Goal: Information Seeking & Learning: Learn about a topic

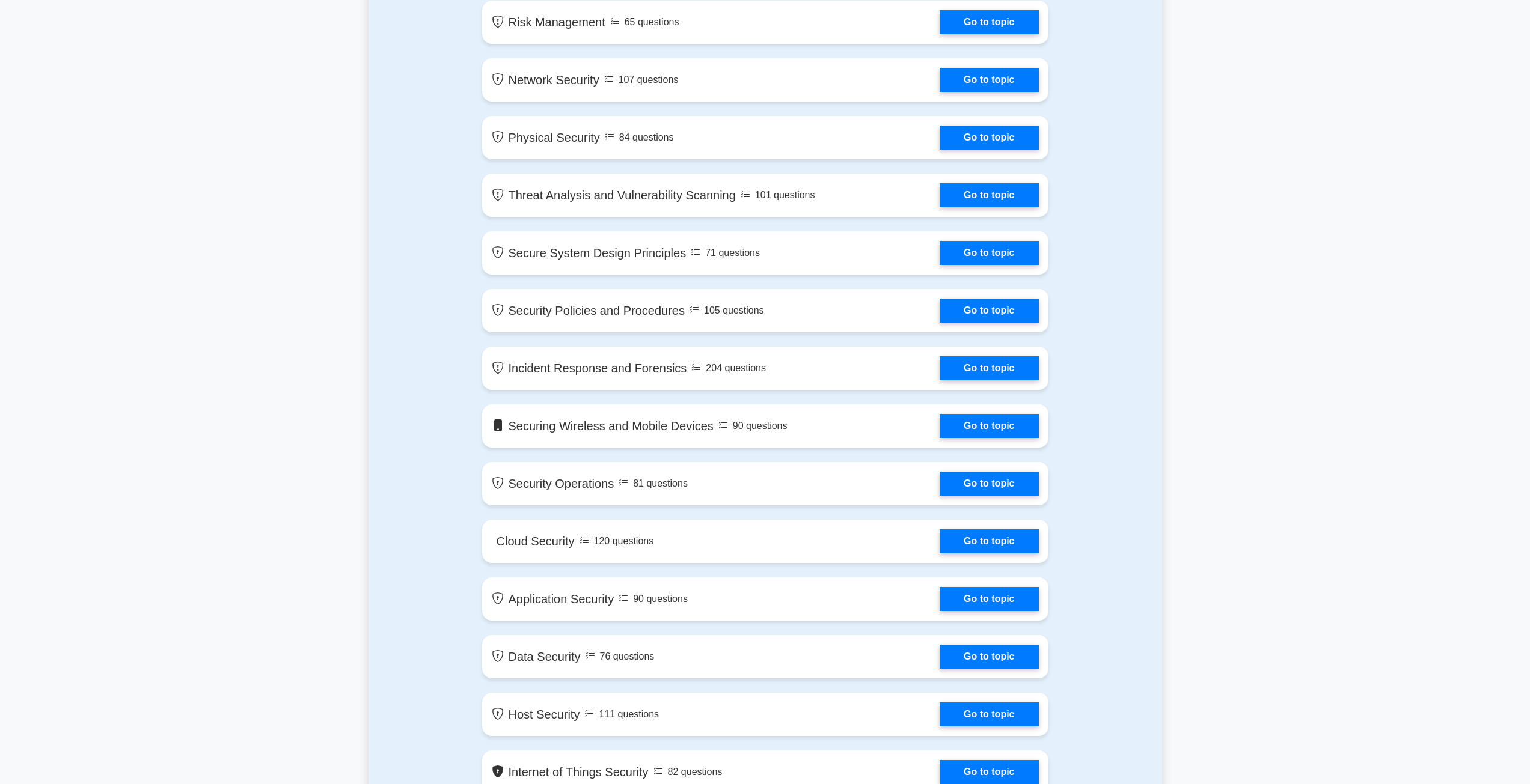
drag, startPoint x: 832, startPoint y: 522, endPoint x: 804, endPoint y: 484, distance: 47.2
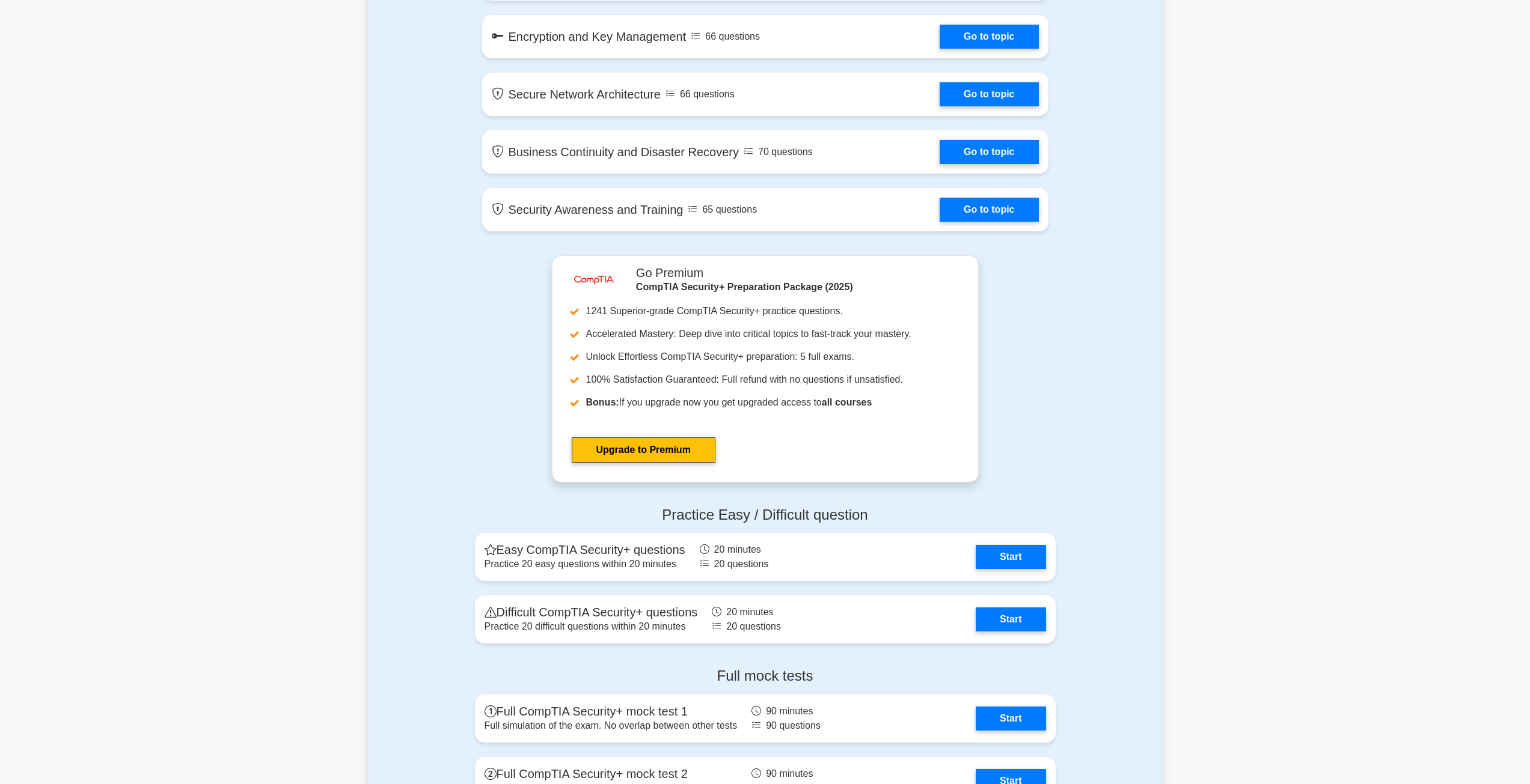
scroll to position [1984, 0]
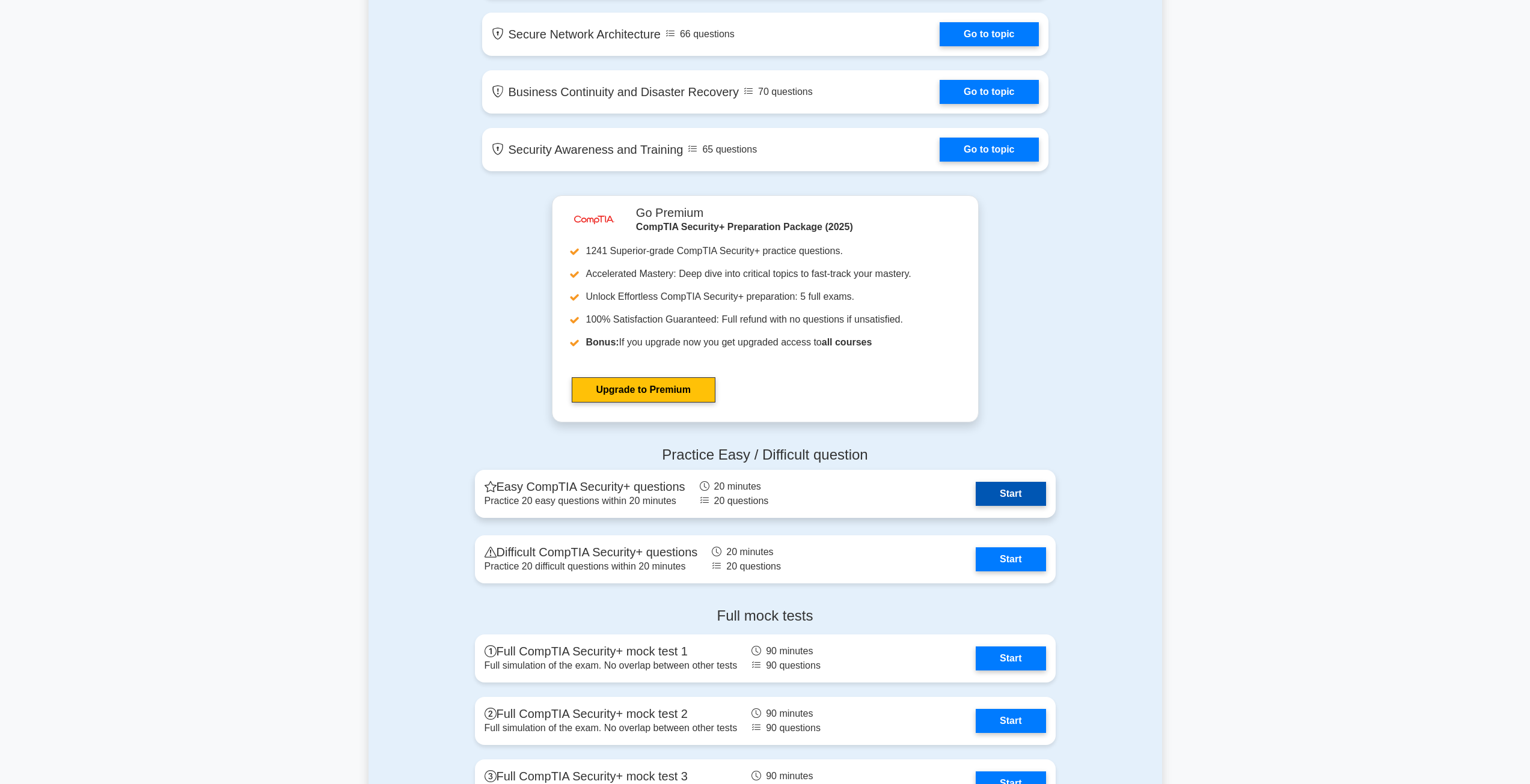
click at [1000, 500] on link "Start" at bounding box center [1011, 494] width 70 height 24
click at [1002, 653] on link "Start" at bounding box center [1011, 656] width 70 height 24
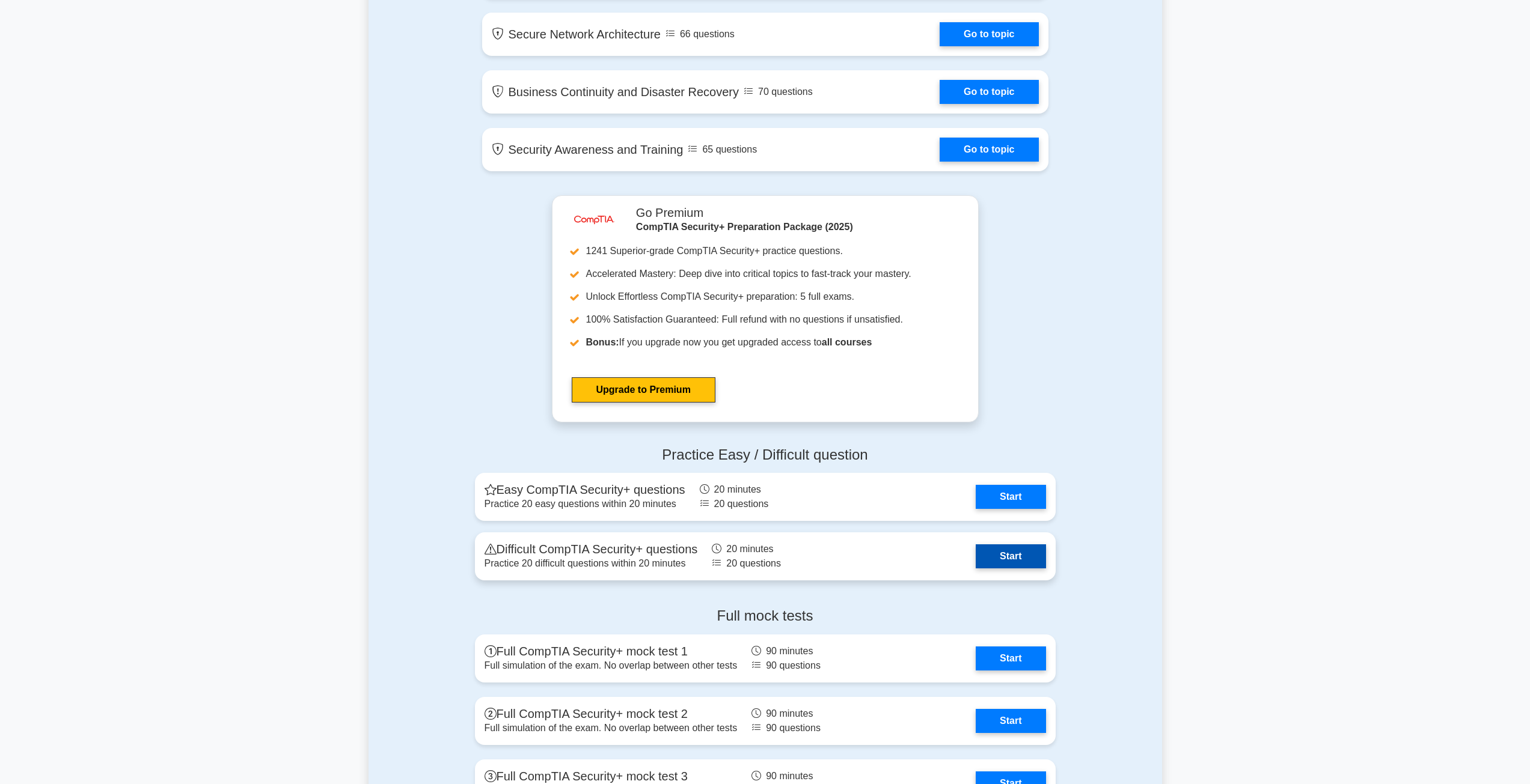
click at [995, 559] on link "Start" at bounding box center [1011, 556] width 70 height 24
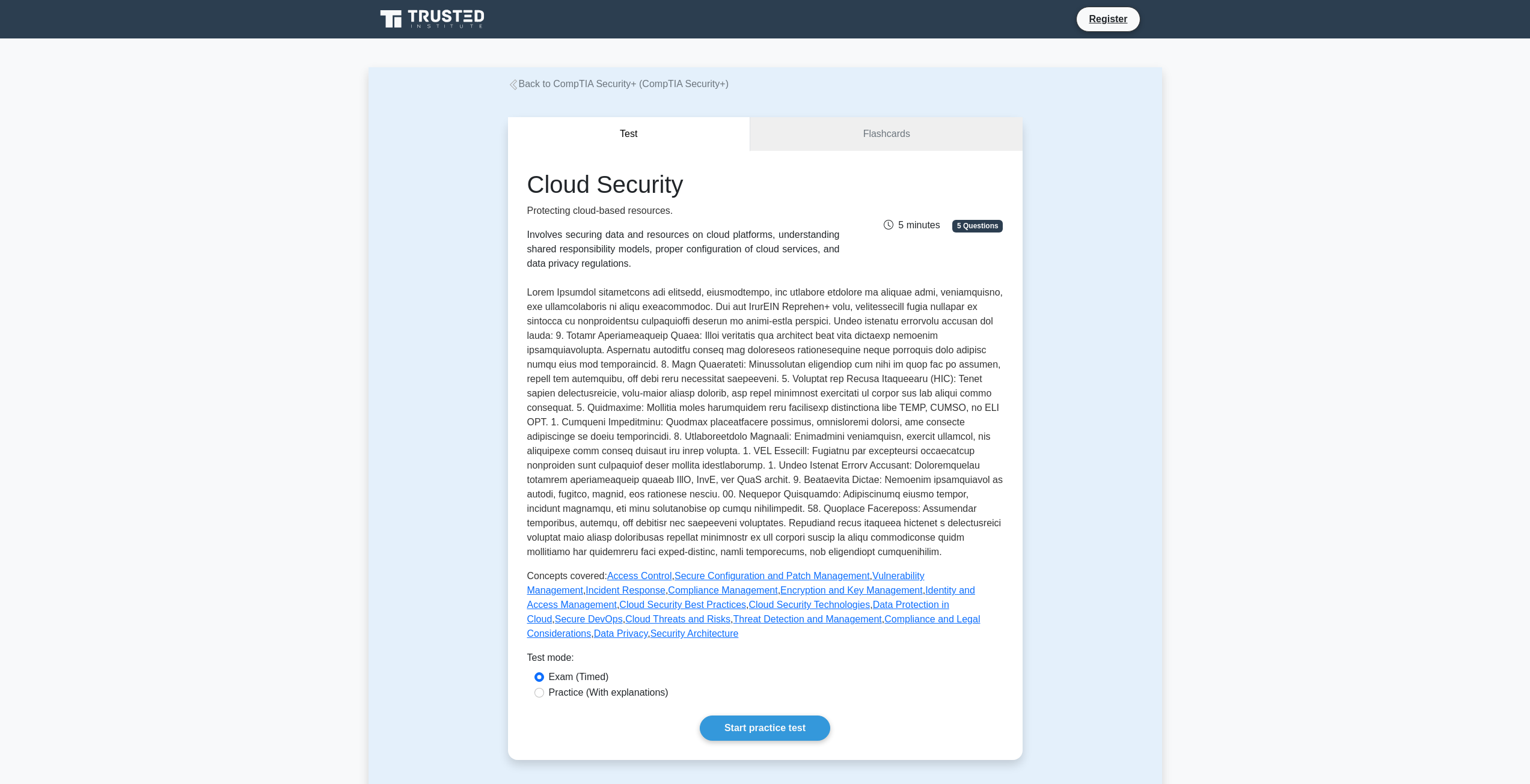
click at [572, 686] on label "Practice (With explanations)" at bounding box center [609, 693] width 120 height 15
click at [544, 688] on input "Practice (With explanations)" at bounding box center [539, 693] width 10 height 10
radio input "true"
click at [542, 672] on input "Exam (Timed)" at bounding box center [539, 677] width 10 height 10
radio input "true"
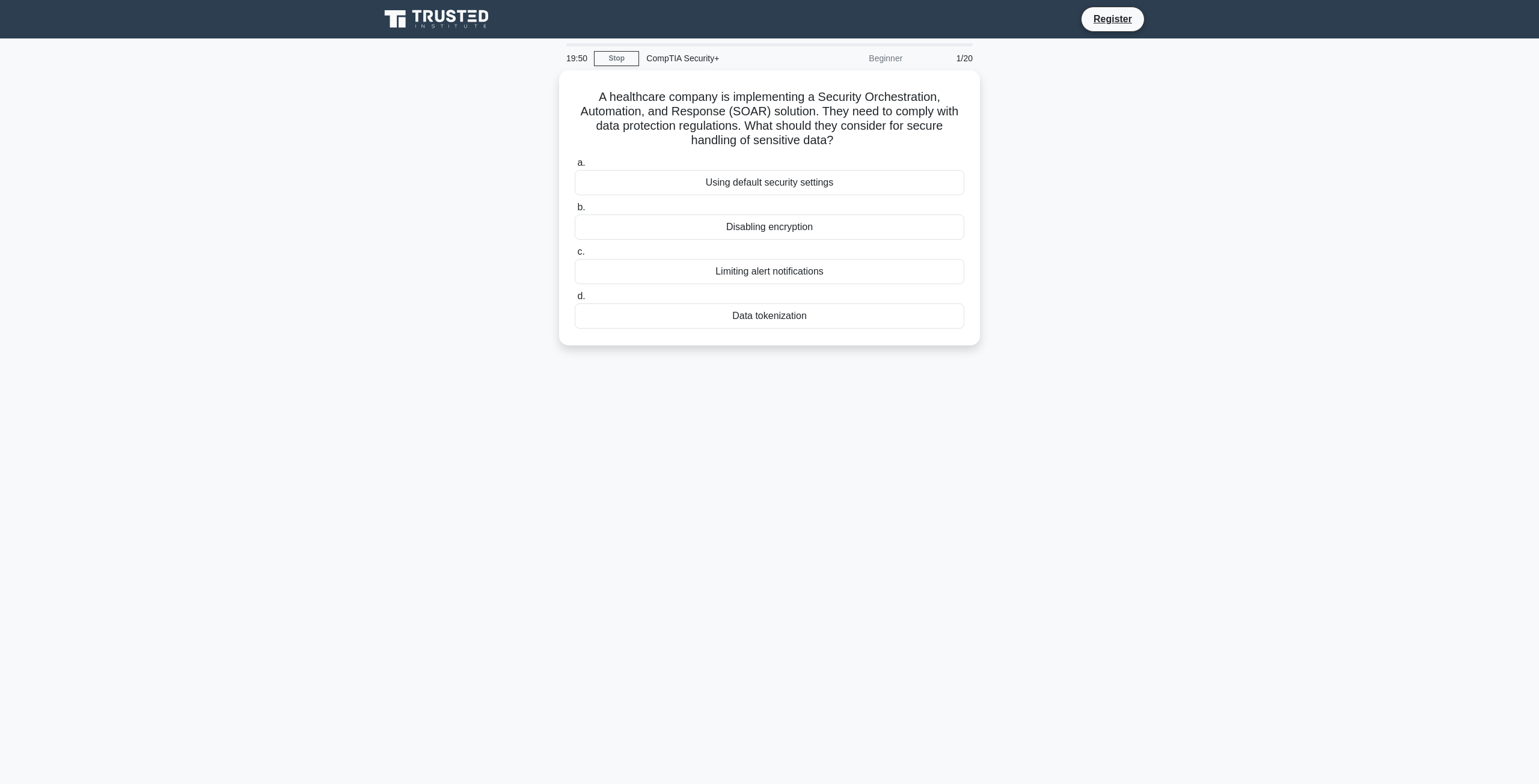
click at [875, 59] on div "Beginner" at bounding box center [857, 58] width 105 height 24
click at [762, 322] on div "Data tokenization" at bounding box center [769, 313] width 390 height 25
click at [574, 297] on input "d. Data tokenization" at bounding box center [574, 293] width 0 height 8
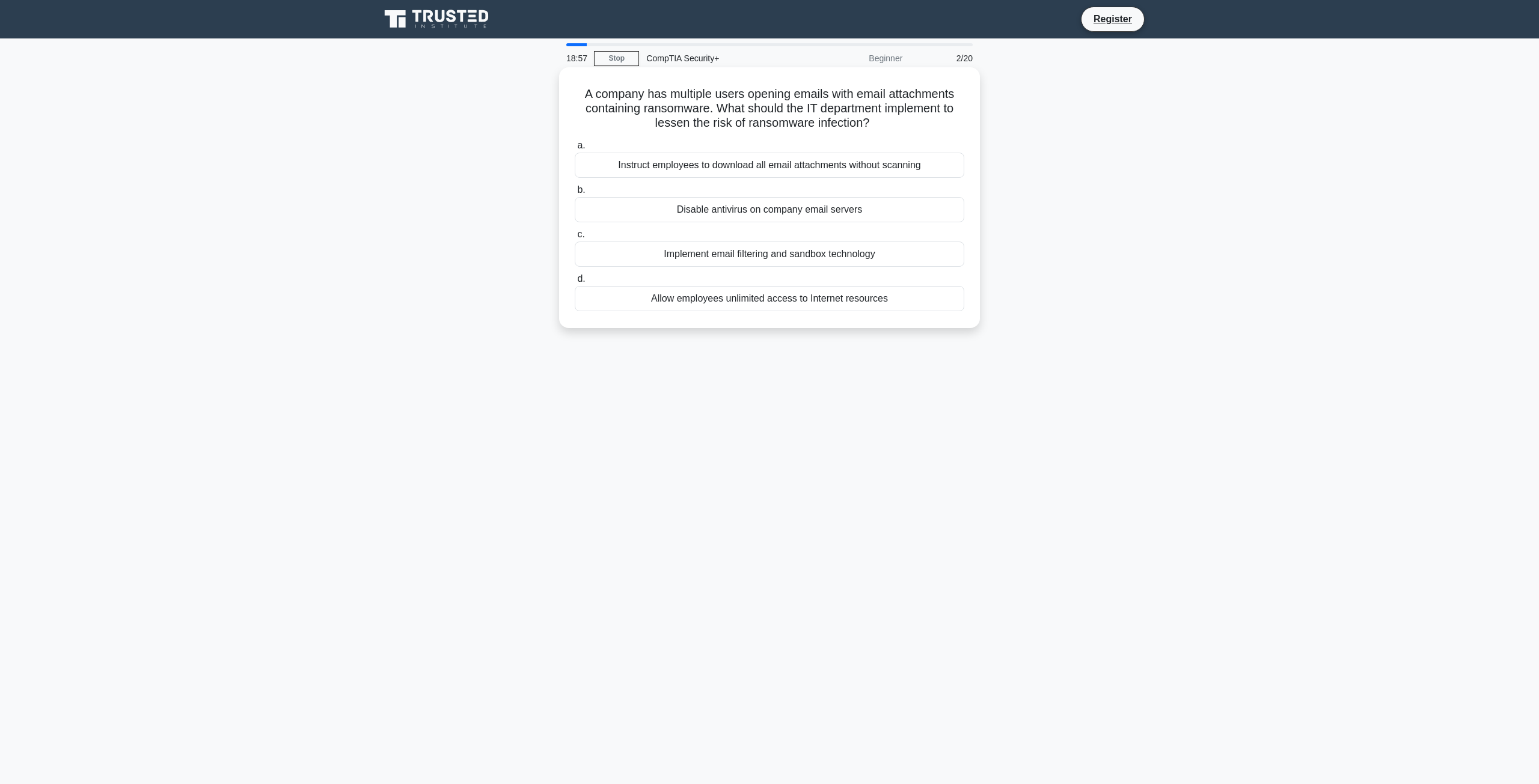
click at [763, 256] on div "Implement email filtering and sandbox technology" at bounding box center [769, 255] width 390 height 25
click at [574, 239] on input "c. Implement email filtering and sandbox technology" at bounding box center [574, 235] width 0 height 8
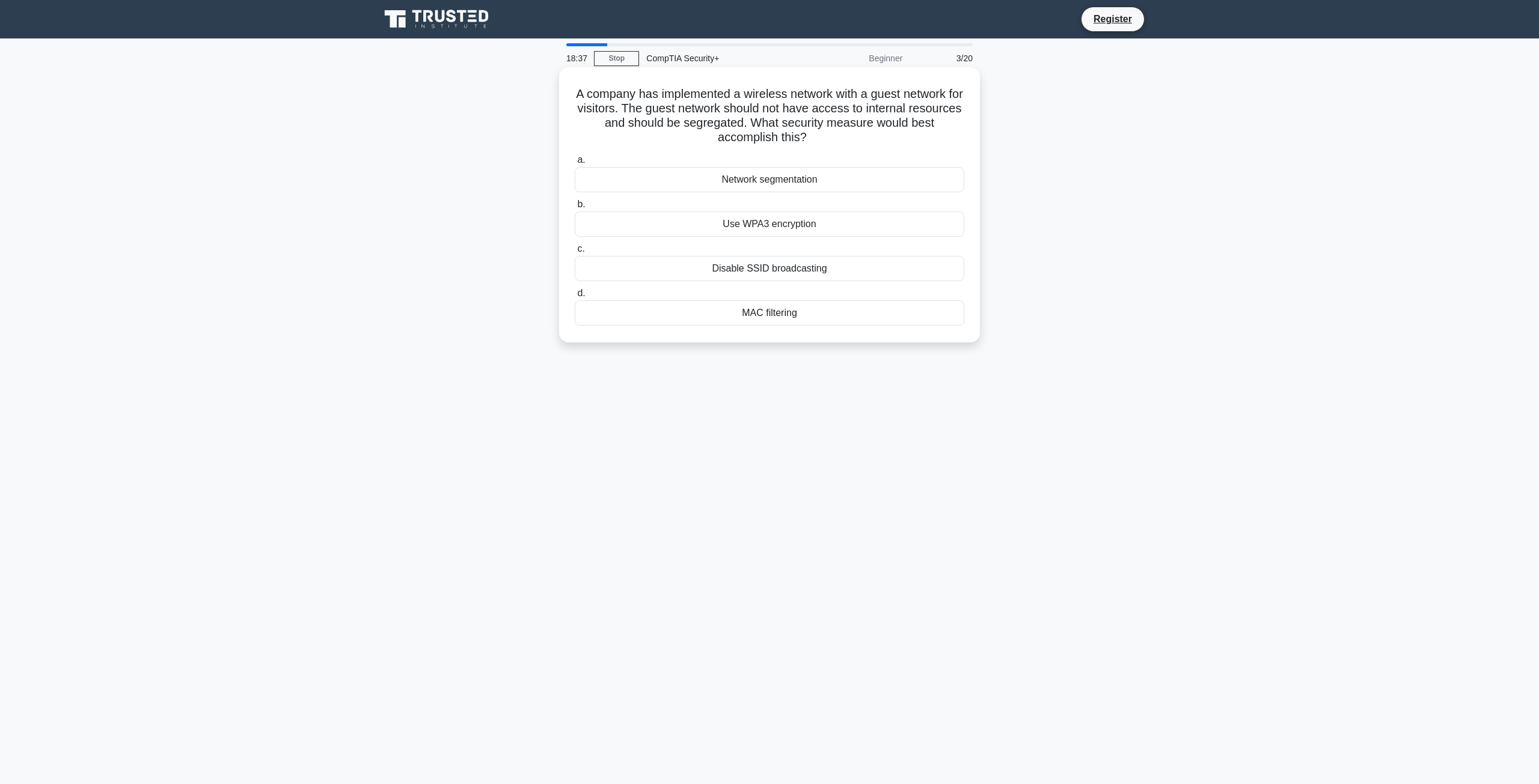
click at [770, 187] on div "Network segmentation" at bounding box center [769, 180] width 390 height 25
click at [574, 164] on input "a. Network segmentation" at bounding box center [574, 160] width 0 height 8
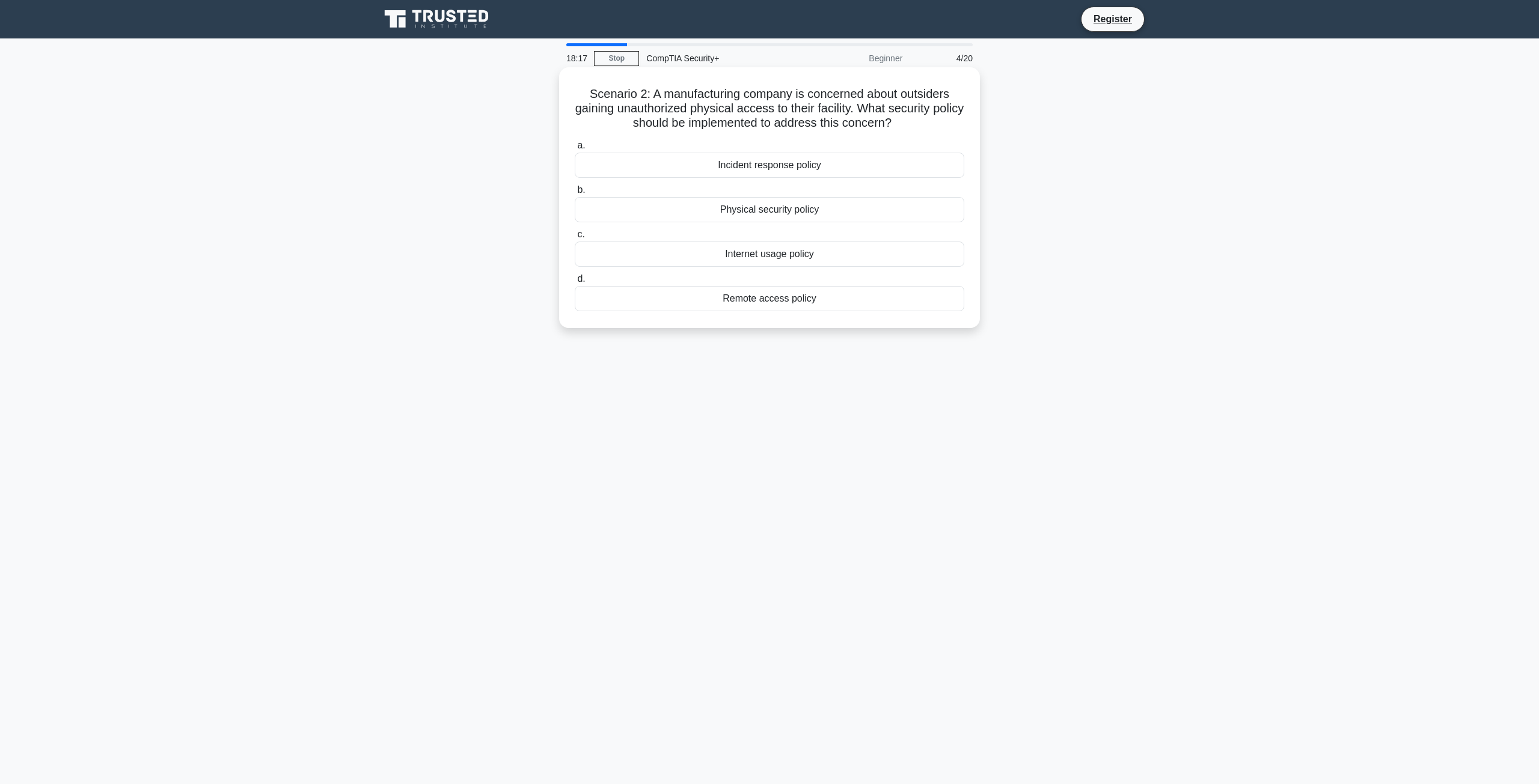
click at [728, 215] on div "Physical security policy" at bounding box center [769, 210] width 390 height 25
click at [574, 194] on input "b. Physical security policy" at bounding box center [574, 190] width 0 height 8
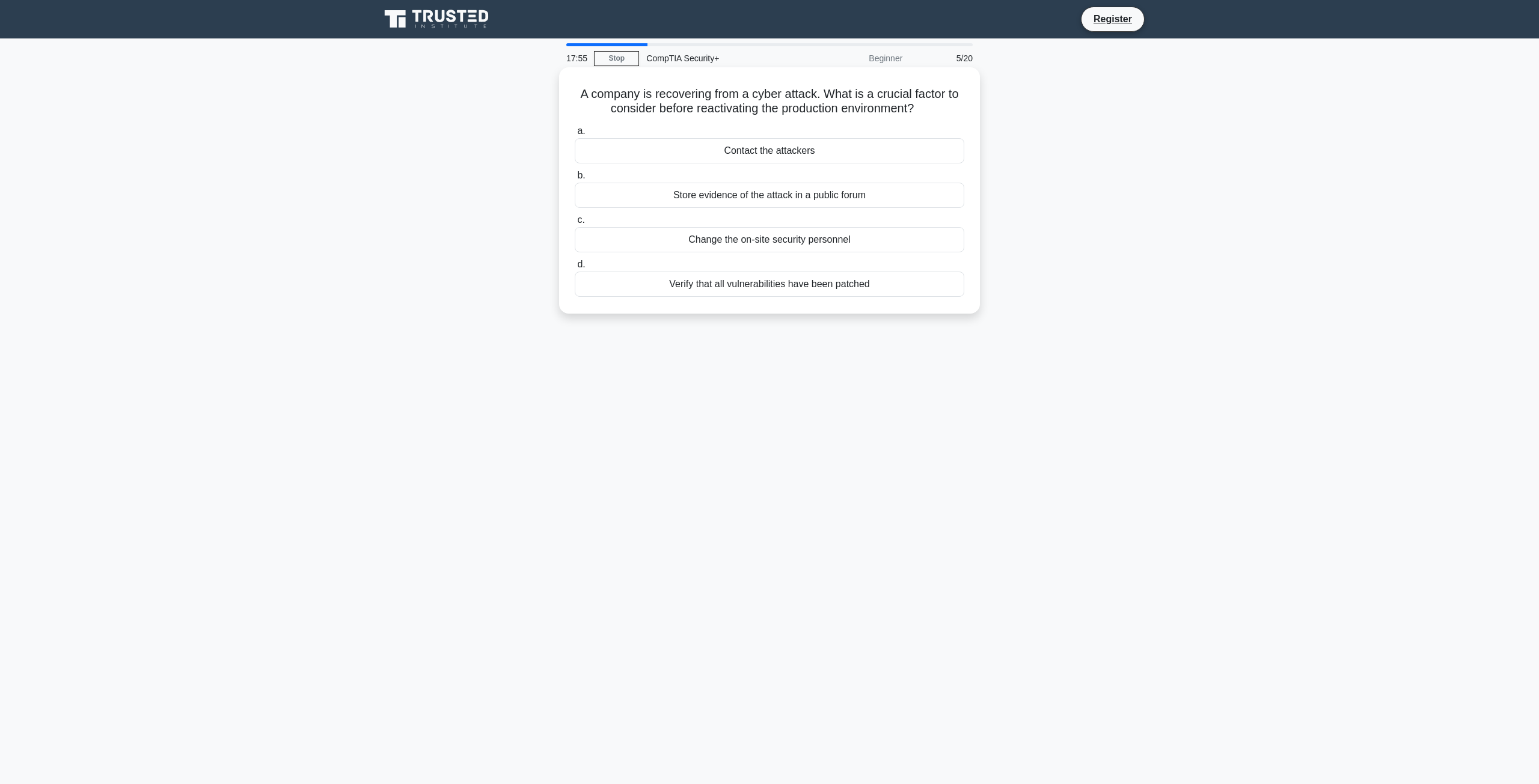
click at [808, 287] on div "Verify that all vulnerabilities have been patched" at bounding box center [769, 285] width 390 height 25
click at [574, 269] on input "d. Verify that all vulnerabilities have been patched" at bounding box center [574, 264] width 0 height 8
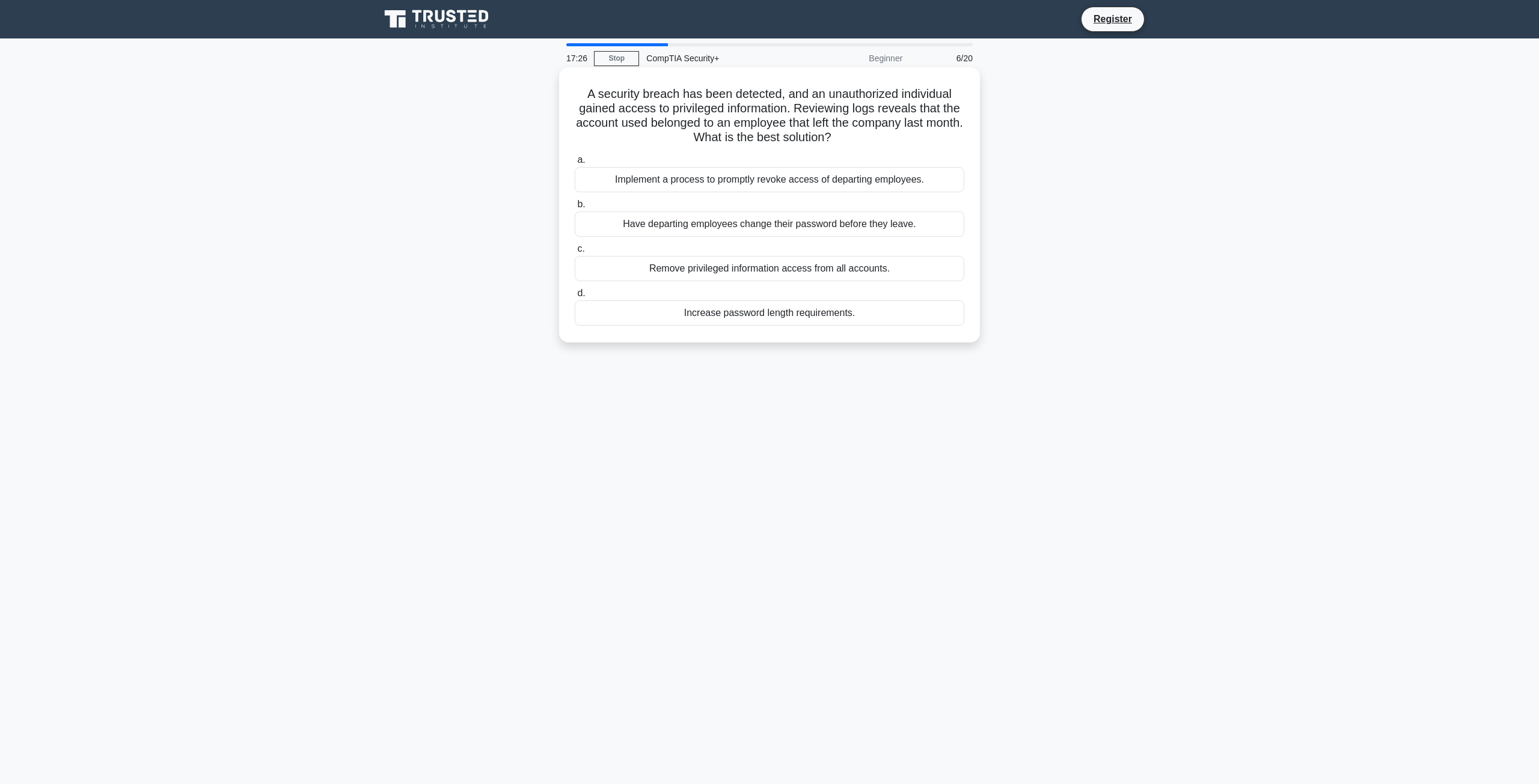
click at [862, 181] on div "Implement a process to promptly revoke access of departing employees." at bounding box center [769, 180] width 390 height 25
click at [574, 164] on input "a. Implement a process to promptly revoke access of departing employees." at bounding box center [574, 160] width 0 height 8
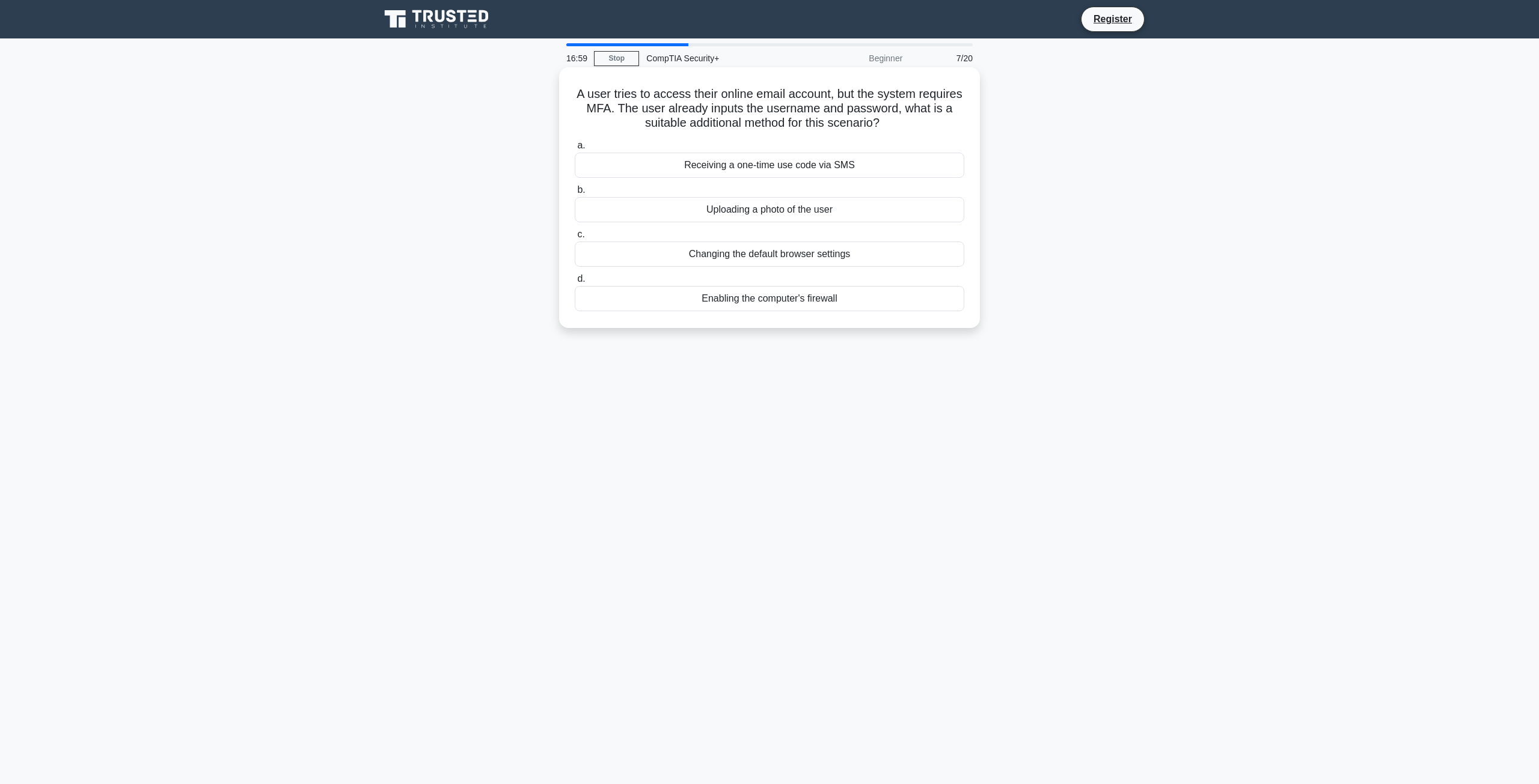
click at [767, 169] on div "Receiving a one-time use code via SMS" at bounding box center [769, 165] width 390 height 25
click at [574, 150] on input "a. Receiving a one-time use code via SMS" at bounding box center [574, 146] width 0 height 8
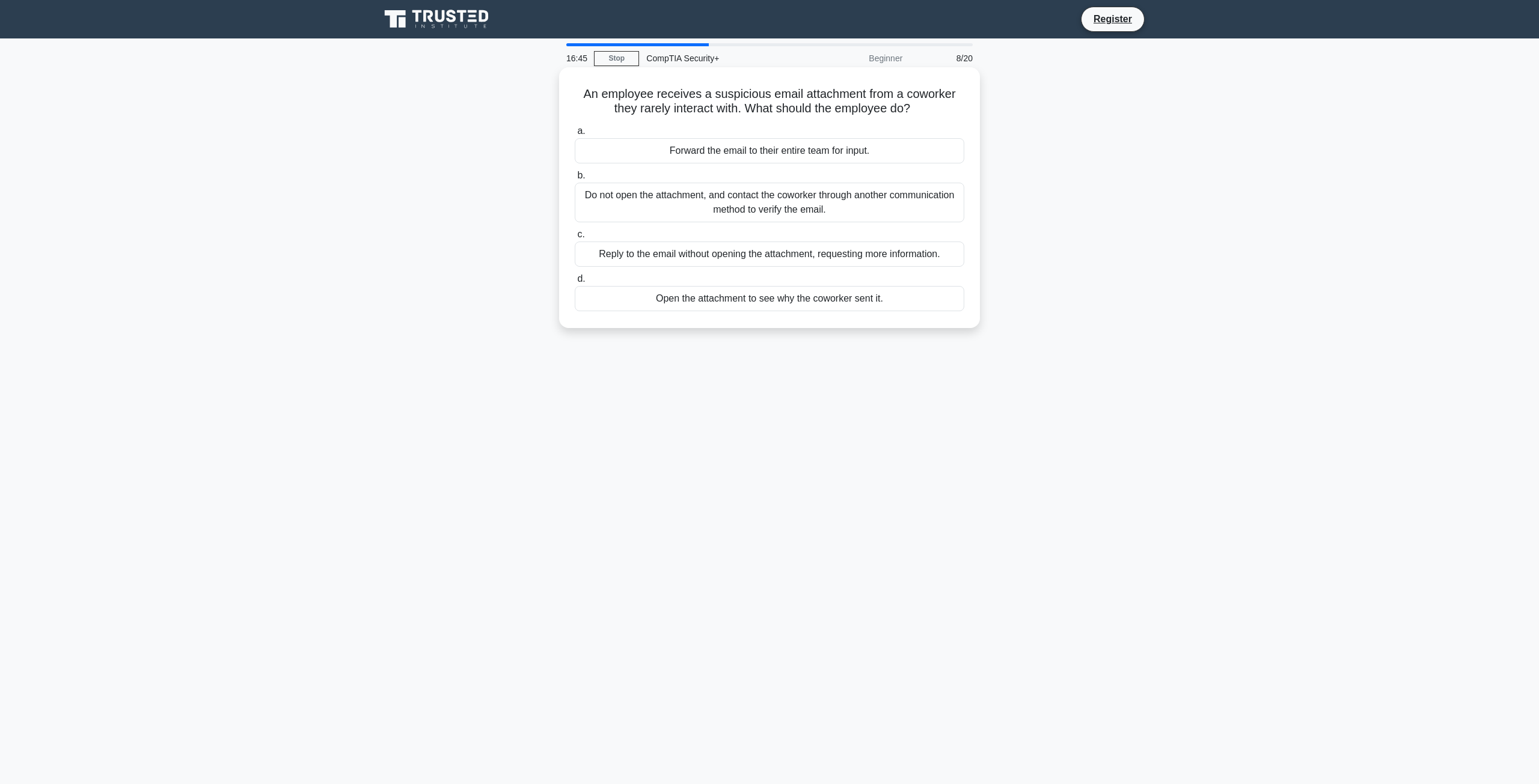
click at [711, 212] on div "Do not open the attachment, and contact the coworker through another communicat…" at bounding box center [769, 202] width 390 height 40
click at [574, 180] on input "b. Do not open the attachment, and contact the coworker through another communi…" at bounding box center [574, 176] width 0 height 8
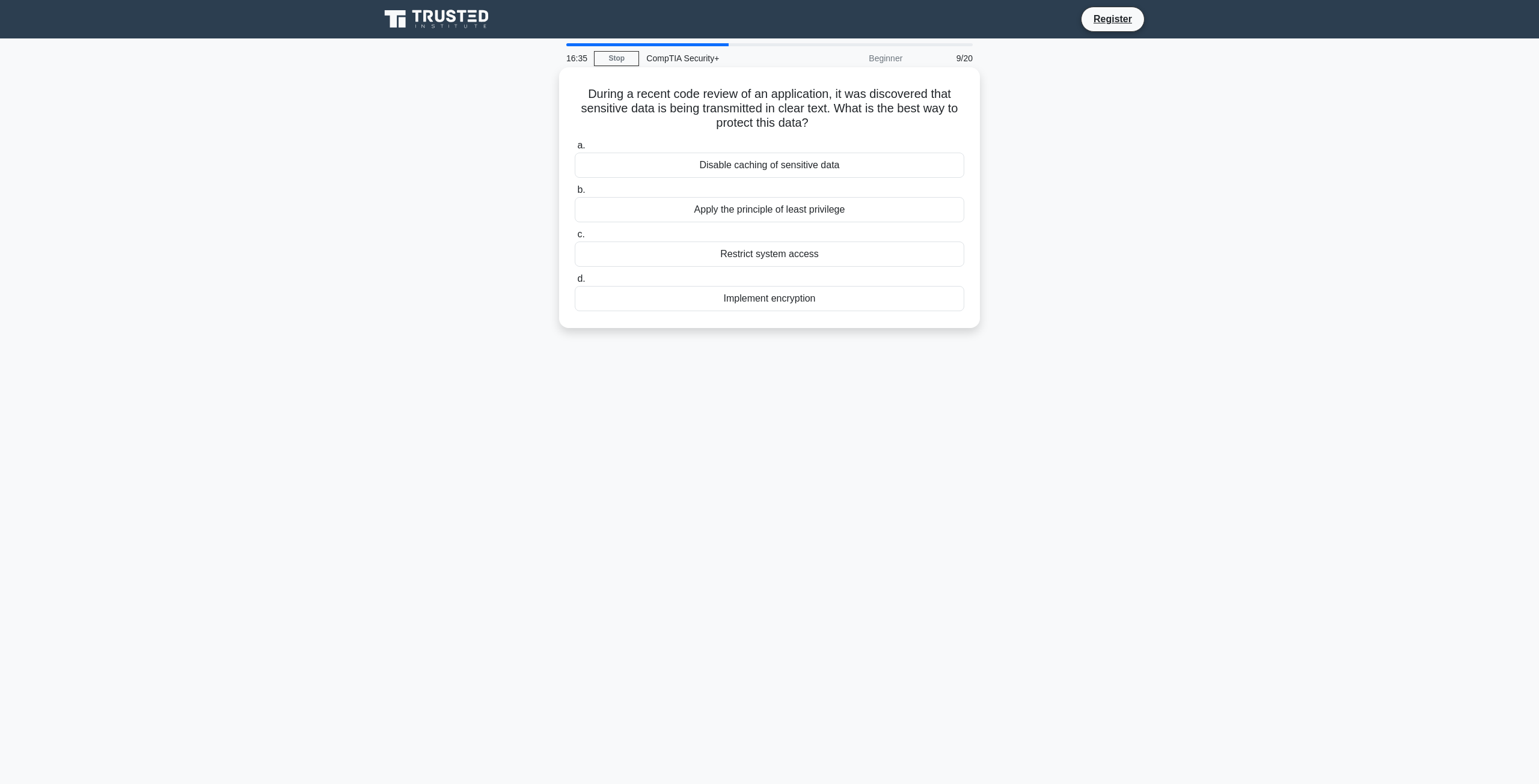
click at [757, 304] on div "Implement encryption" at bounding box center [769, 298] width 390 height 25
click at [574, 283] on input "d. Implement encryption" at bounding box center [574, 279] width 0 height 8
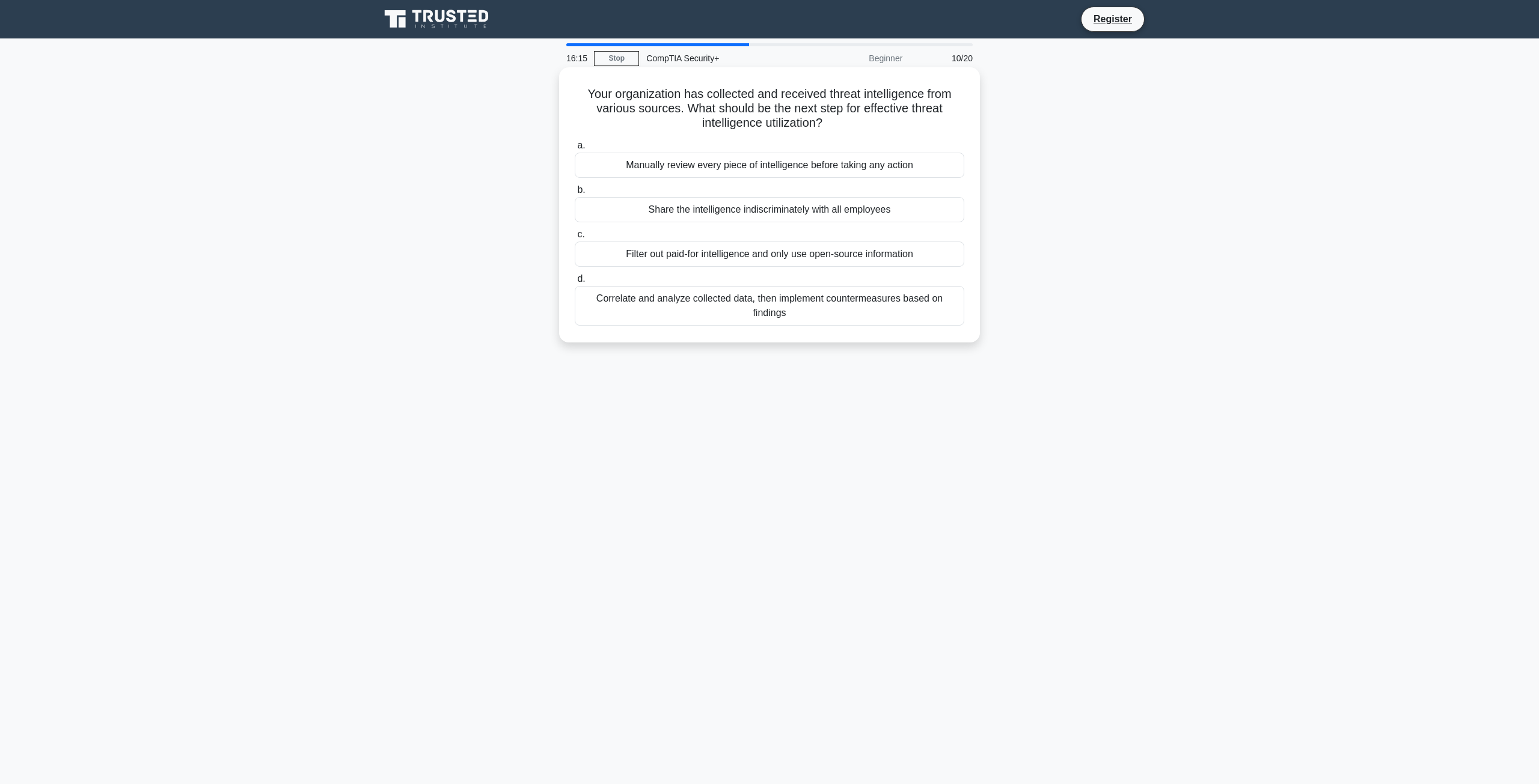
click at [850, 307] on div "Correlate and analyze collected data, then implement countermeasures based on f…" at bounding box center [769, 305] width 390 height 40
click at [574, 283] on input "d. Correlate and analyze collected data, then implement countermeasures based o…" at bounding box center [574, 279] width 0 height 8
drag, startPoint x: 749, startPoint y: 216, endPoint x: 1083, endPoint y: 212, distance: 334.0
click at [1083, 212] on div "Your organization has multiple tenants in the same virtual environment. You nee…" at bounding box center [770, 207] width 794 height 275
click at [1079, 211] on div "Your organization has multiple tenants in the same virtual environment. You nee…" at bounding box center [770, 207] width 794 height 275
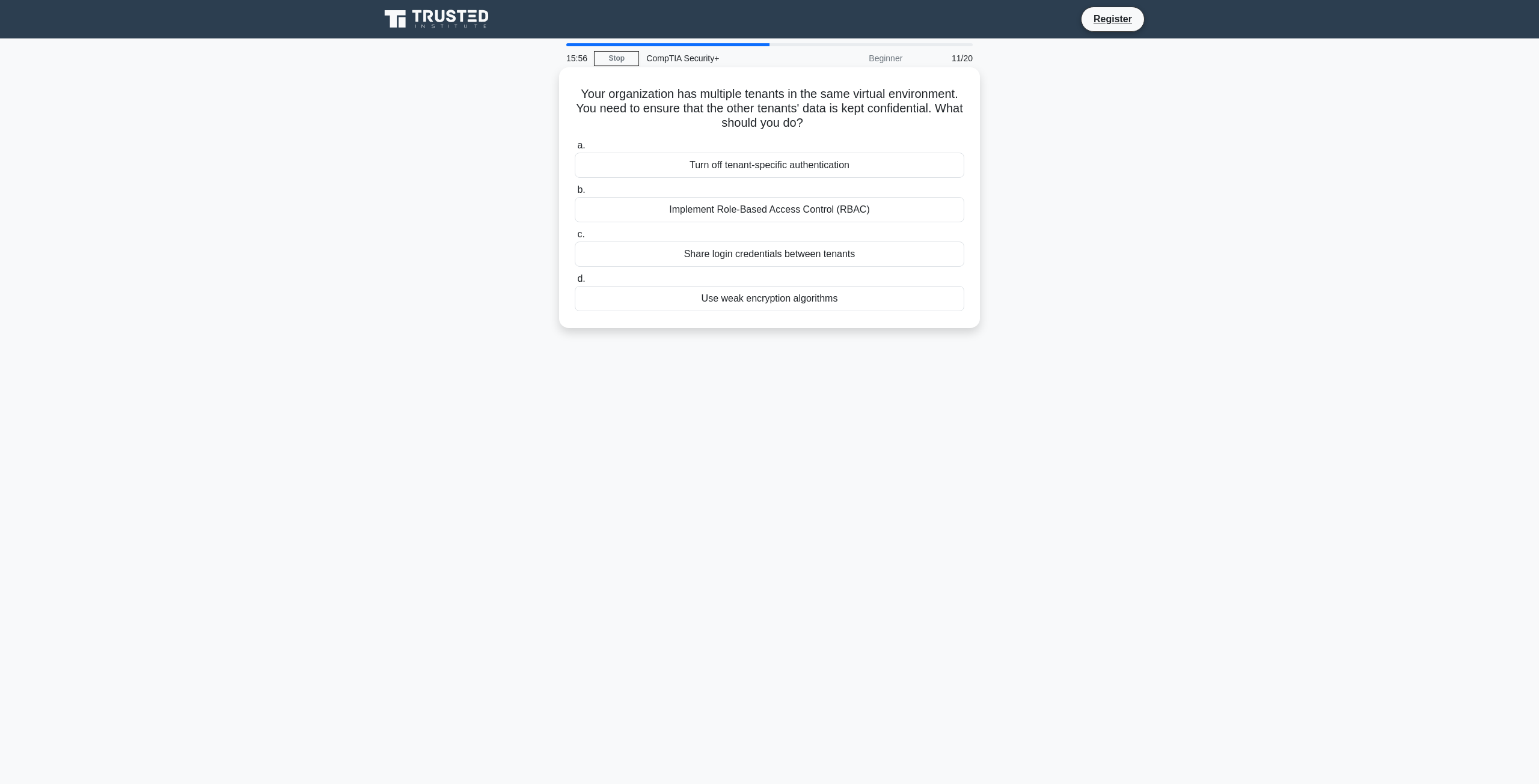
click at [824, 209] on div "Implement Role-Based Access Control (RBAC)" at bounding box center [769, 210] width 390 height 25
click at [574, 194] on input "b. Implement Role-Based Access Control (RBAC)" at bounding box center [574, 190] width 0 height 8
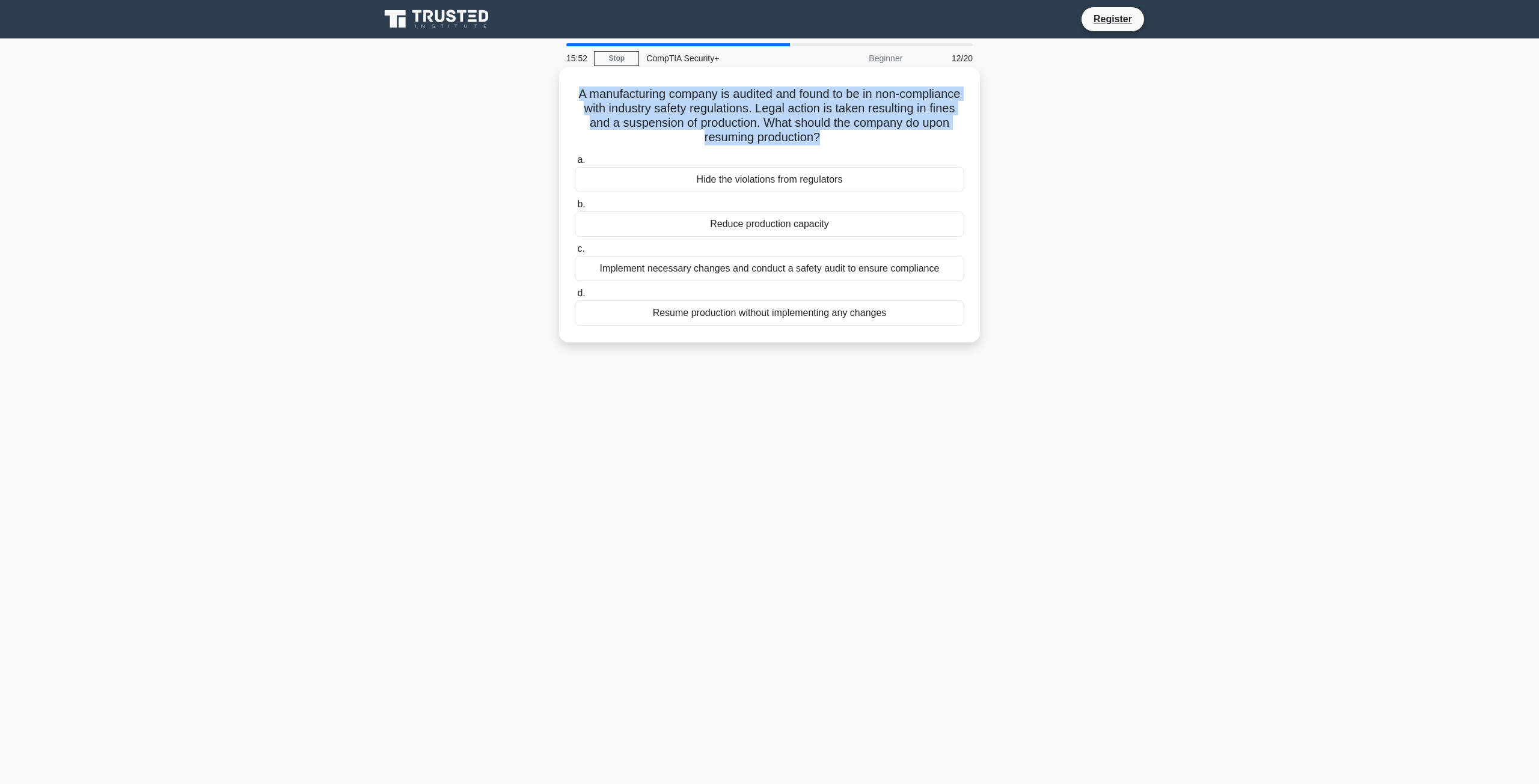
drag, startPoint x: 598, startPoint y: 100, endPoint x: 885, endPoint y: 133, distance: 288.9
click at [883, 133] on h5 "A manufacturing company is audited and found to be in non-compliance with indus…" at bounding box center [769, 116] width 392 height 59
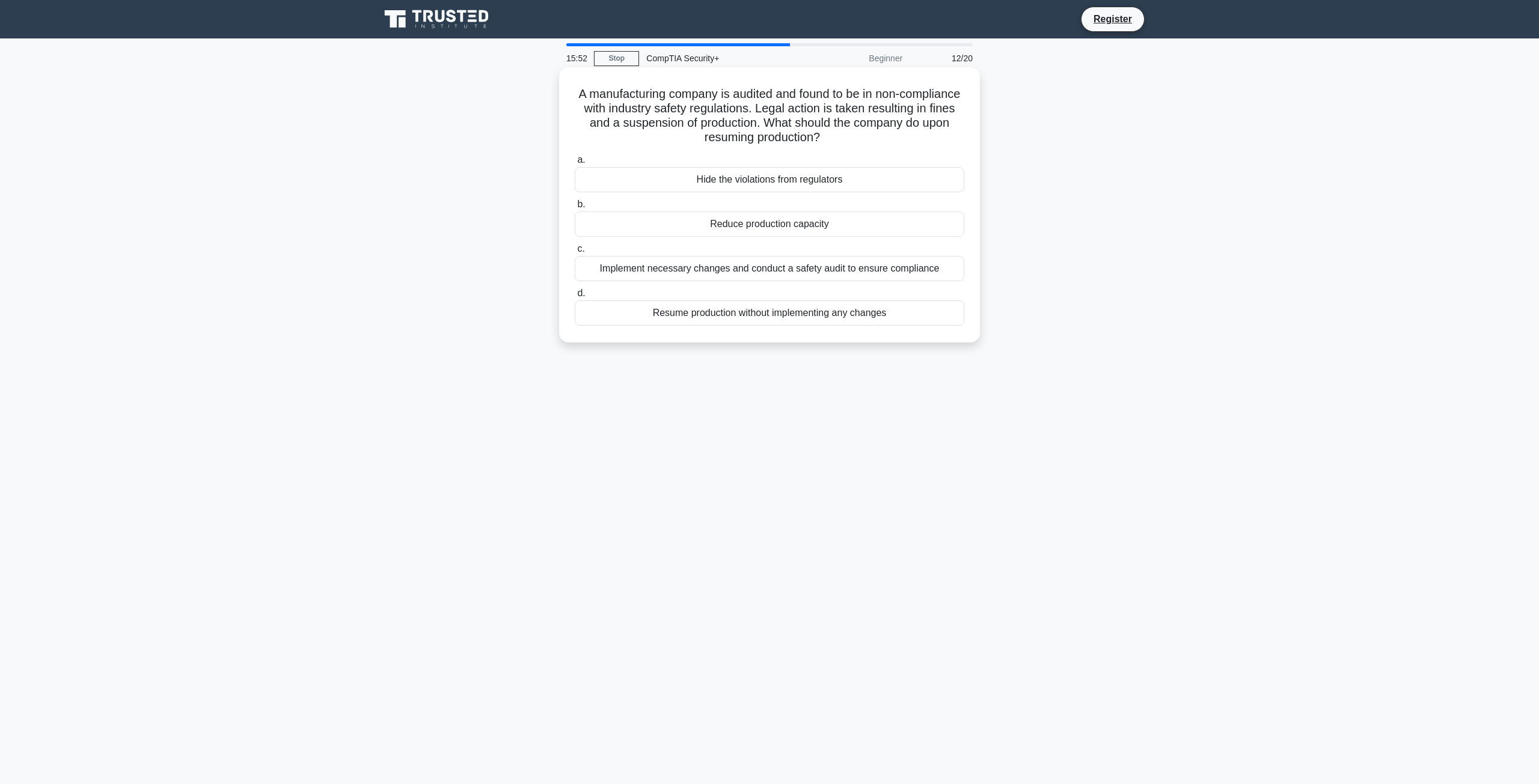
click at [835, 133] on icon ".spinner_0XTQ{transform-origin:center;animation:spinner_y6GP .75s linear infini…" at bounding box center [827, 138] width 15 height 15
click at [767, 273] on div "Implement necessary changes and conduct a safety audit to ensure compliance" at bounding box center [769, 269] width 390 height 25
click at [574, 253] on input "c. Implement necessary changes and conduct a safety audit to ensure compliance" at bounding box center [574, 249] width 0 height 8
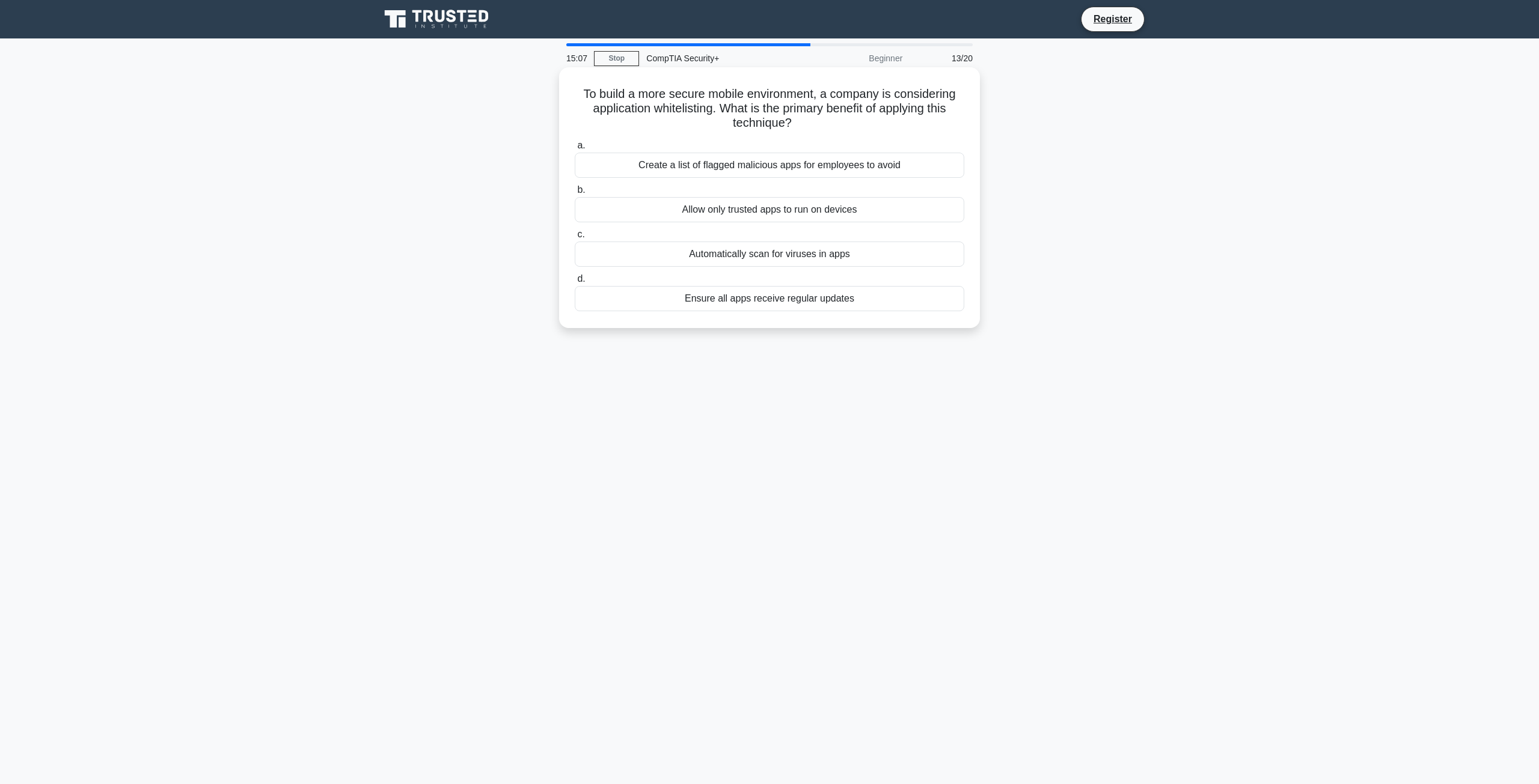
click at [753, 217] on div "Allow only trusted apps to run on devices" at bounding box center [769, 210] width 390 height 25
click at [574, 194] on input "b. Allow only trusted apps to run on devices" at bounding box center [574, 190] width 0 height 8
click at [712, 214] on div "Schedule the update during maintenance hours and notify users" at bounding box center [769, 210] width 390 height 25
click at [574, 194] on input "b. Schedule the update during maintenance hours and notify users" at bounding box center [574, 190] width 0 height 8
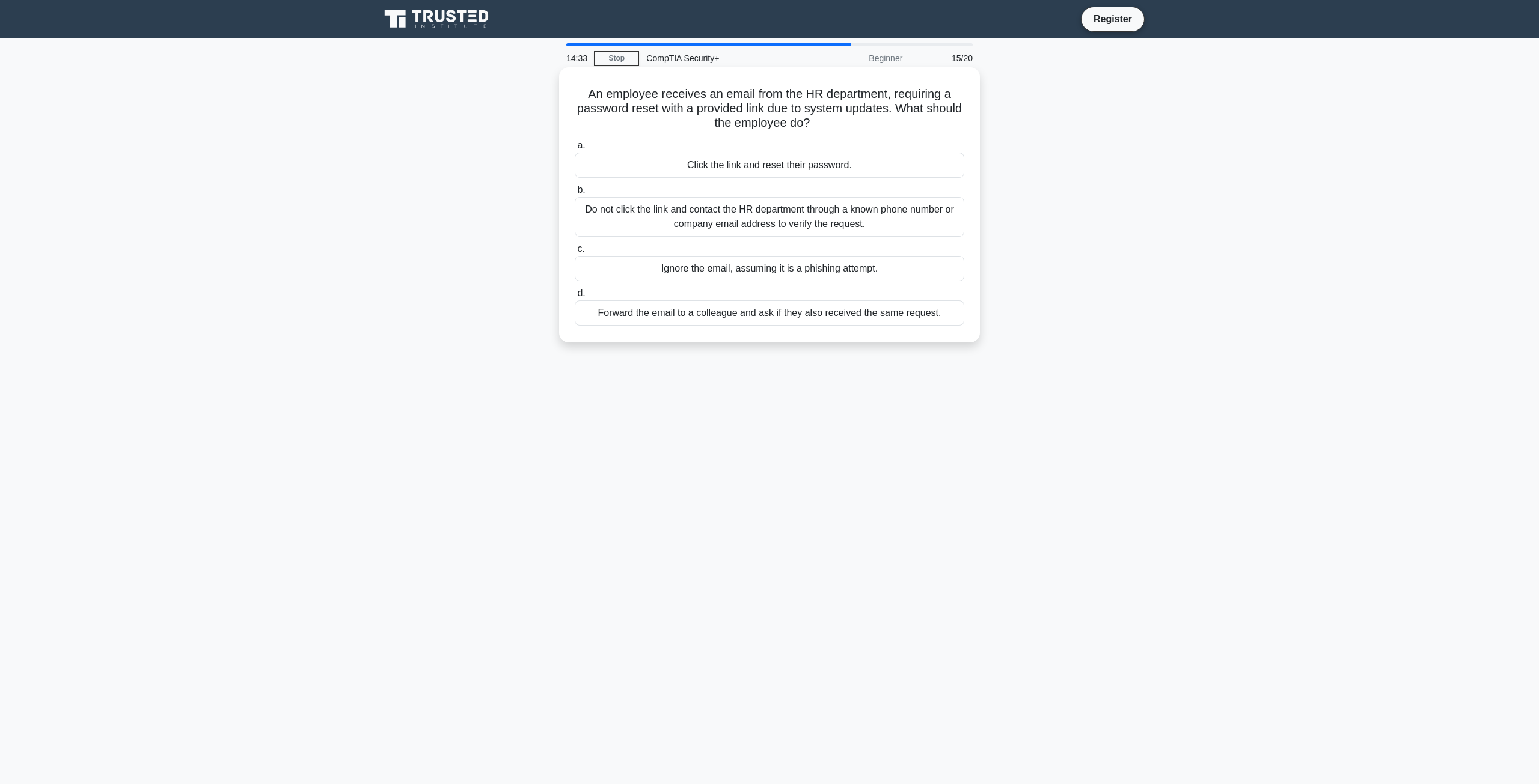
click at [740, 226] on div "Do not click the link and contact the HR department through a known phone numbe…" at bounding box center [769, 217] width 390 height 40
click at [574, 194] on input "b. Do not click the link and contact the HR department through a known phone nu…" at bounding box center [574, 190] width 0 height 8
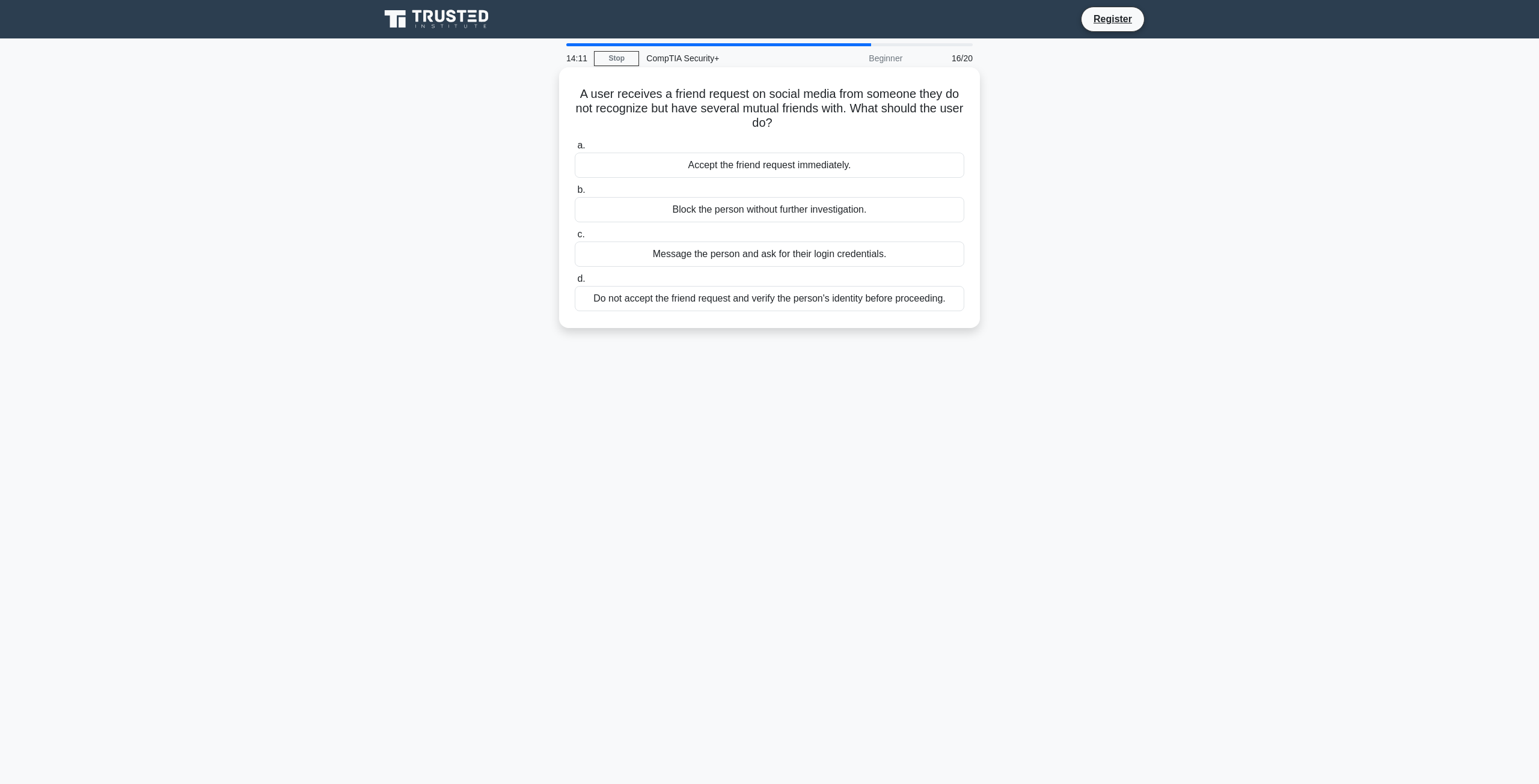
click at [709, 299] on div "Do not accept the friend request and verify the person's identity before procee…" at bounding box center [769, 298] width 390 height 25
click at [574, 283] on input "d. Do not accept the friend request and verify the person's identity before pro…" at bounding box center [574, 279] width 0 height 8
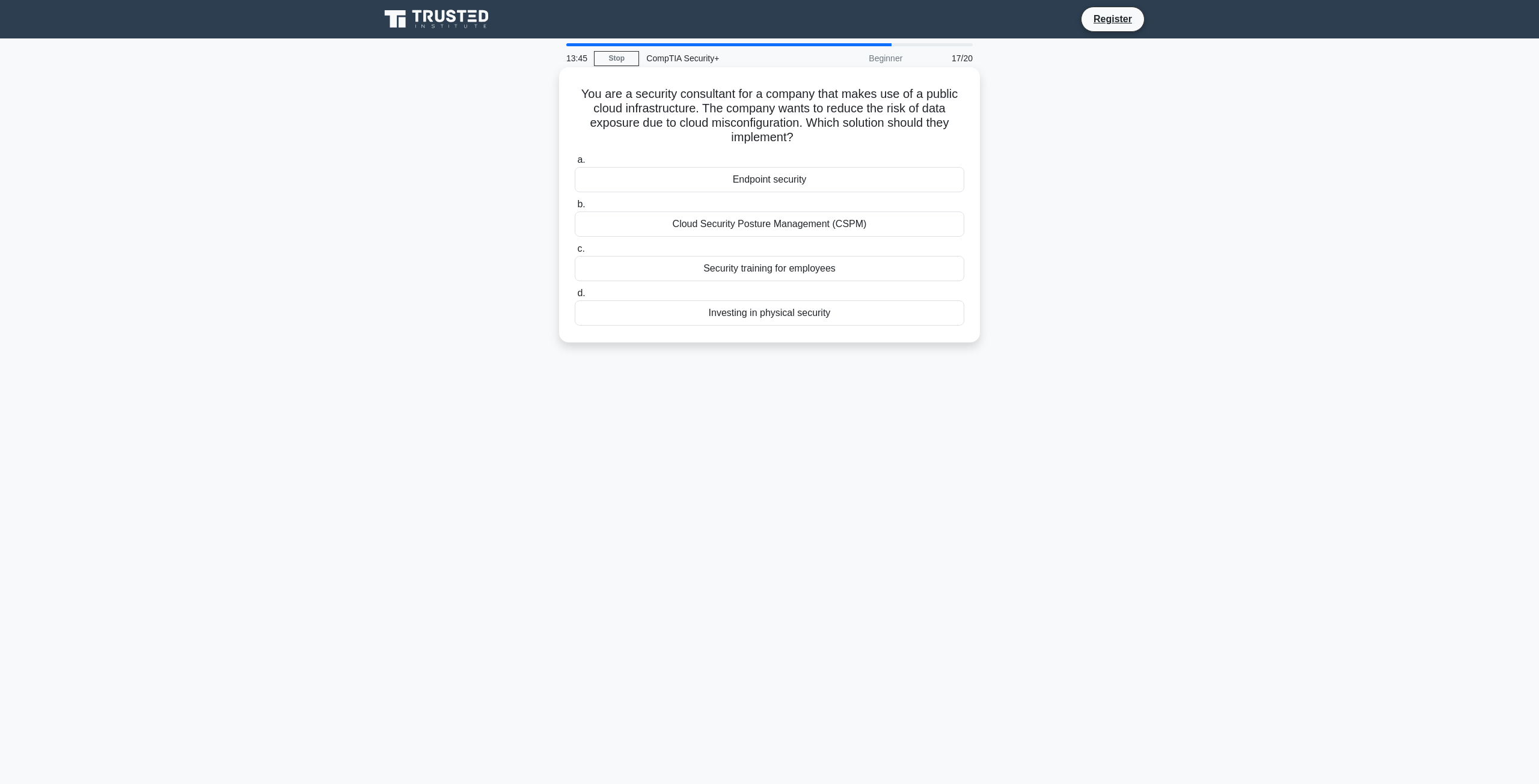
click at [766, 229] on div "Cloud Security Posture Management (CSPM)" at bounding box center [769, 224] width 390 height 25
click at [574, 209] on input "b. Cloud Security Posture Management (CSPM)" at bounding box center [574, 205] width 0 height 8
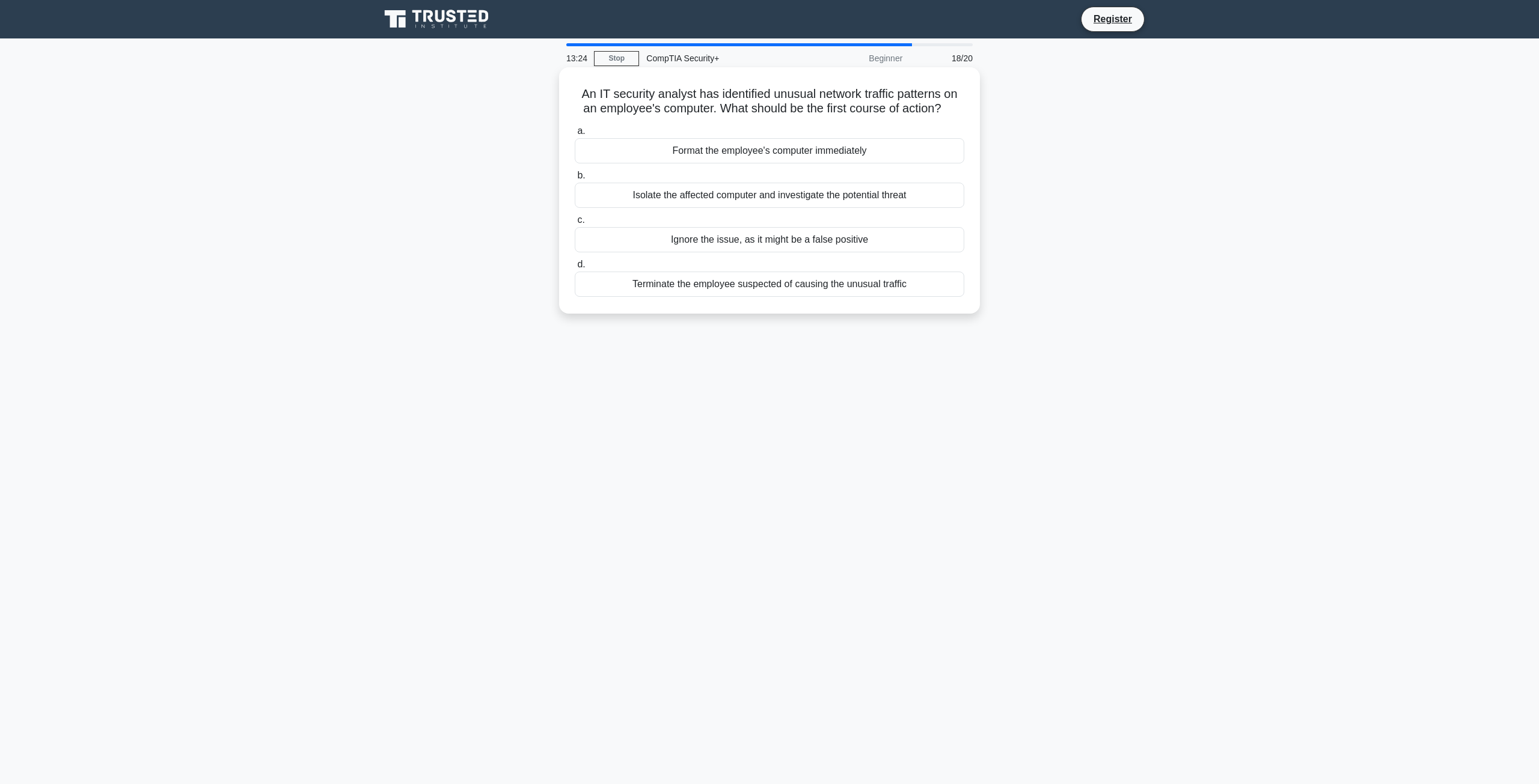
click at [813, 202] on div "Isolate the affected computer and investigate the potential threat" at bounding box center [769, 195] width 390 height 25
click at [574, 180] on input "b. Isolate the affected computer and investigate the potential threat" at bounding box center [574, 176] width 0 height 8
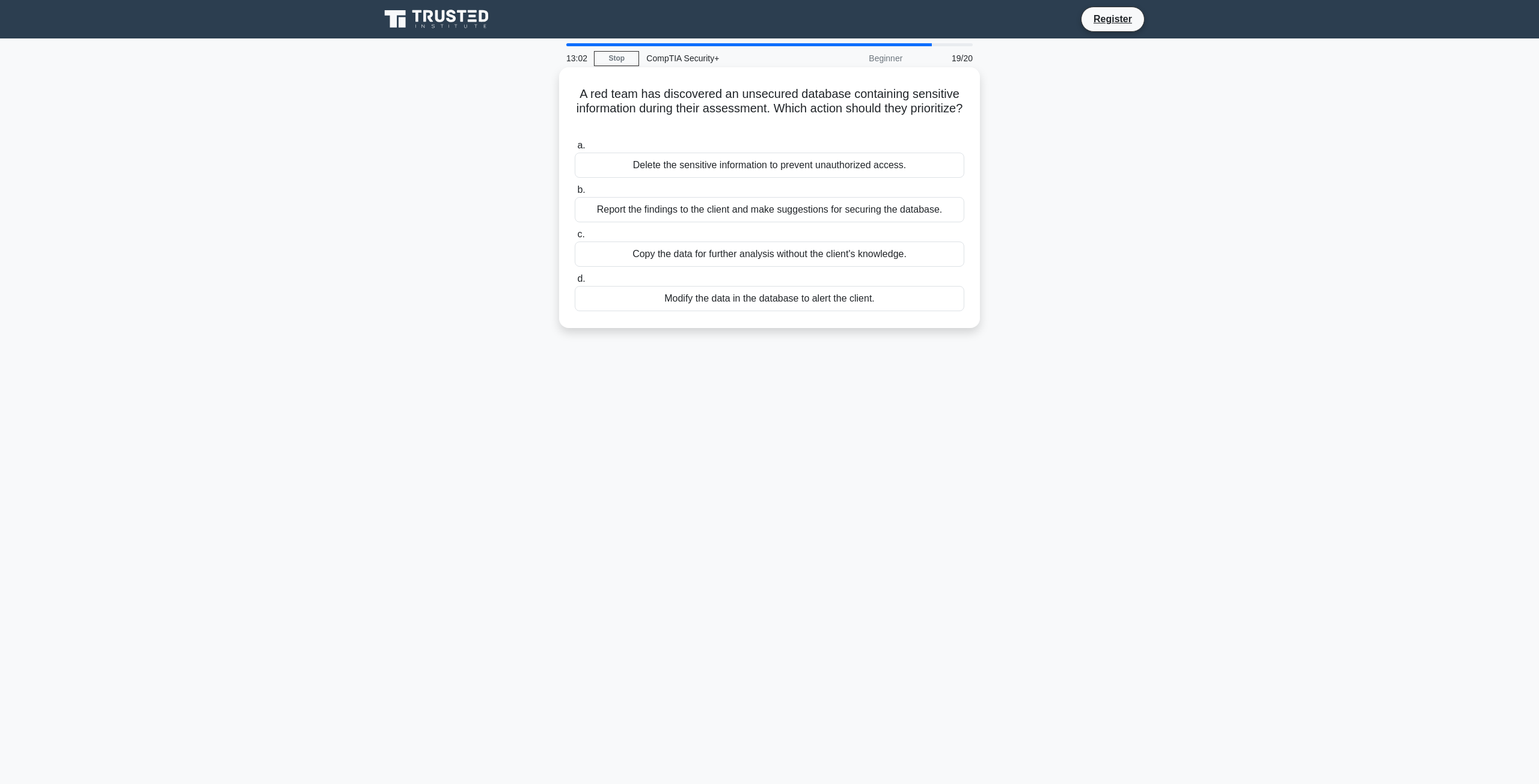
click at [665, 202] on div "Report the findings to the client and make suggestions for securing the databas…" at bounding box center [769, 210] width 390 height 25
click at [574, 194] on input "b. Report the findings to the client and make suggestions for securing the data…" at bounding box center [574, 190] width 0 height 8
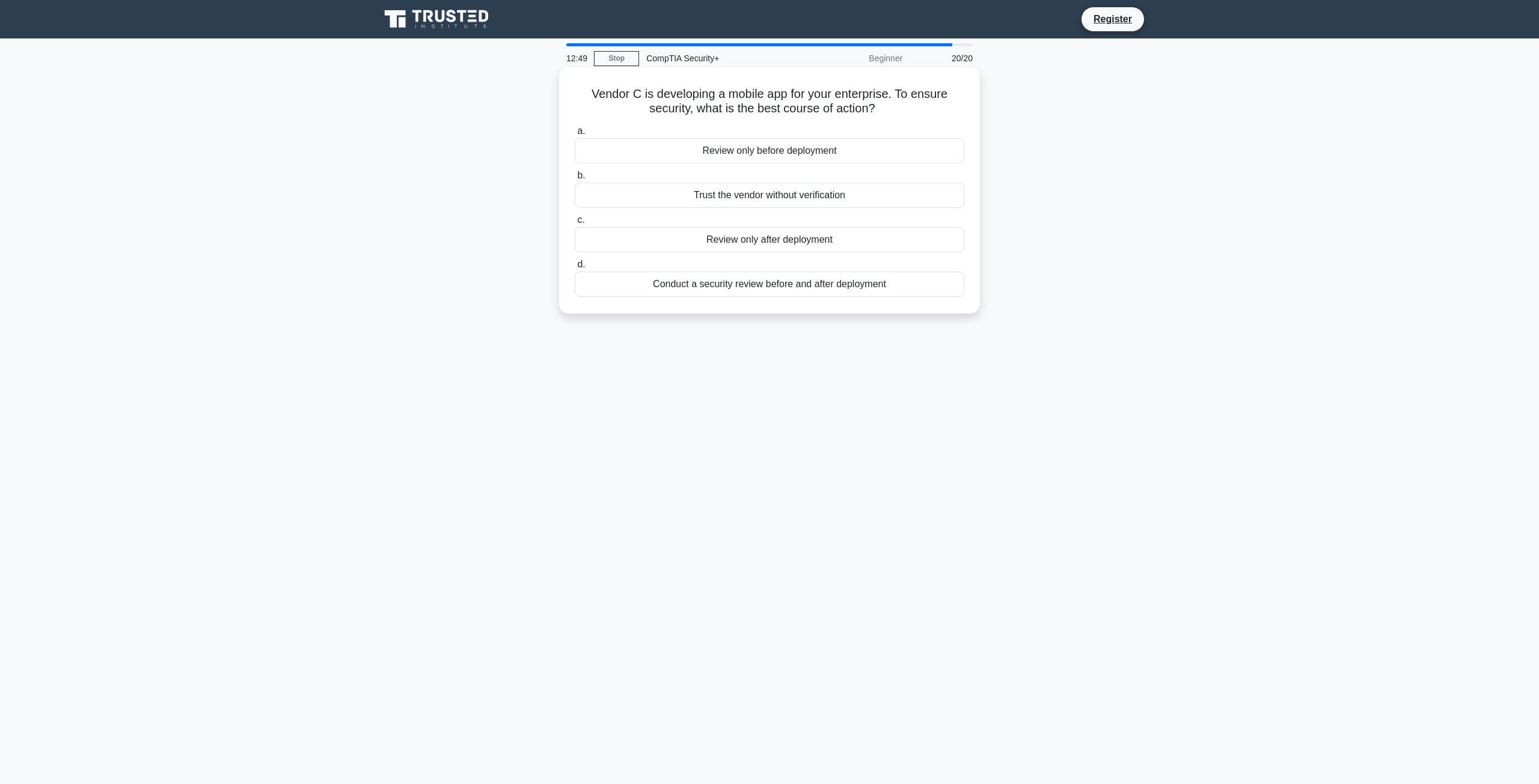
click at [787, 293] on div "Conduct a security review before and after deployment" at bounding box center [769, 285] width 390 height 25
click at [574, 269] on input "d. Conduct a security review before and after deployment" at bounding box center [574, 264] width 0 height 8
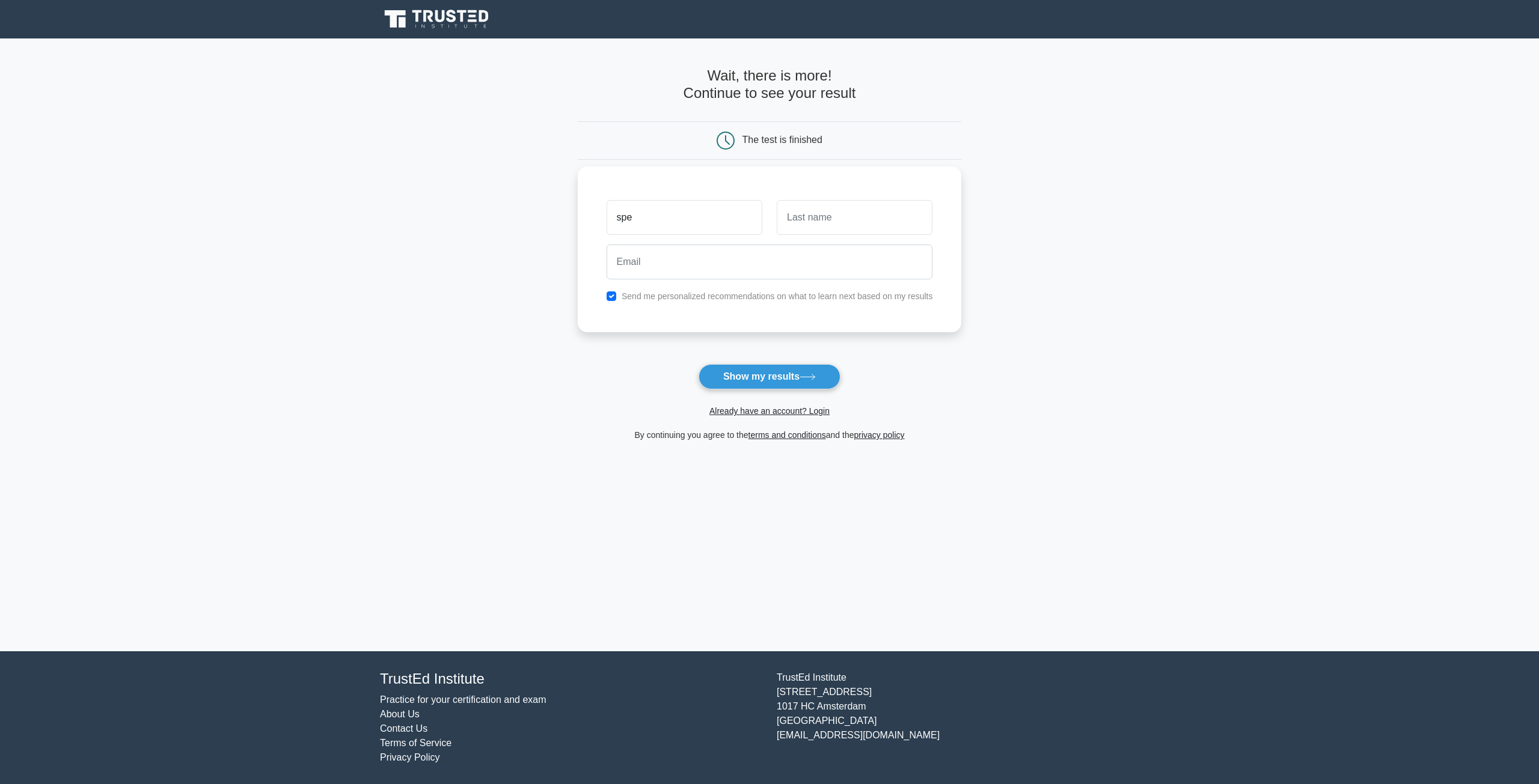
type input "[PERSON_NAME]"
click at [838, 220] on input "text" at bounding box center [854, 218] width 155 height 35
click at [746, 269] on input "email" at bounding box center [770, 262] width 326 height 35
type input "[PERSON_NAME][EMAIL_ADDRESS][PERSON_NAME][DOMAIN_NAME]"
click at [738, 369] on button "Show my results" at bounding box center [770, 377] width 142 height 25
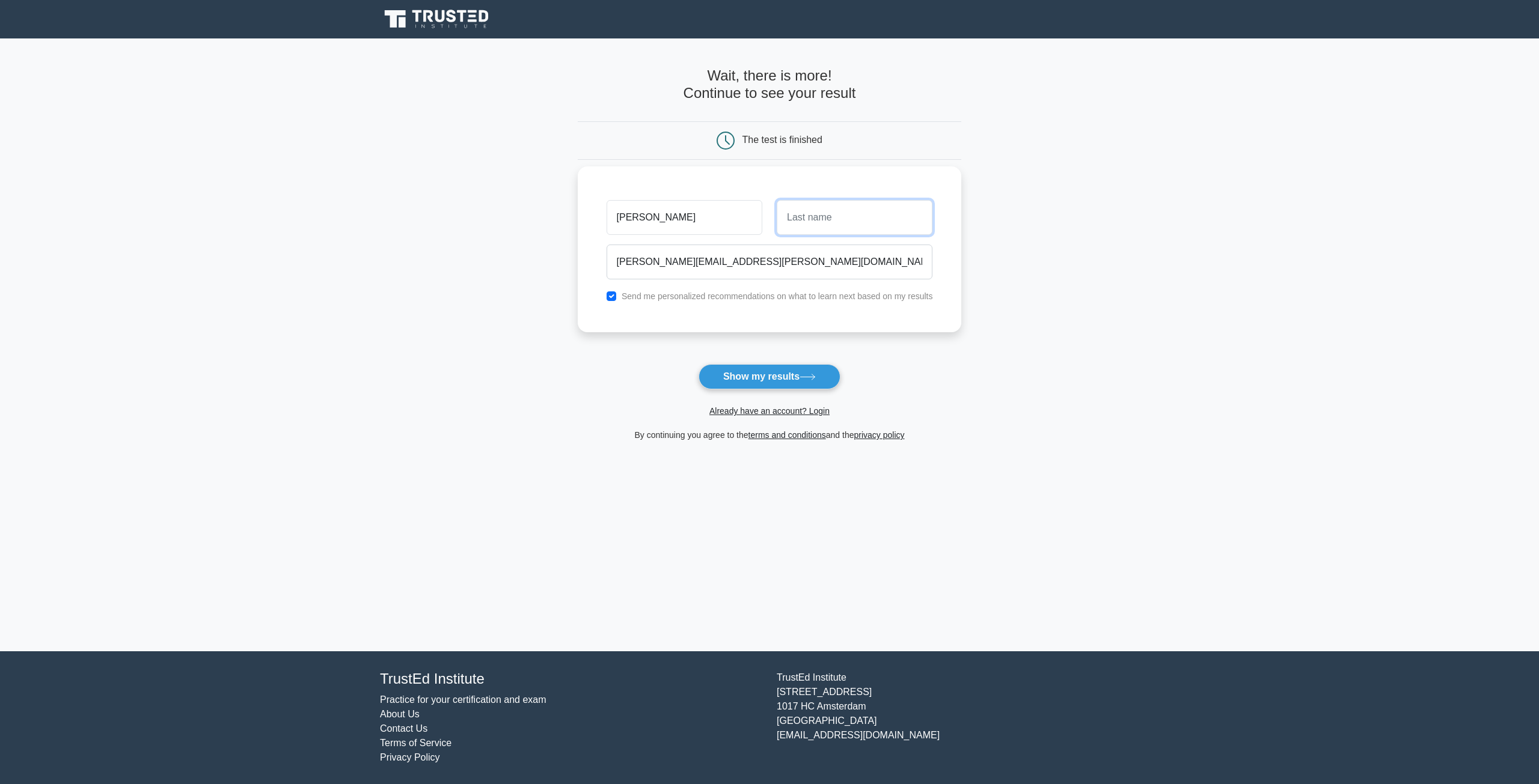
click at [832, 223] on input "text" at bounding box center [854, 218] width 155 height 35
type input "Marinus"
click at [764, 370] on button "Show my results" at bounding box center [770, 377] width 142 height 25
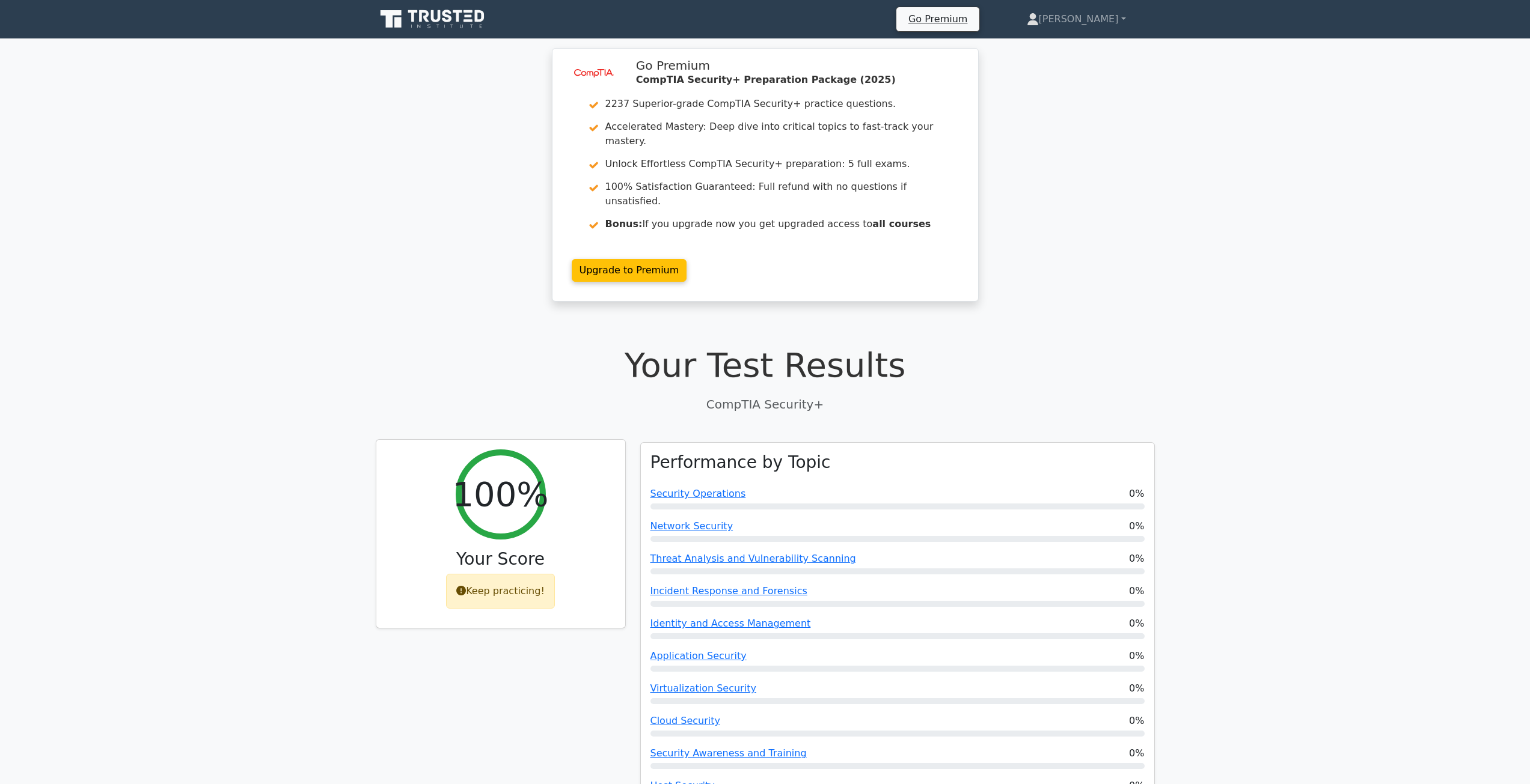
click at [504, 574] on div "Keep practicing!" at bounding box center [501, 592] width 109 height 35
click at [473, 574] on div "Keep practicing!" at bounding box center [501, 592] width 109 height 35
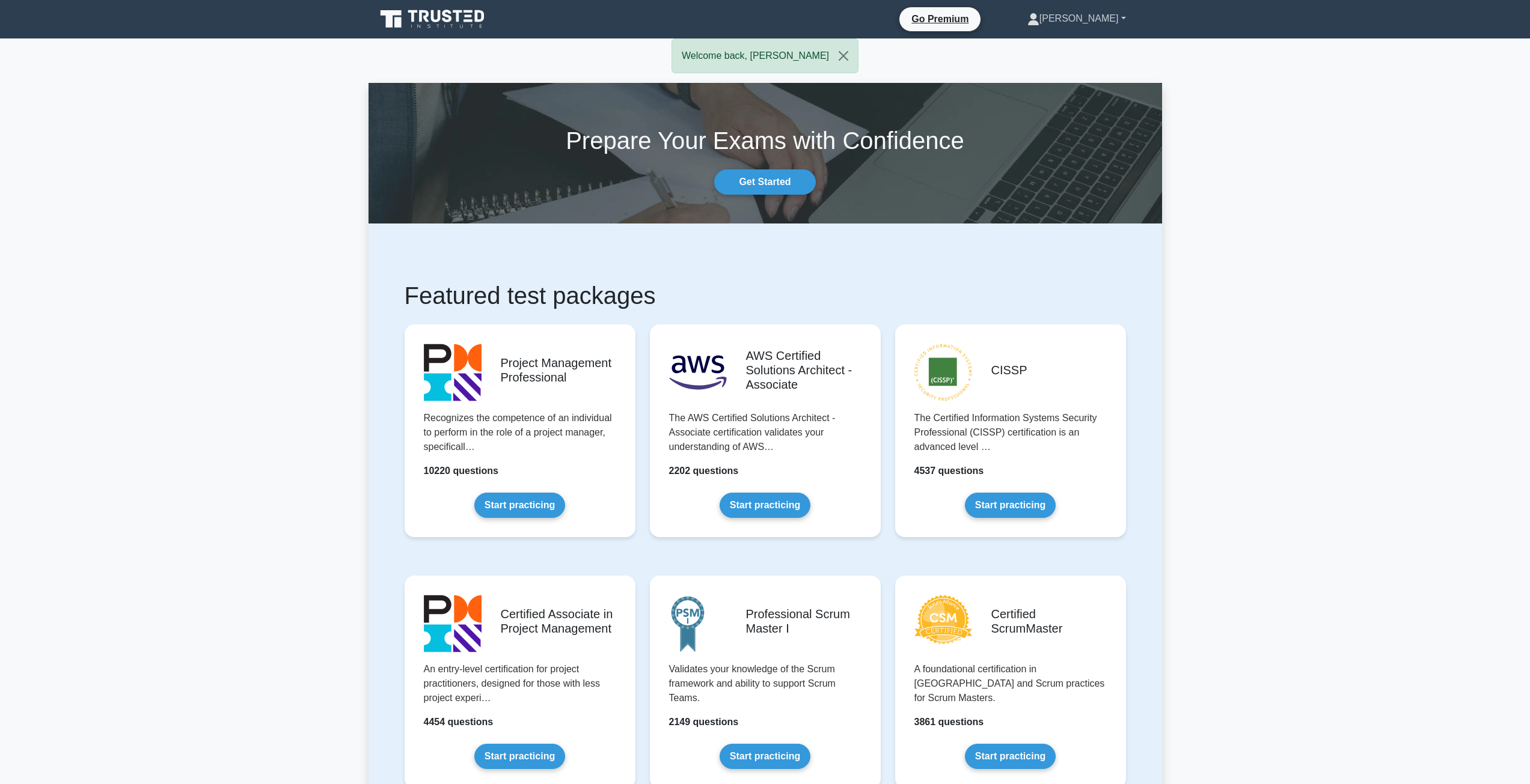
click at [1088, 18] on link "[PERSON_NAME]" at bounding box center [1077, 18] width 156 height 24
click at [754, 187] on link "Get Started" at bounding box center [765, 182] width 101 height 25
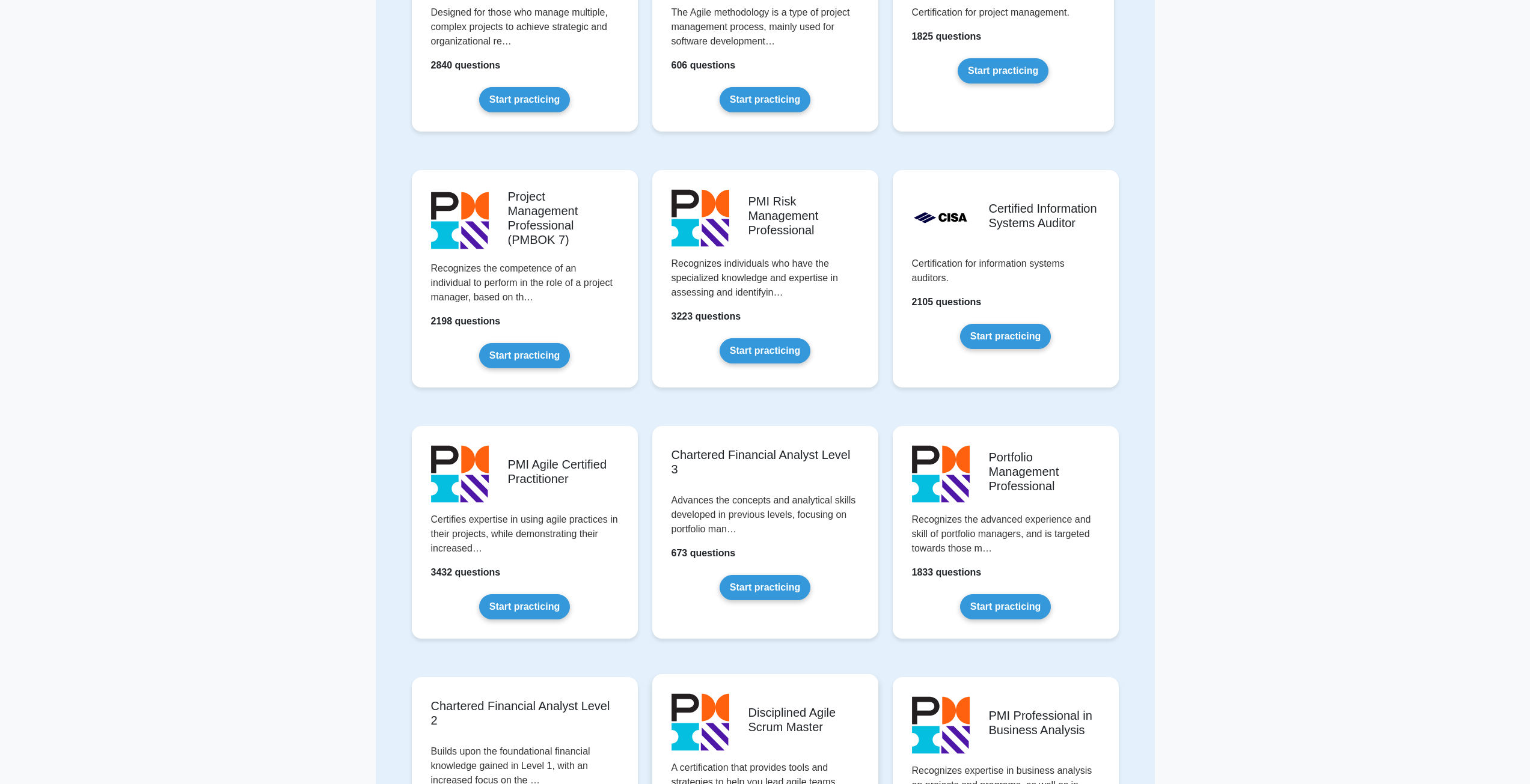
scroll to position [1082, 0]
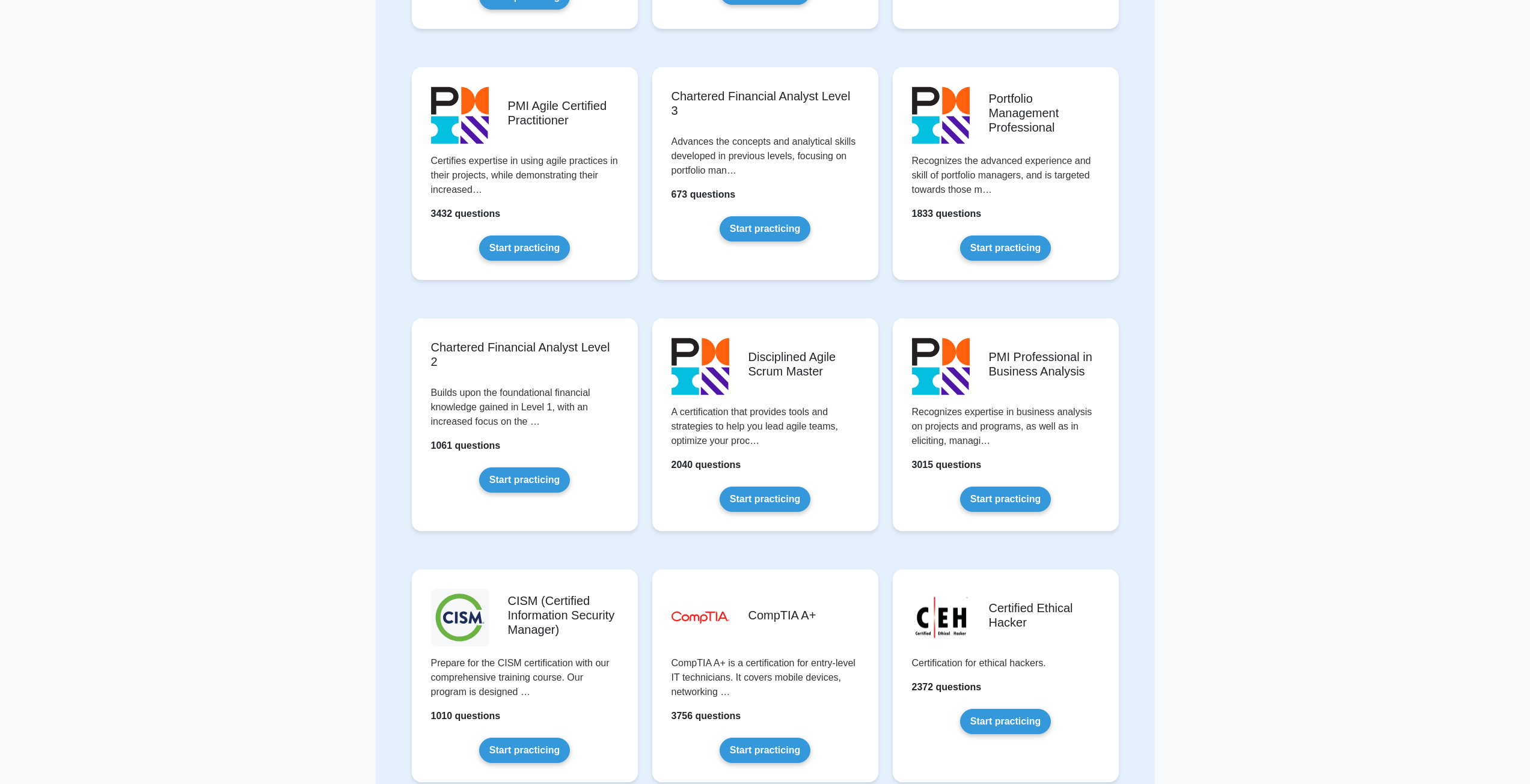
click at [1200, 429] on main "Featured test packages Project Management Professional Recognizes the competenc…" at bounding box center [765, 415] width 1530 height 2917
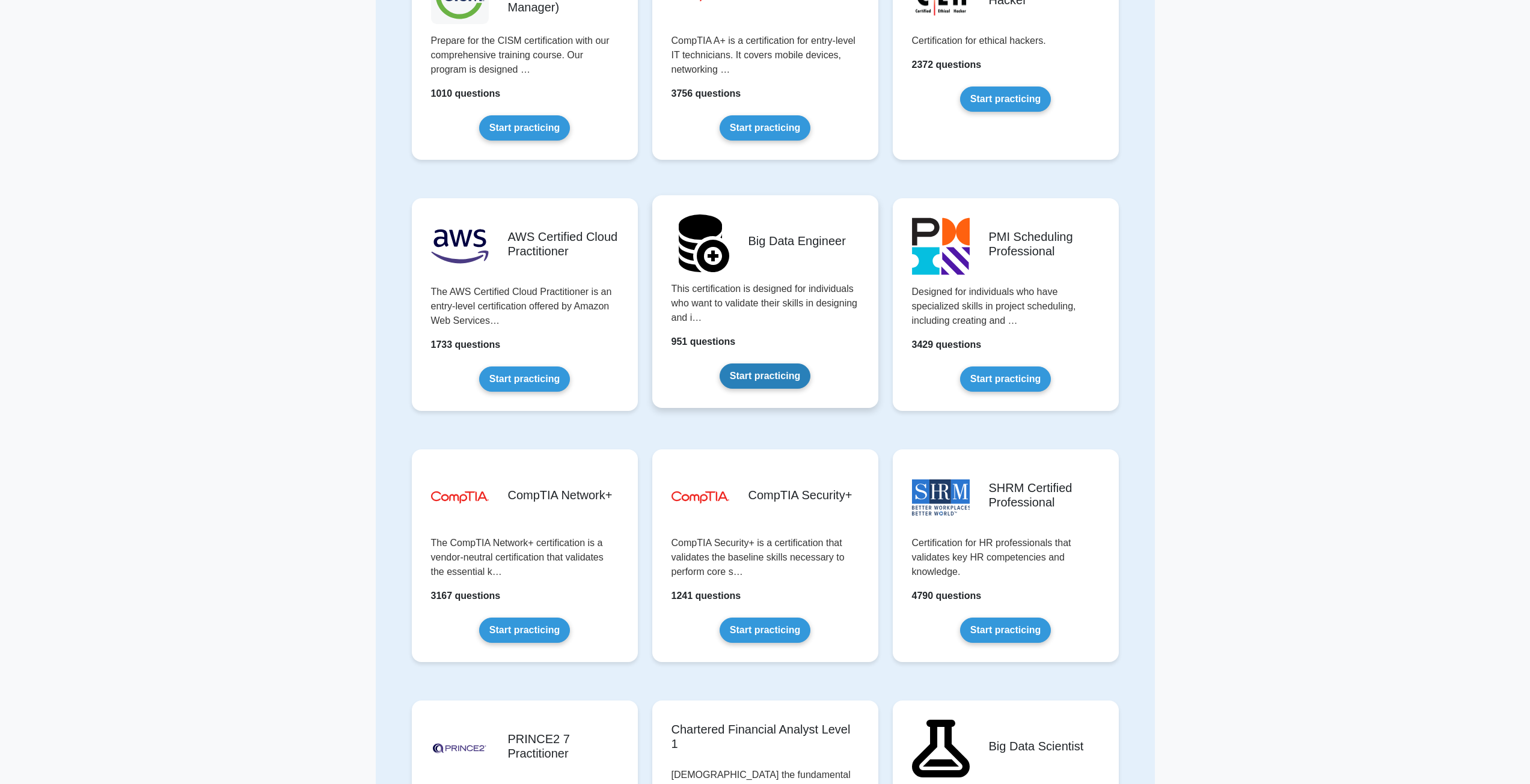
scroll to position [1743, 0]
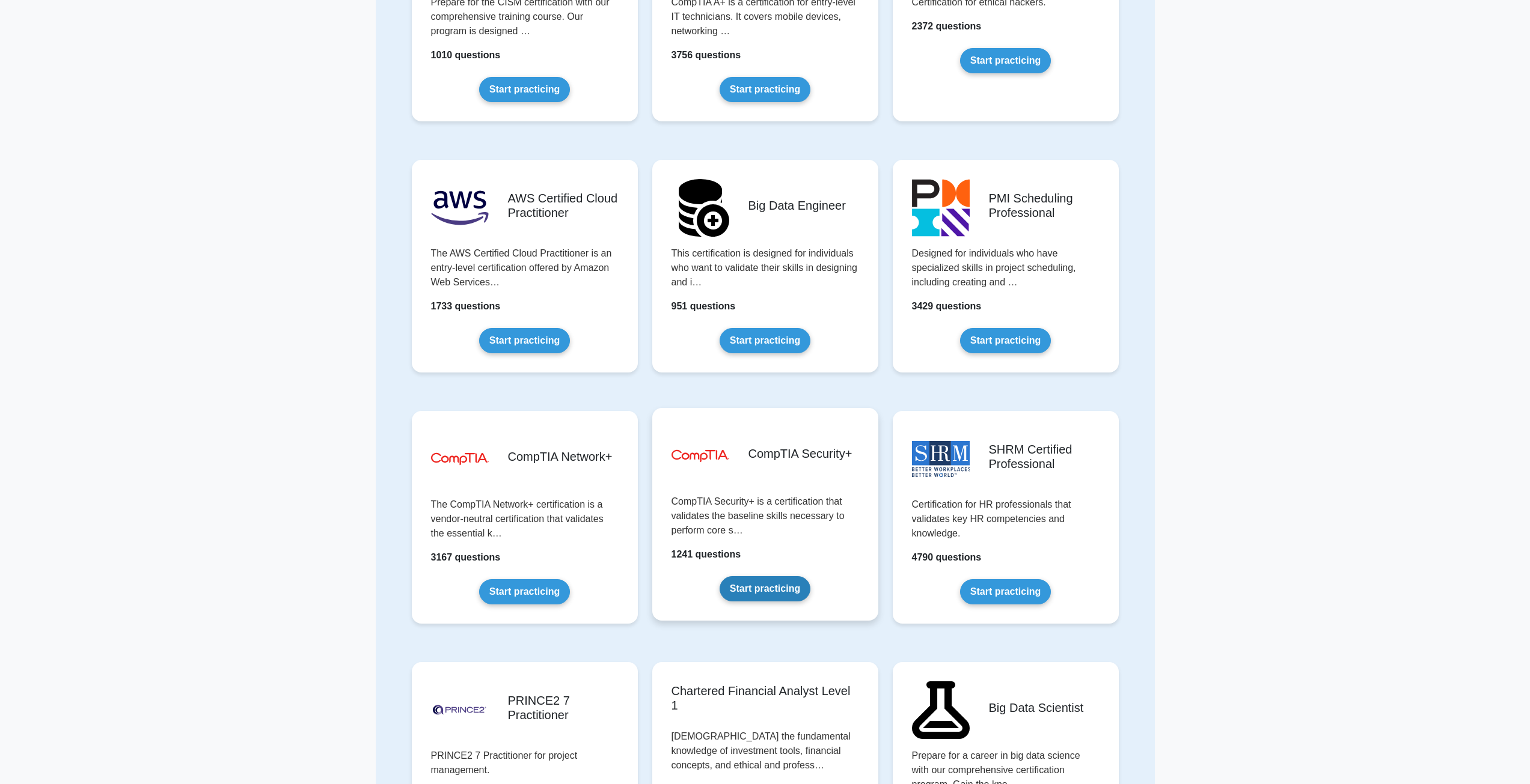
click at [769, 587] on link "Start practicing" at bounding box center [765, 589] width 90 height 25
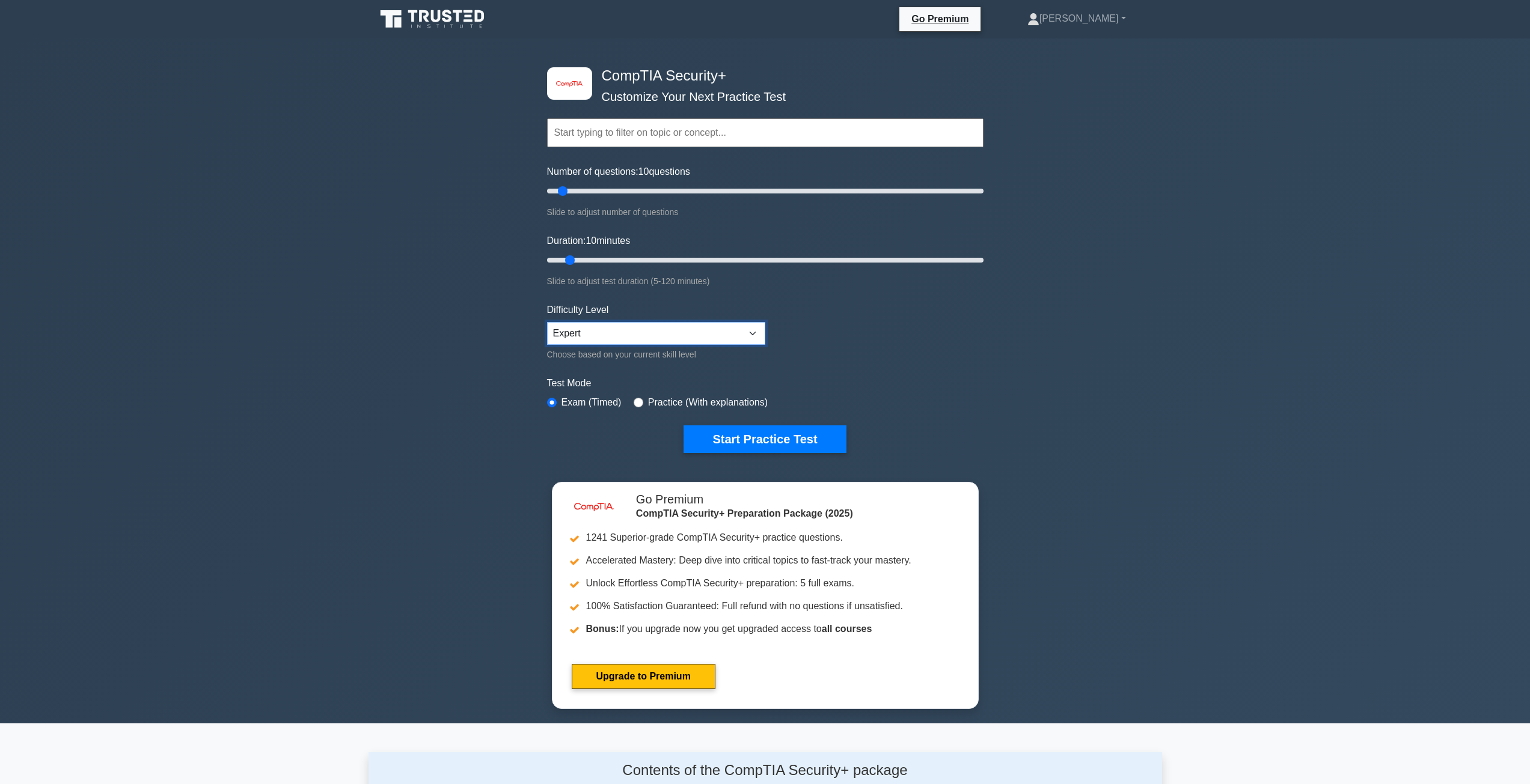
click at [715, 340] on select "Beginner Intermediate Expert" at bounding box center [656, 334] width 219 height 23
click at [714, 336] on select "Beginner Intermediate Expert" at bounding box center [656, 334] width 219 height 23
drag, startPoint x: 570, startPoint y: 256, endPoint x: 682, endPoint y: 261, distance: 112.1
type input "40"
click at [682, 261] on input "Duration: 40 minutes" at bounding box center [765, 259] width 436 height 15
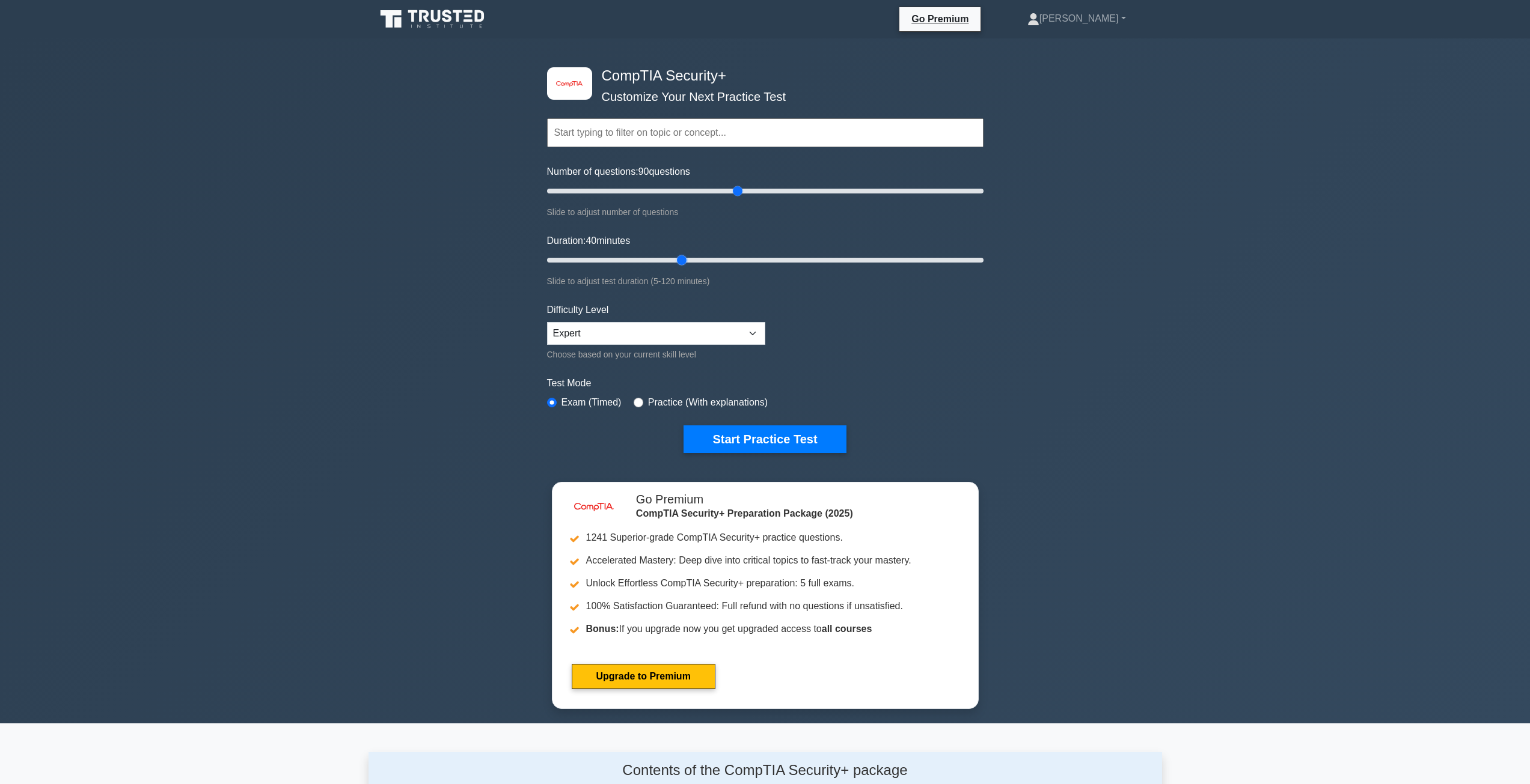
drag, startPoint x: 623, startPoint y: 195, endPoint x: 733, endPoint y: 197, distance: 110.0
type input "90"
click at [733, 197] on input "Number of questions: 90 questions" at bounding box center [765, 190] width 436 height 15
drag, startPoint x: 681, startPoint y: 259, endPoint x: 692, endPoint y: 259, distance: 11.0
type input "45"
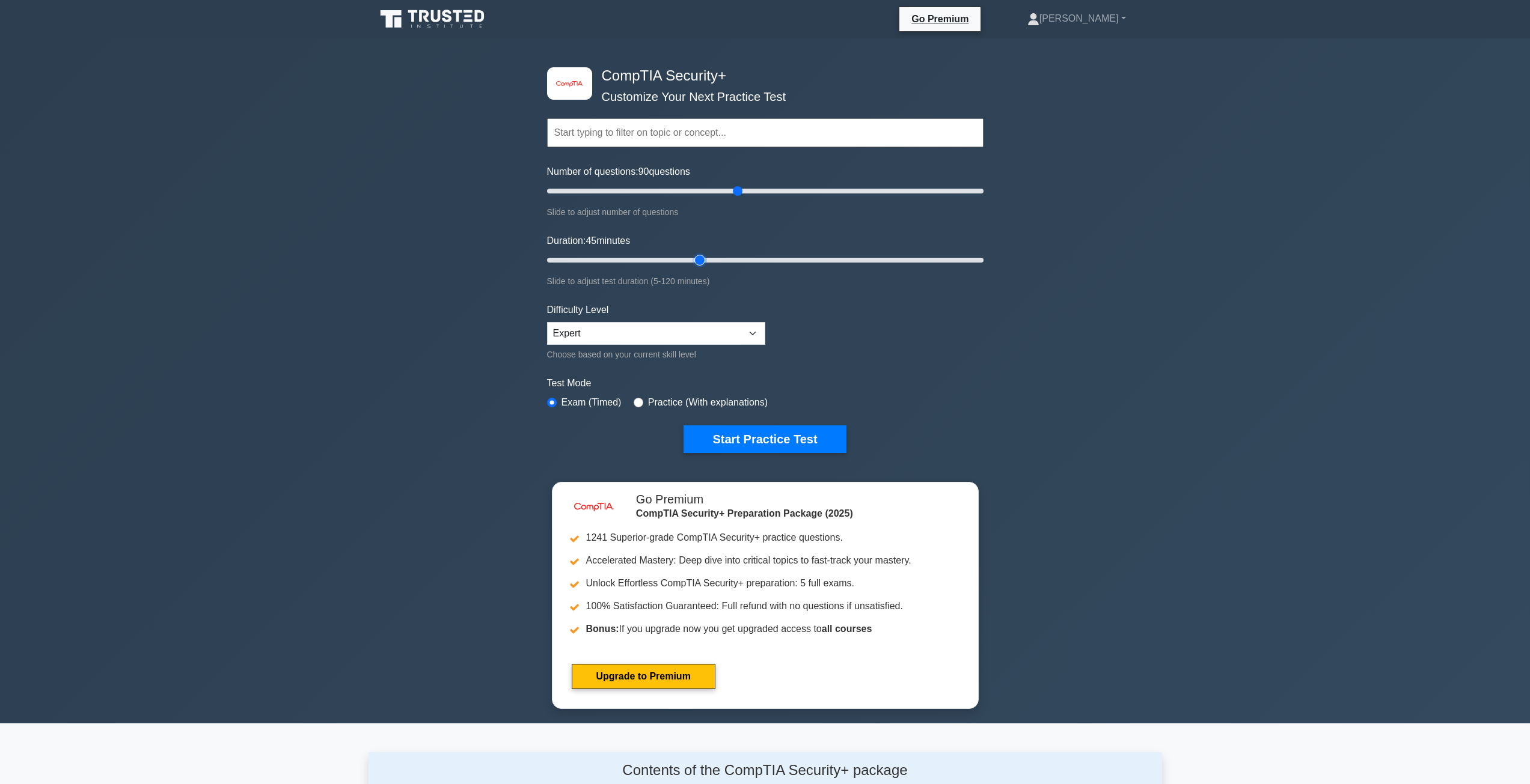
click at [692, 259] on input "Duration: 45 minutes" at bounding box center [765, 259] width 436 height 15
drag, startPoint x: 740, startPoint y: 189, endPoint x: 641, endPoint y: 191, distance: 99.0
type input "45"
click at [641, 191] on input "Number of questions: 45 questions" at bounding box center [765, 190] width 436 height 15
click at [686, 133] on input "text" at bounding box center [765, 133] width 436 height 29
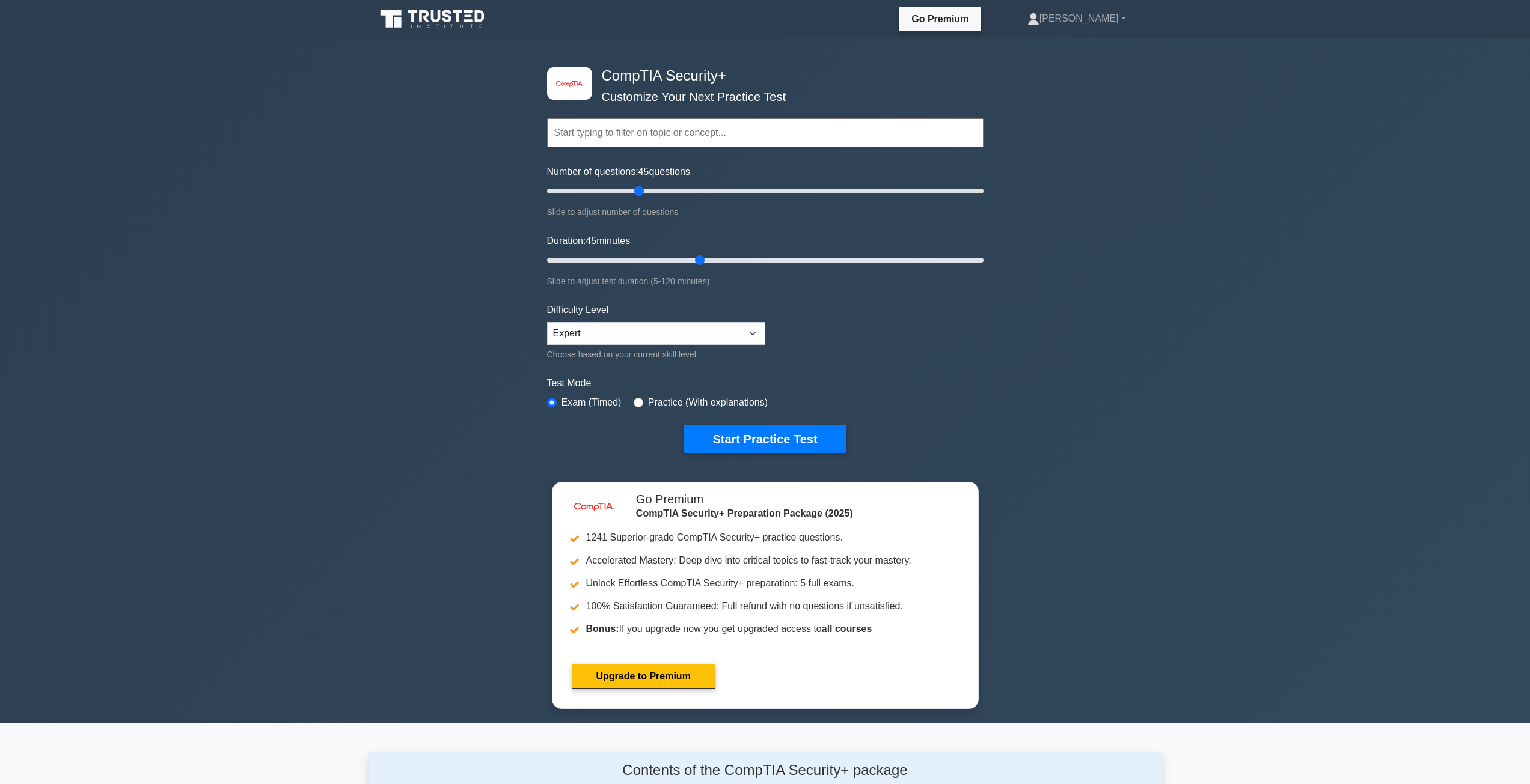
click at [1145, 236] on div "image/svg+xml CompTIA Security+ Customize Your Next Practice Test Topics Crypto…" at bounding box center [765, 381] width 1530 height 685
click at [770, 429] on button "Start Practice Test" at bounding box center [764, 439] width 162 height 27
click at [774, 440] on button "Start Practice Test" at bounding box center [764, 439] width 162 height 27
click at [723, 430] on button "Start Practice Test" at bounding box center [764, 439] width 162 height 27
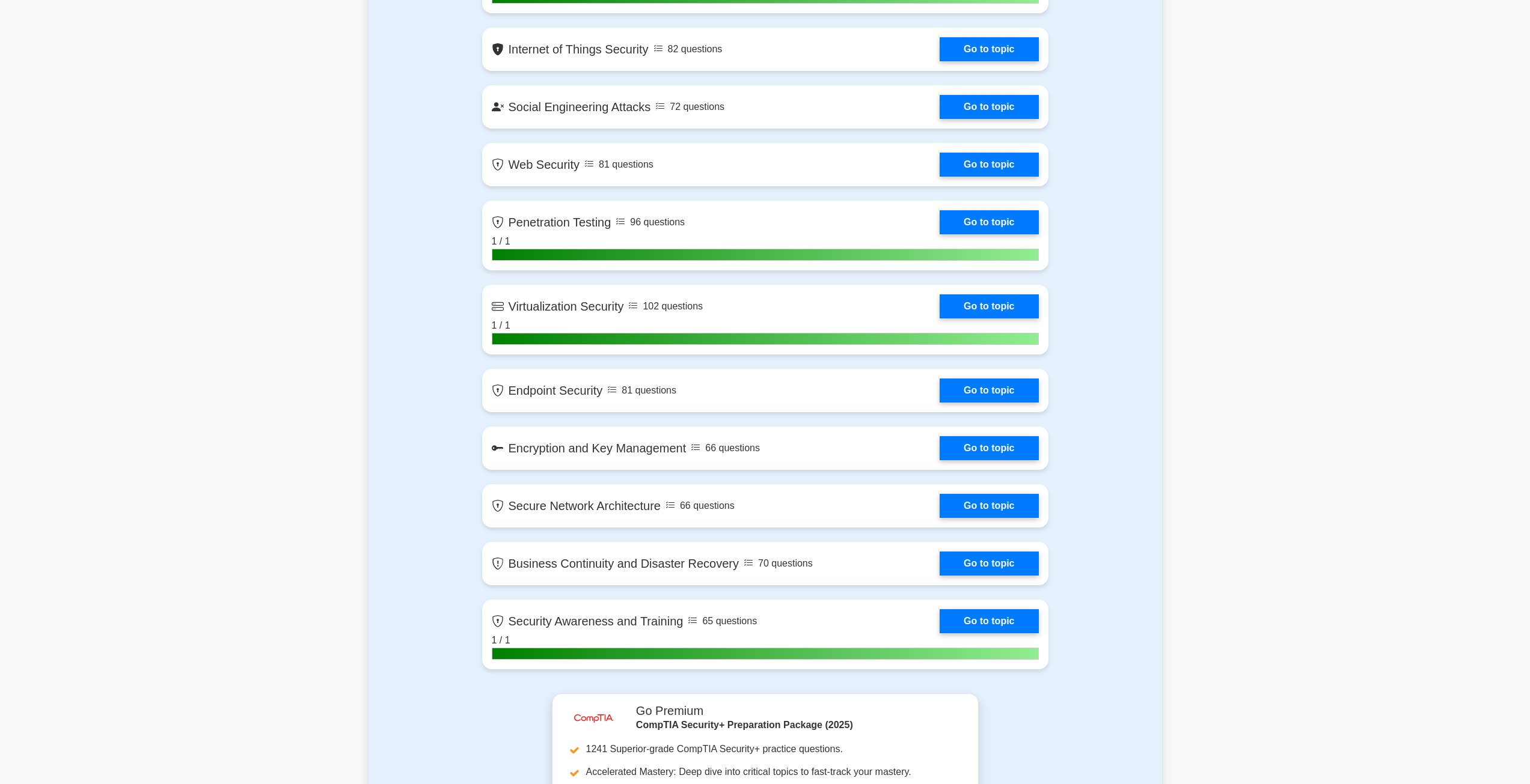
scroll to position [1984, 0]
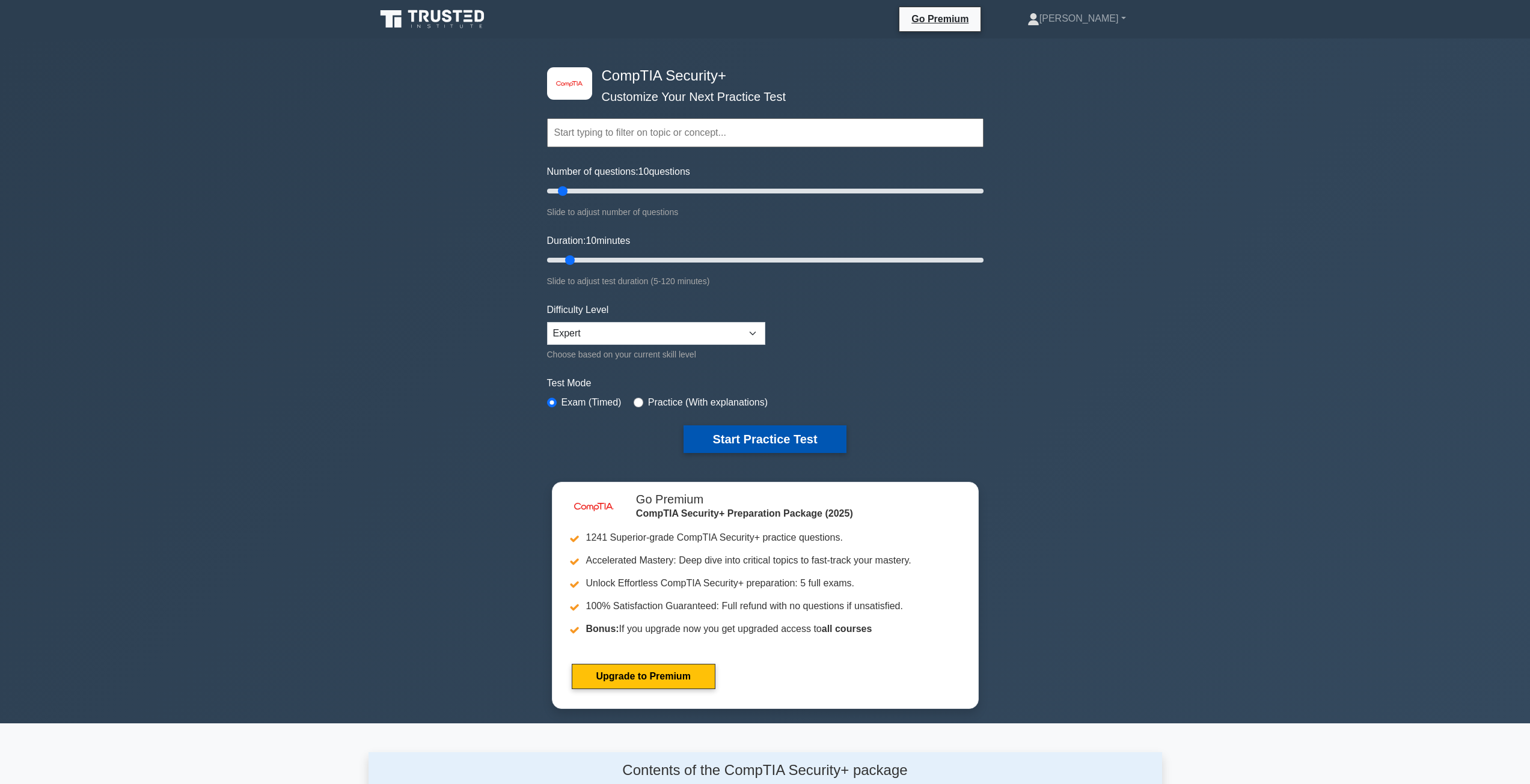
click at [723, 431] on button "Start Practice Test" at bounding box center [764, 439] width 162 height 27
drag, startPoint x: 570, startPoint y: 256, endPoint x: 605, endPoint y: 259, distance: 35.1
type input "20"
click at [605, 259] on input "Duration: 20 minutes" at bounding box center [765, 259] width 436 height 15
drag, startPoint x: 564, startPoint y: 193, endPoint x: 589, endPoint y: 194, distance: 25.0
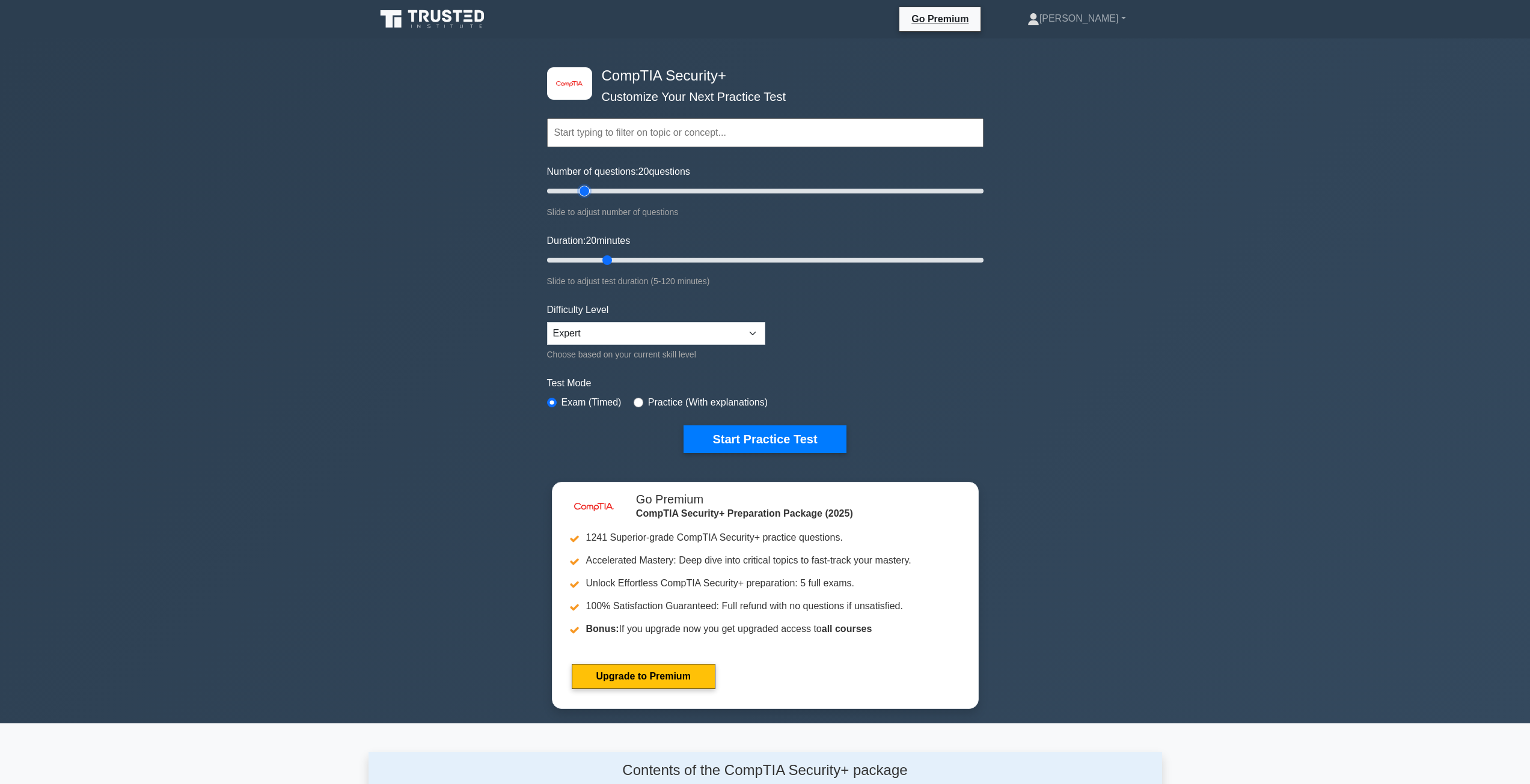
type input "20"
click at [589, 194] on input "Number of questions: 20 questions" at bounding box center [765, 190] width 436 height 15
click at [807, 439] on button "Start Practice Test" at bounding box center [764, 439] width 162 height 27
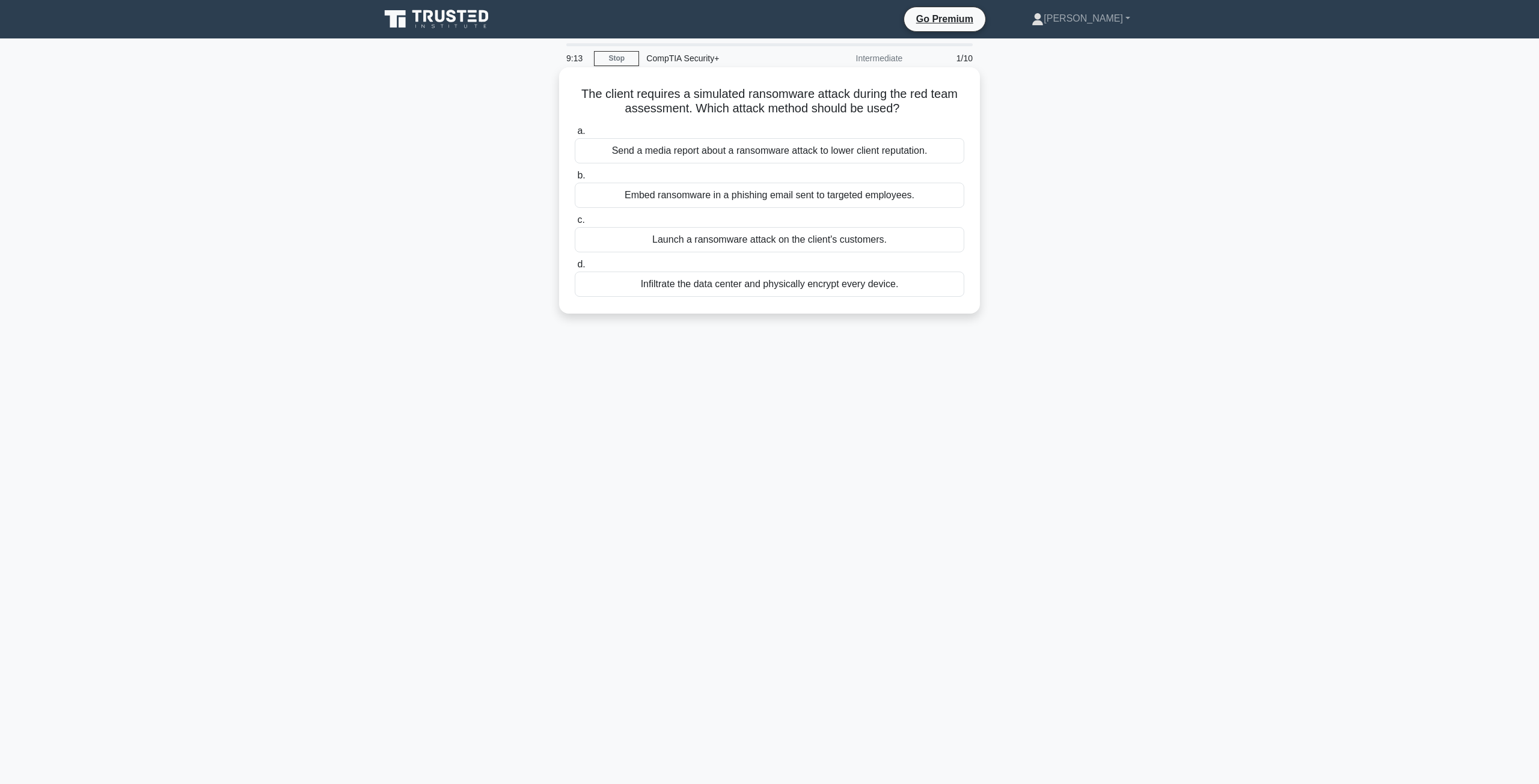
click at [744, 204] on div "Embed ransomware in a phishing email sent to targeted employees." at bounding box center [769, 195] width 390 height 25
click at [574, 180] on input "b. Embed ransomware in a phishing email sent to targeted employees." at bounding box center [574, 176] width 0 height 8
click at [802, 284] on div "Using parameterized queries" at bounding box center [769, 285] width 390 height 25
click at [574, 269] on input "d. Using parameterized queries" at bounding box center [574, 264] width 0 height 8
drag, startPoint x: 819, startPoint y: 92, endPoint x: 823, endPoint y: 106, distance: 14.6
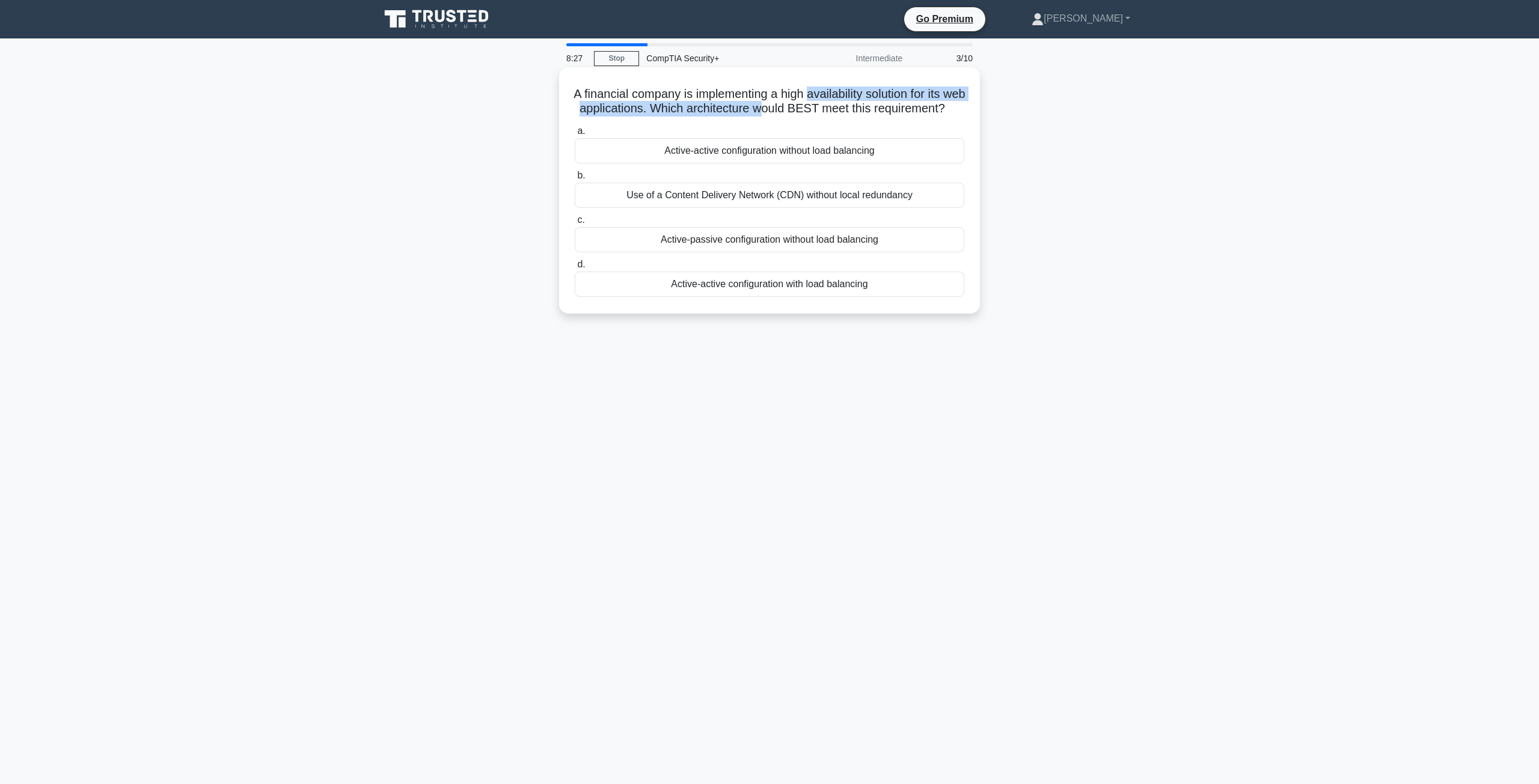
click at [823, 106] on h5 "A financial company is implementing a high availability solution for its web ap…" at bounding box center [769, 101] width 392 height 30
click at [760, 138] on div "a. Active-active configuration without load balancing b. Use of a Content Deliv…" at bounding box center [770, 210] width 404 height 178
click at [729, 297] on div "Active-active configuration with load balancing" at bounding box center [769, 285] width 390 height 25
click at [574, 269] on input "d. Active-active configuration with load balancing" at bounding box center [574, 264] width 0 height 8
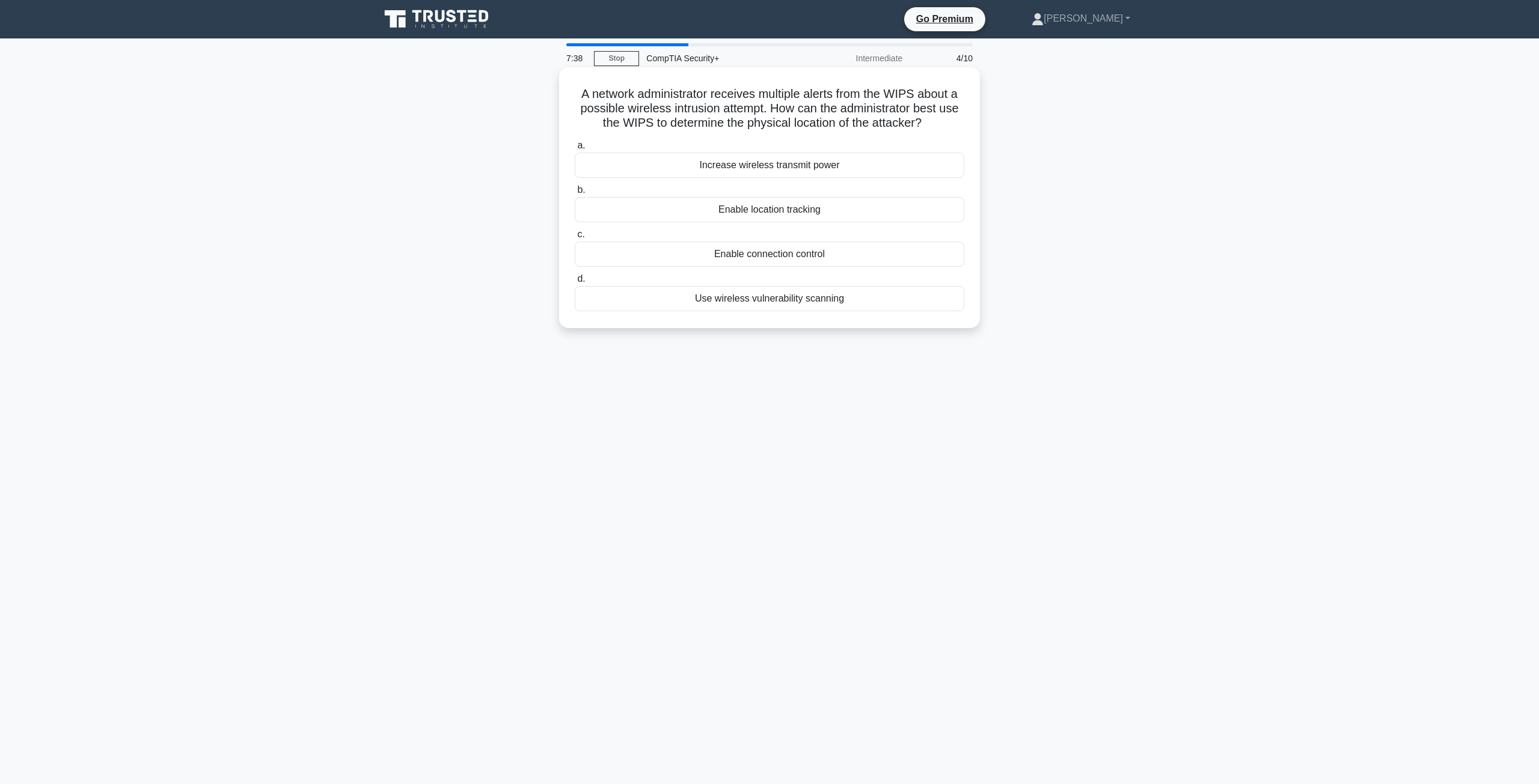
click at [762, 209] on div "Enable location tracking" at bounding box center [769, 210] width 390 height 25
click at [574, 194] on input "b. Enable location tracking" at bounding box center [574, 190] width 0 height 8
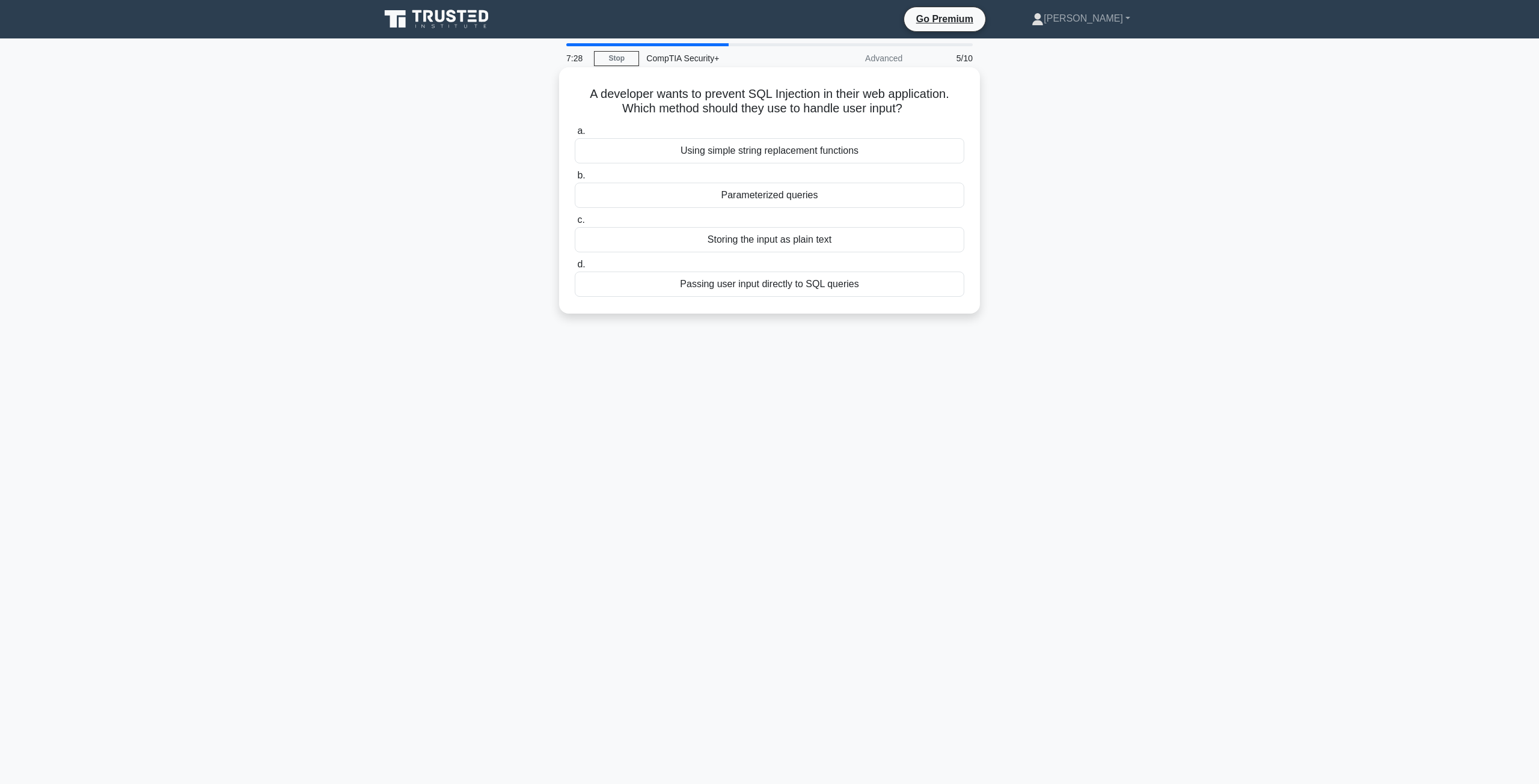
click at [738, 195] on div "Parameterized queries" at bounding box center [769, 195] width 390 height 25
click at [574, 180] on input "b. Parameterized queries" at bounding box center [574, 176] width 0 height 8
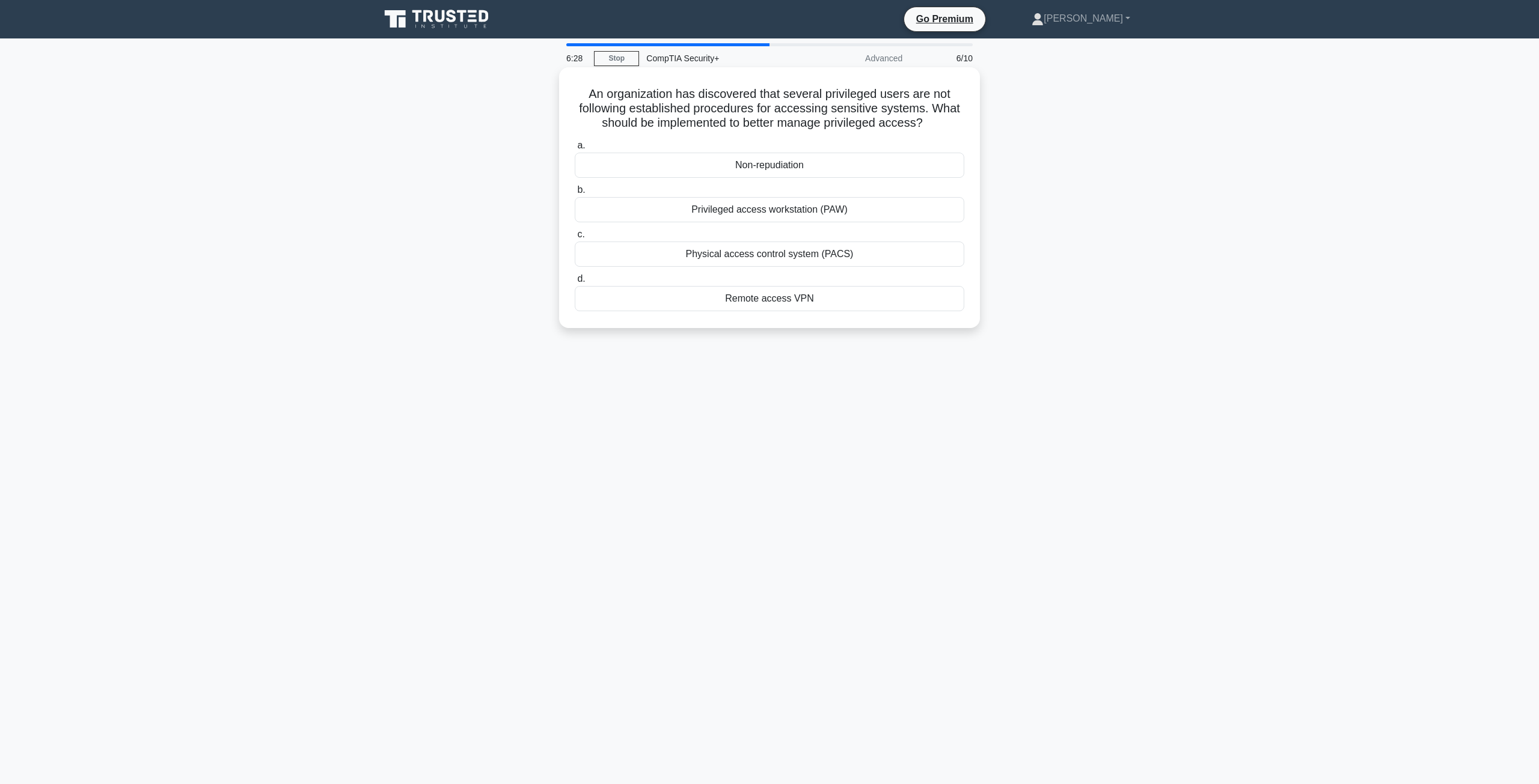
click at [864, 220] on div "Privileged access workstation (PAW)" at bounding box center [769, 210] width 390 height 25
click at [574, 194] on input "b. Privileged access workstation (PAW)" at bounding box center [574, 190] width 0 height 8
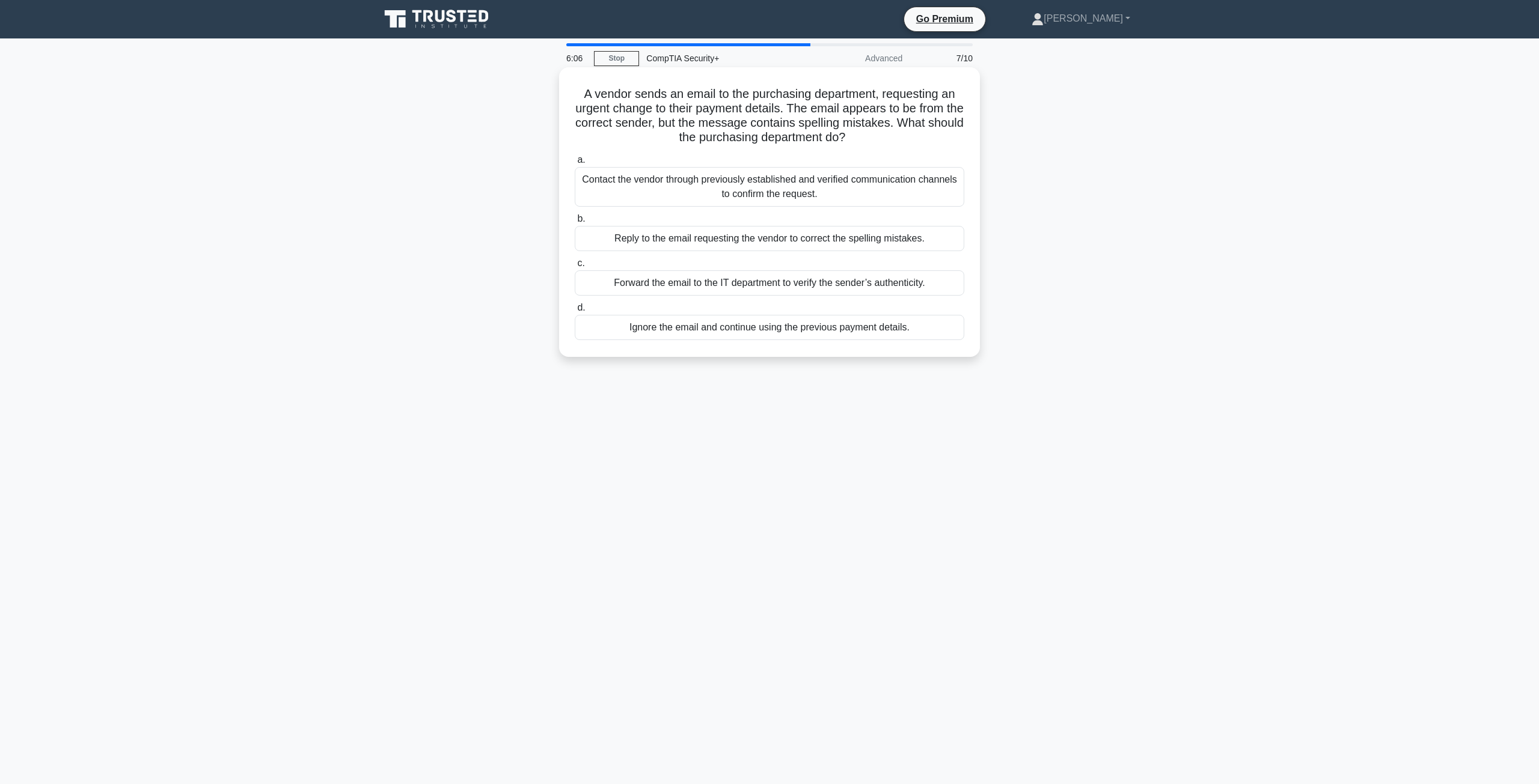
click at [891, 187] on div "Contact the vendor through previously established and verified communication ch…" at bounding box center [769, 187] width 390 height 40
click at [895, 196] on div "Contact the vendor through previously established and verified communication ch…" at bounding box center [769, 187] width 390 height 40
click at [574, 164] on input "a. Contact the vendor through previously established and verified communication…" at bounding box center [574, 160] width 0 height 8
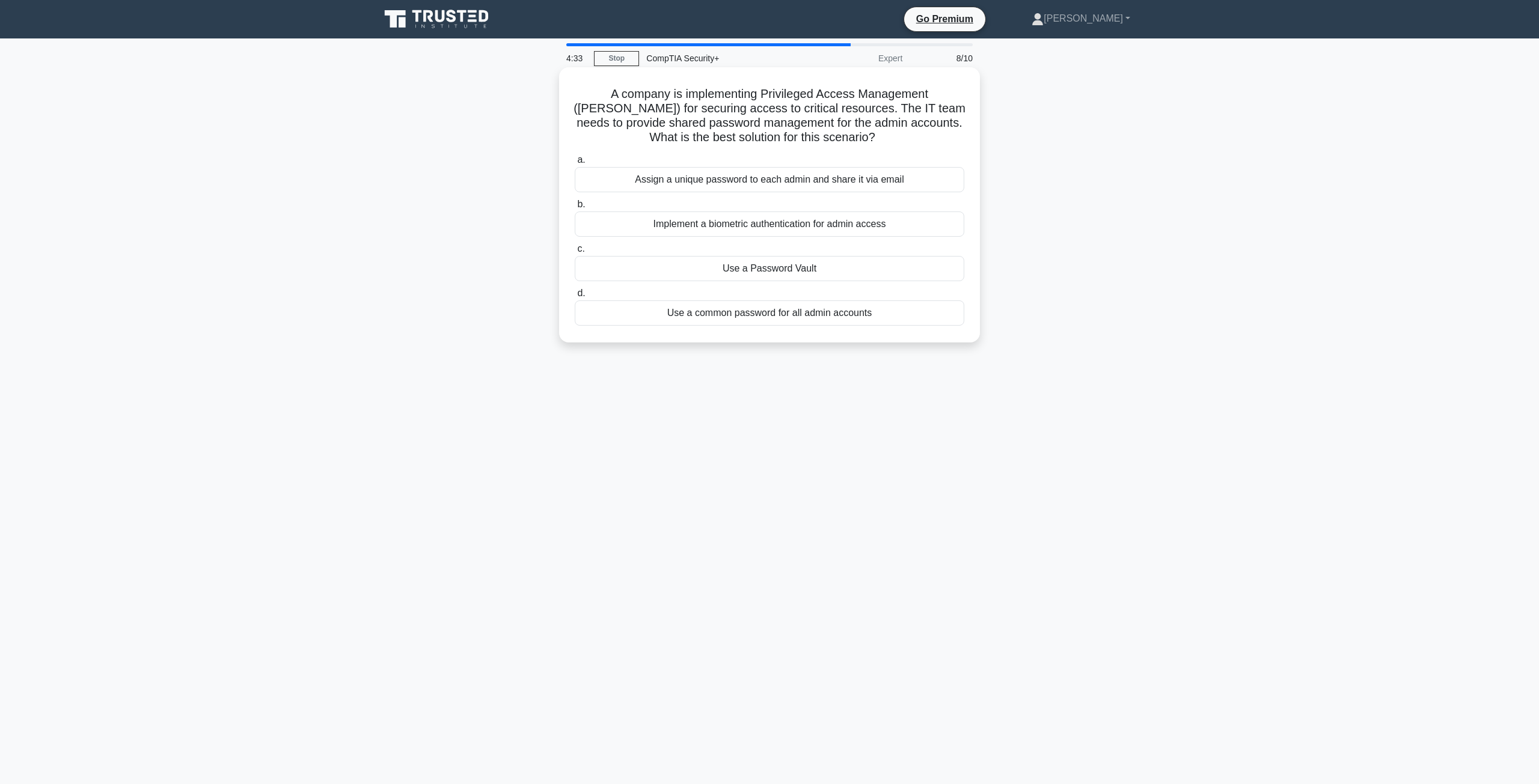
click at [702, 226] on div "Implement a biometric authentication for admin access" at bounding box center [769, 224] width 390 height 25
click at [574, 209] on input "b. Implement a biometric authentication for admin access" at bounding box center [574, 205] width 0 height 8
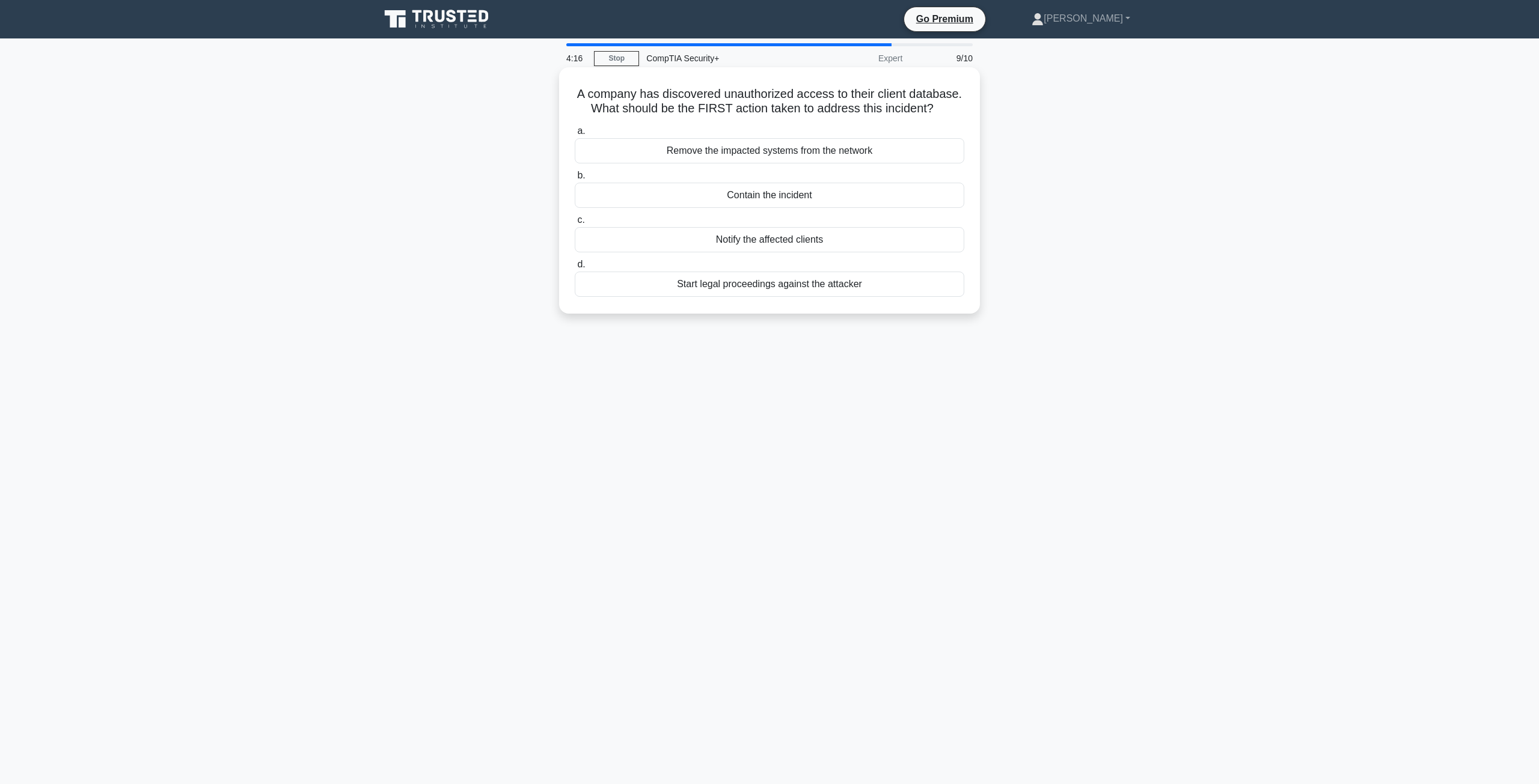
click at [757, 202] on div "Contain the incident" at bounding box center [769, 195] width 390 height 25
click at [574, 180] on input "b. Contain the incident" at bounding box center [574, 176] width 0 height 8
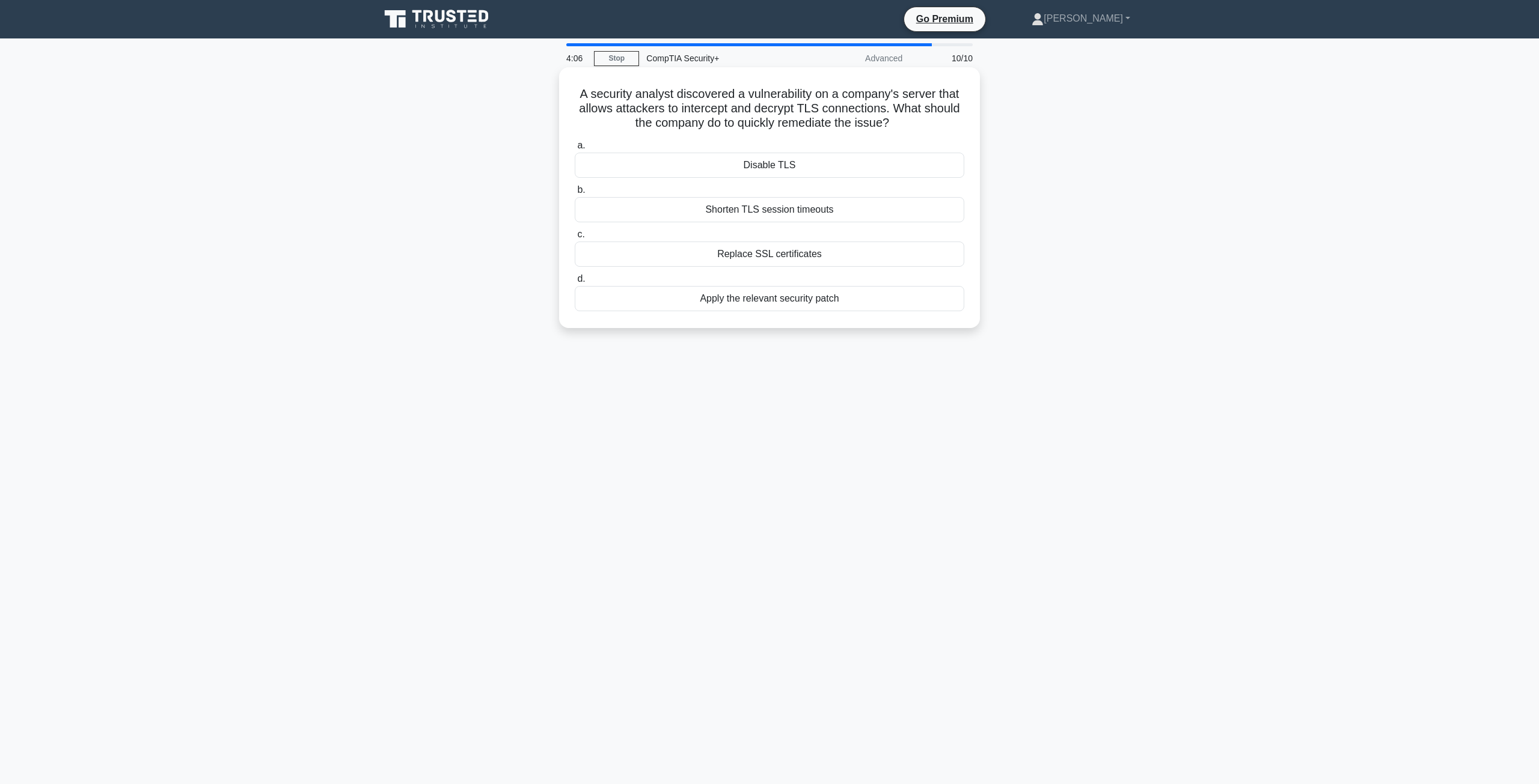
click at [820, 300] on div "Apply the relevant security patch" at bounding box center [769, 298] width 390 height 25
click at [574, 283] on input "d. Apply the relevant security patch" at bounding box center [574, 279] width 0 height 8
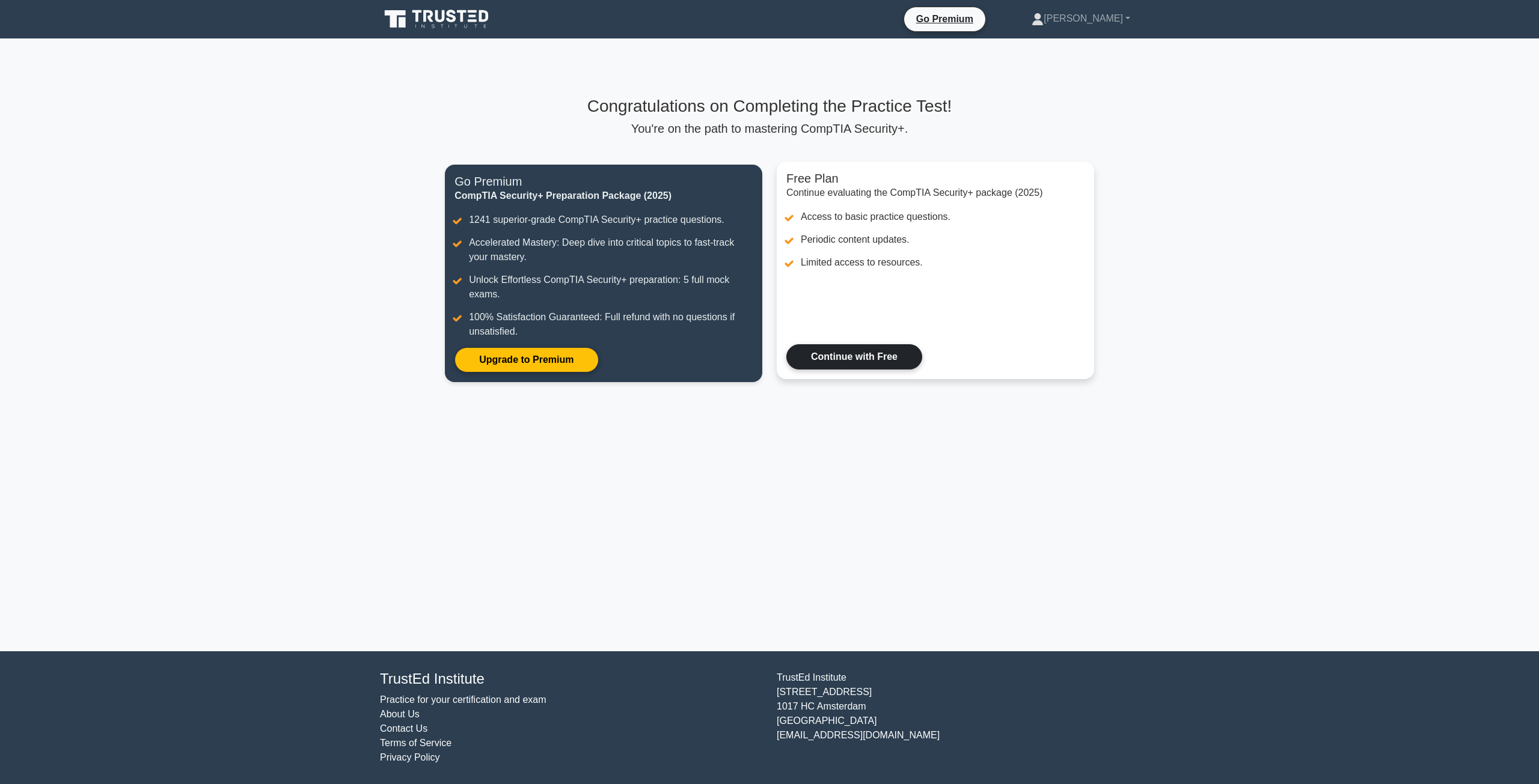
click at [813, 358] on link "Continue with Free" at bounding box center [854, 357] width 136 height 25
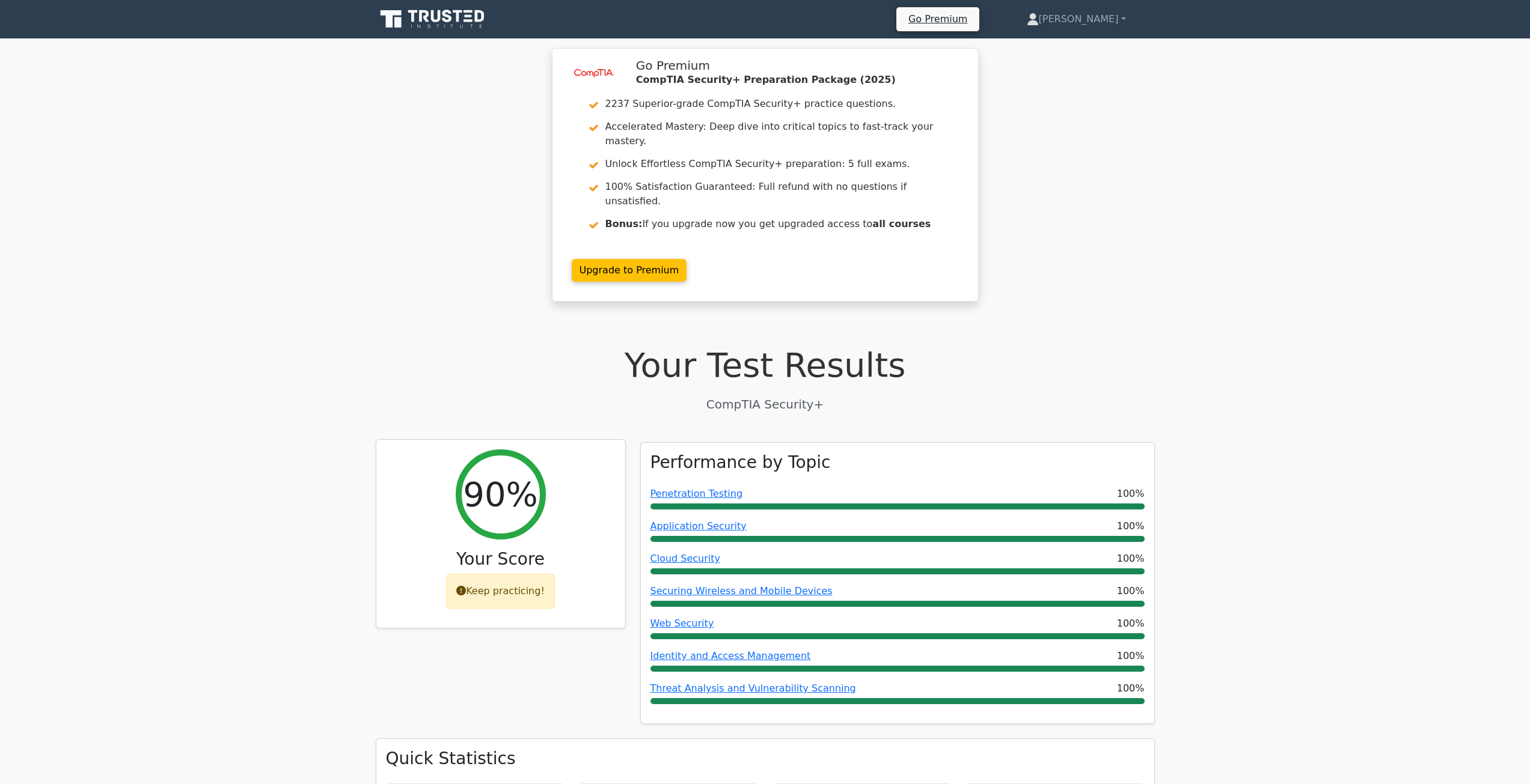
click at [514, 574] on div "Keep practicing!" at bounding box center [501, 592] width 109 height 35
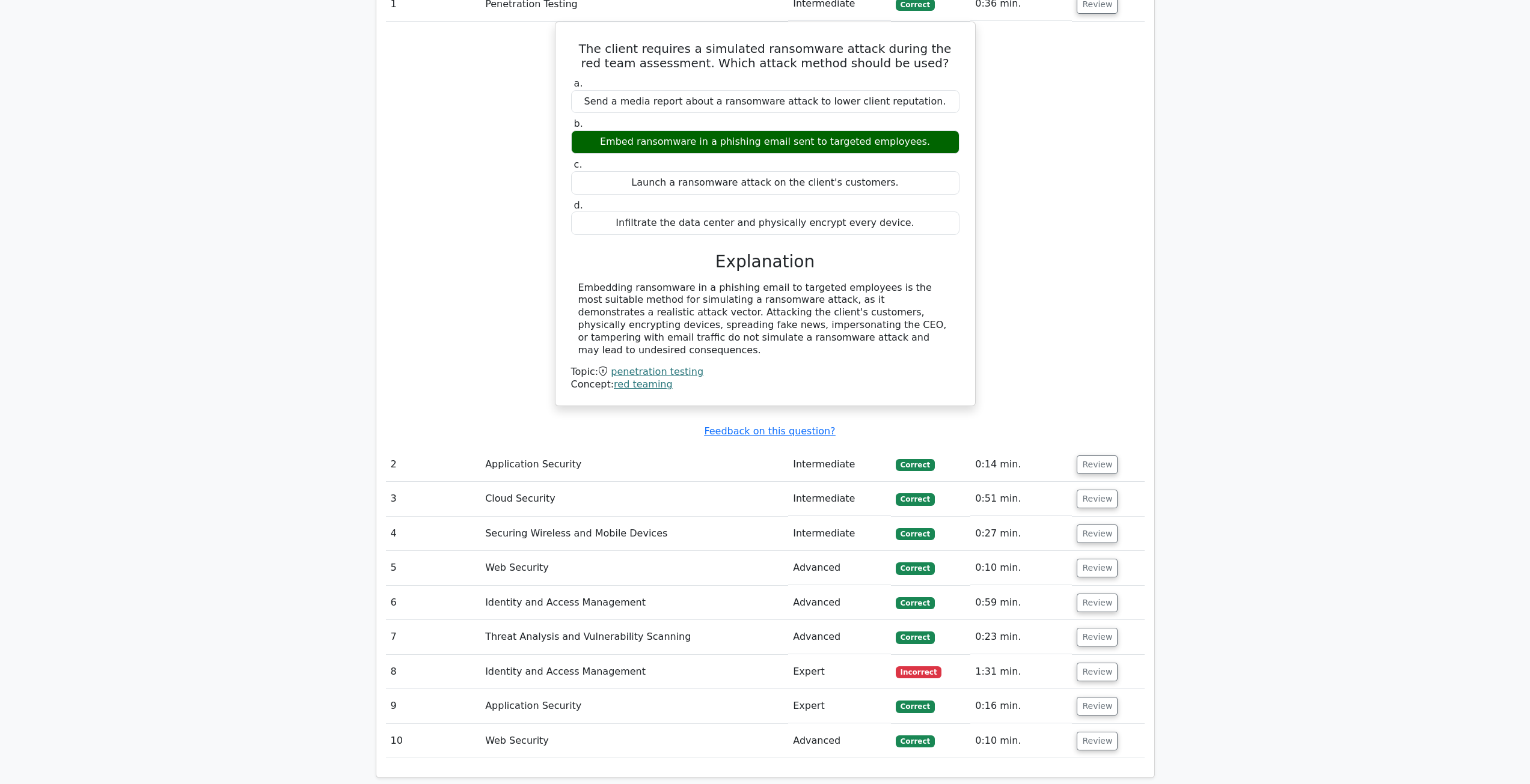
scroll to position [1082, 0]
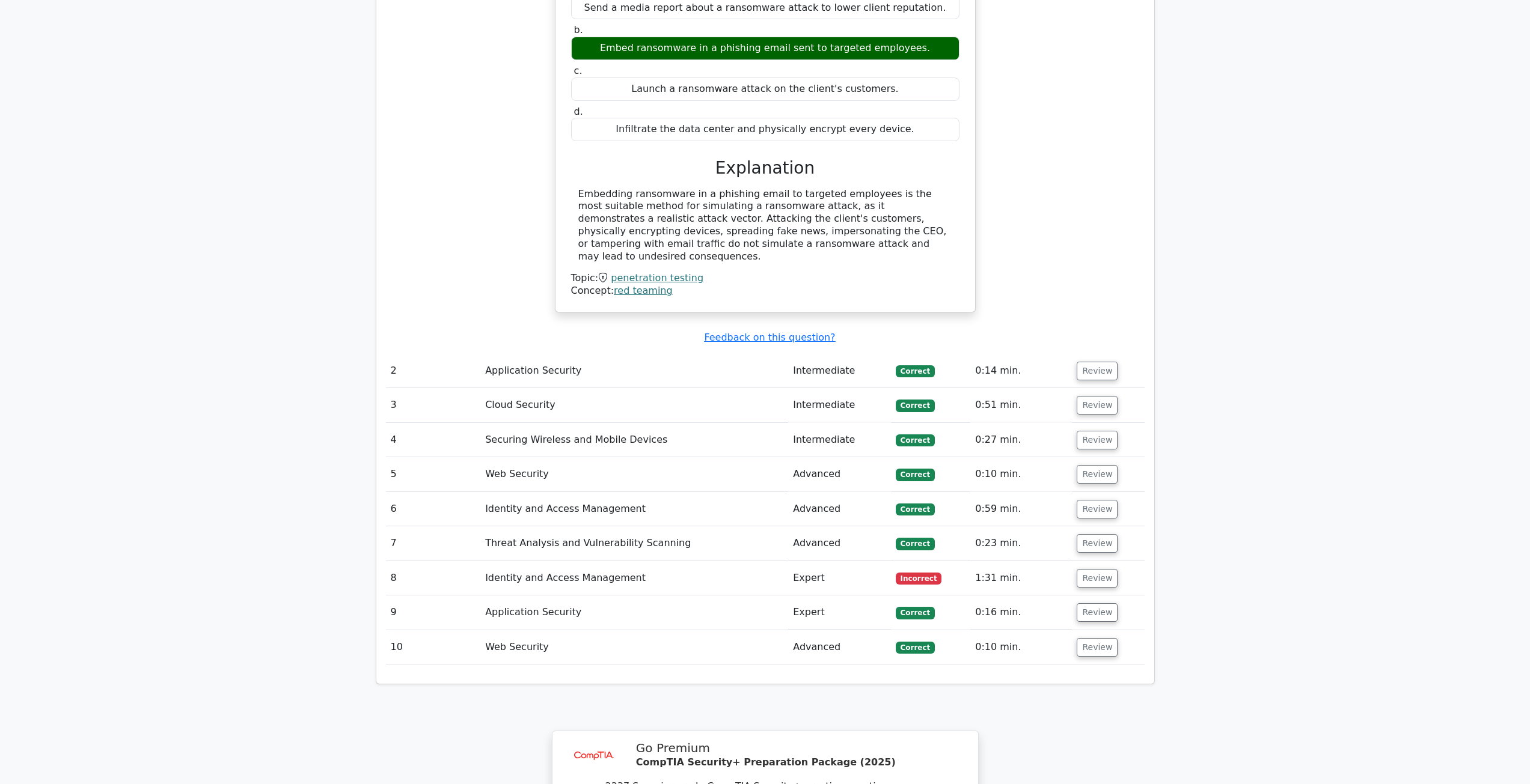
click at [511, 562] on td "Identity and Access Management" at bounding box center [634, 578] width 308 height 34
click at [1087, 569] on button "Review" at bounding box center [1097, 578] width 41 height 18
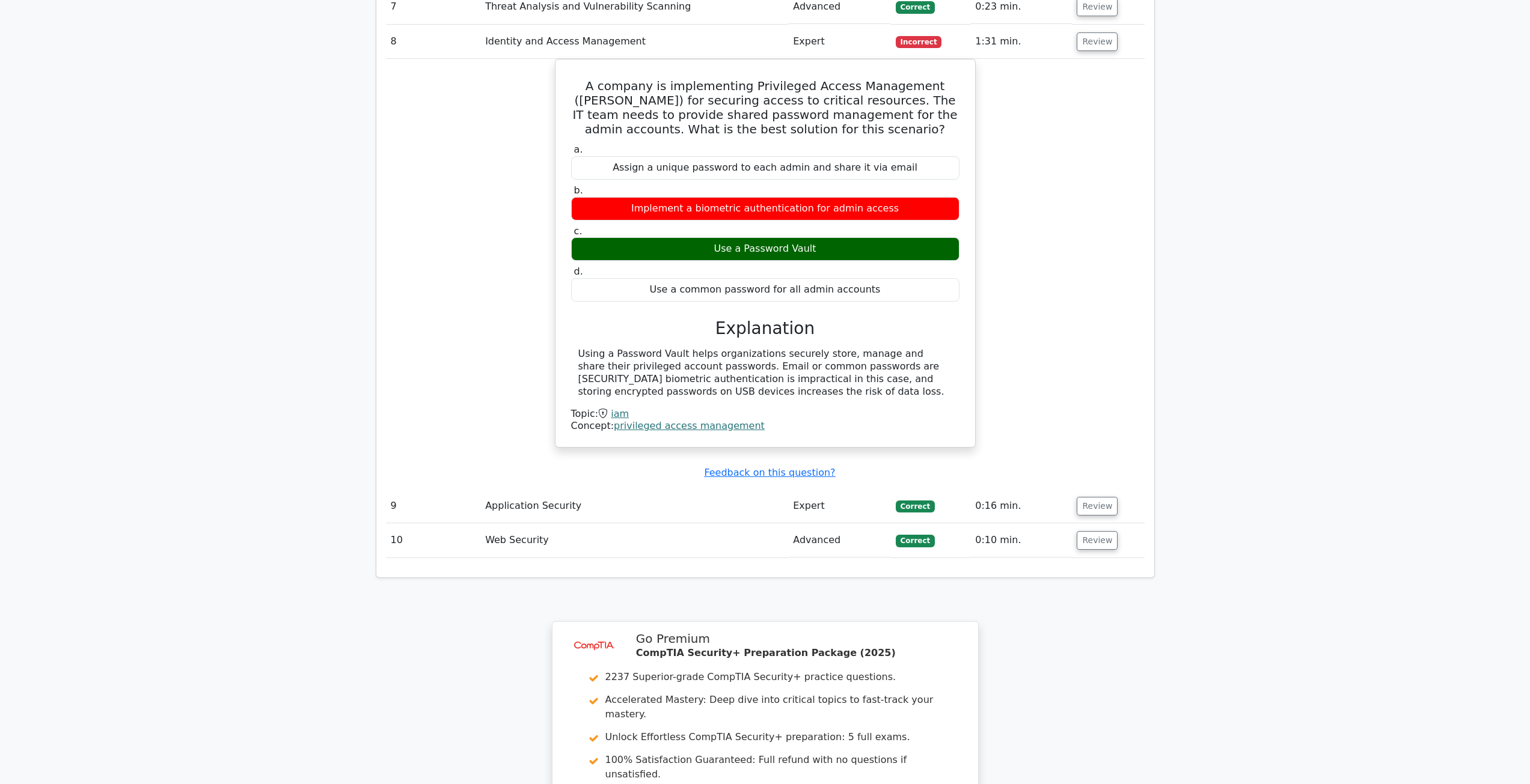
scroll to position [1863, 0]
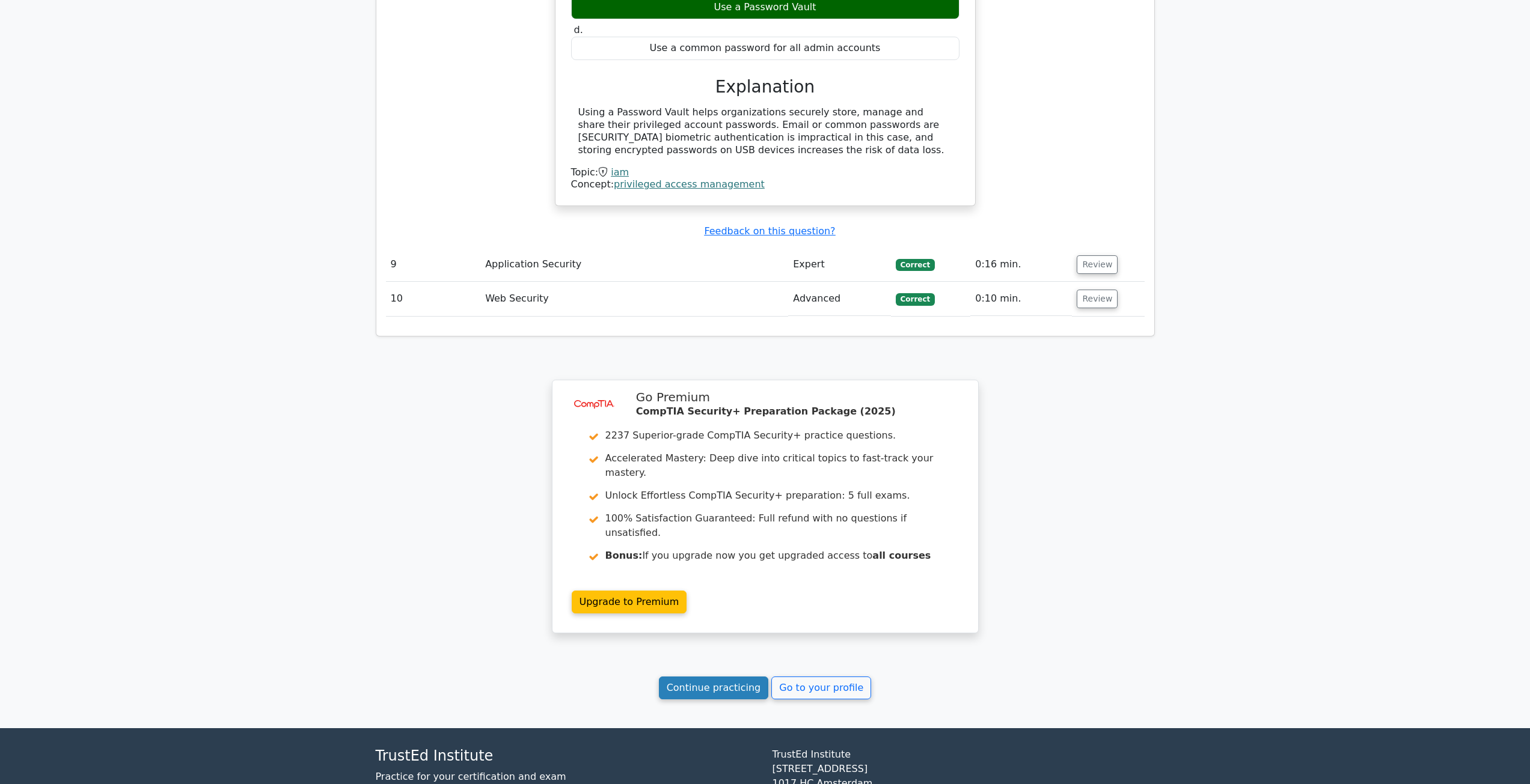
click at [735, 677] on link "Continue practicing" at bounding box center [713, 689] width 110 height 23
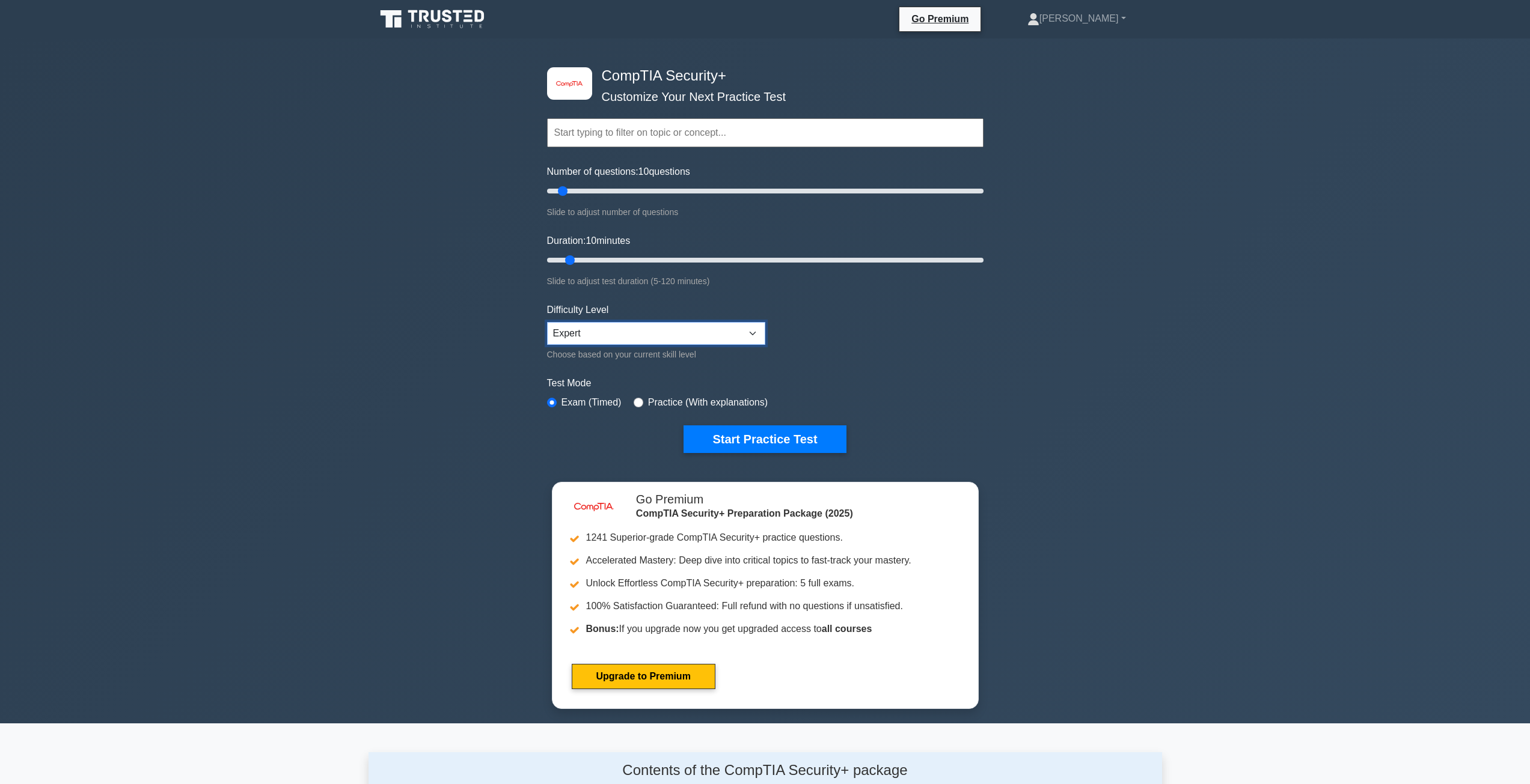
click at [673, 337] on select "Beginner Intermediate Expert" at bounding box center [656, 334] width 219 height 23
click at [547, 323] on select "Beginner Intermediate Expert" at bounding box center [656, 334] width 219 height 23
drag, startPoint x: 574, startPoint y: 259, endPoint x: 600, endPoint y: 259, distance: 26.0
type input "20"
click at [600, 259] on input "Duration: 20 minutes" at bounding box center [765, 259] width 436 height 15
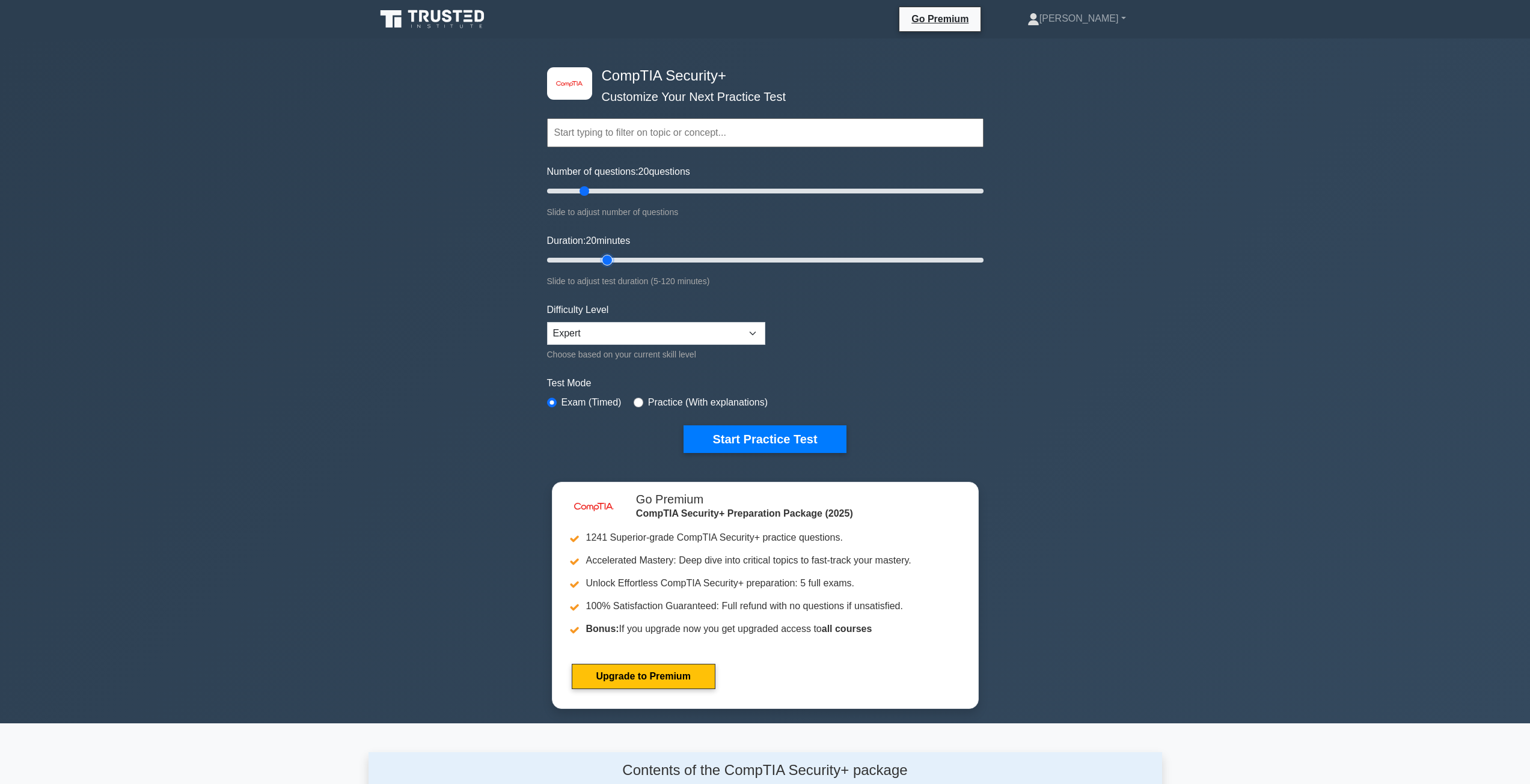
drag, startPoint x: 569, startPoint y: 191, endPoint x: 583, endPoint y: 191, distance: 14.0
type input "20"
click at [583, 191] on input "Number of questions: 20 questions" at bounding box center [765, 190] width 436 height 15
click at [782, 440] on button "Start Practice Test" at bounding box center [764, 439] width 162 height 27
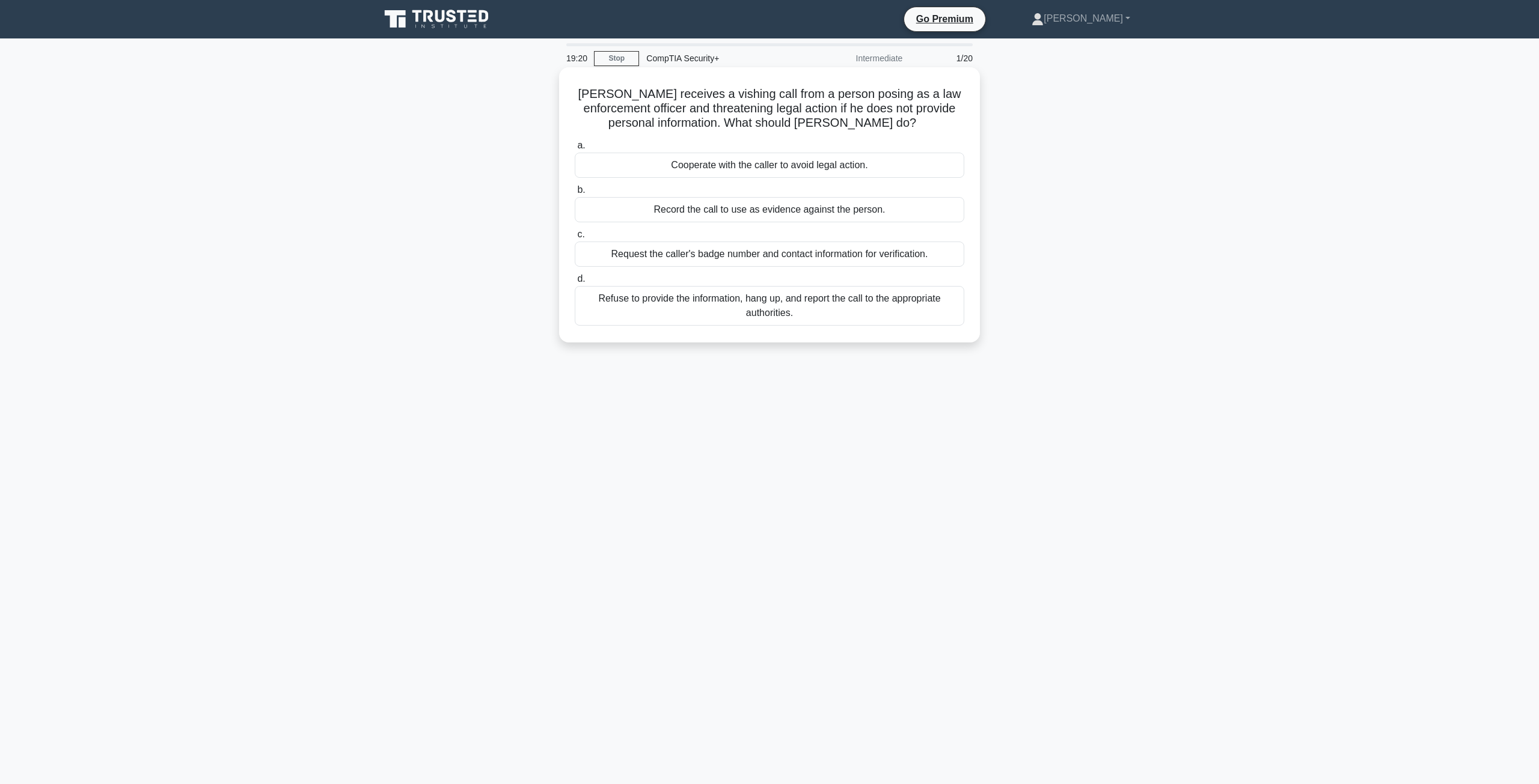
click at [730, 316] on div "Refuse to provide the information, hang up, and report the call to the appropri…" at bounding box center [769, 305] width 390 height 40
click at [574, 283] on input "d. Refuse to provide the information, hang up, and report the call to the appro…" at bounding box center [574, 279] width 0 height 8
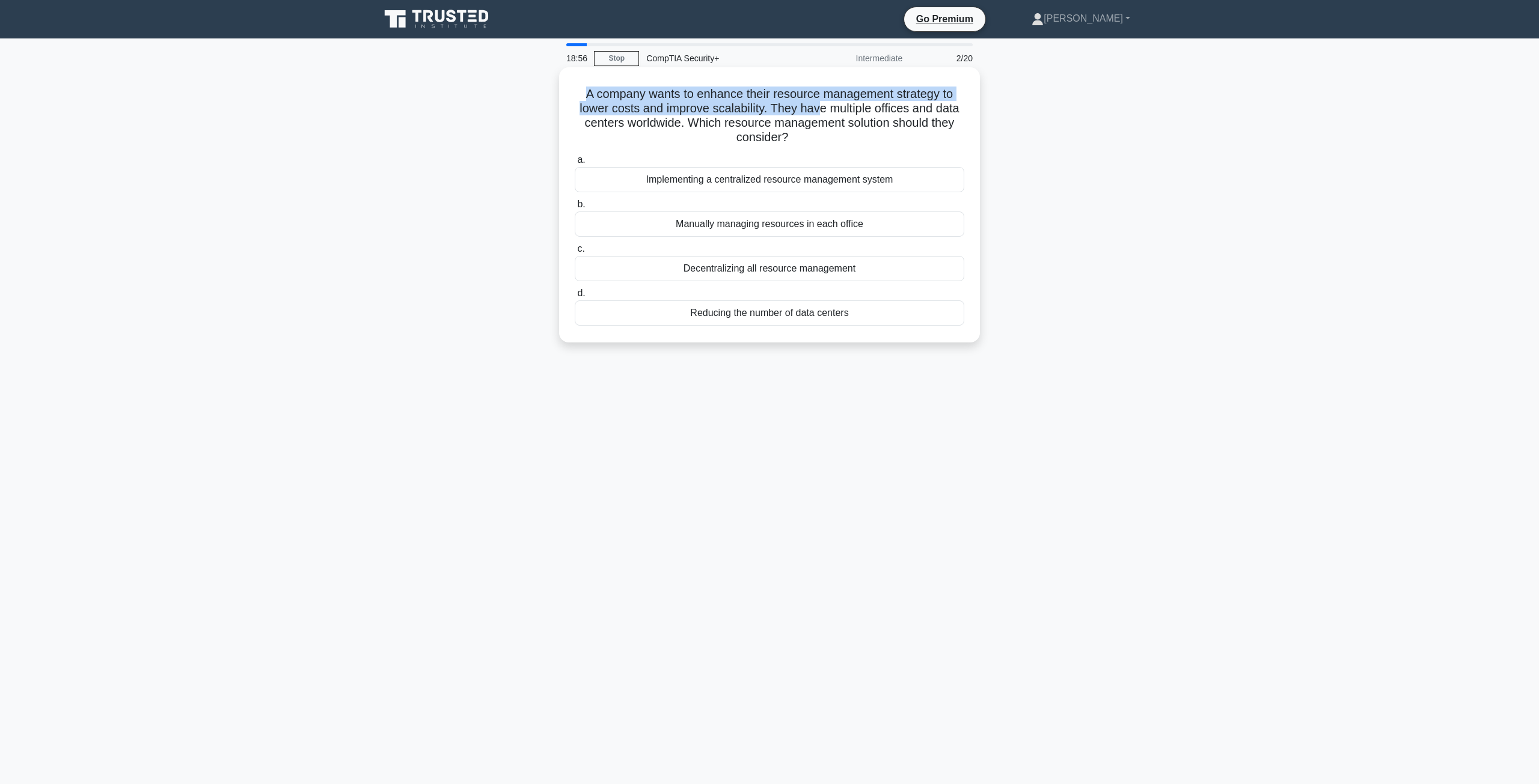
drag, startPoint x: 590, startPoint y: 98, endPoint x: 822, endPoint y: 115, distance: 232.6
click at [822, 115] on h5 "A company wants to enhance their resource management strategy to lower costs an…" at bounding box center [769, 116] width 392 height 59
click at [778, 113] on h5 "A company wants to enhance their resource management strategy to lower costs an…" at bounding box center [769, 116] width 392 height 59
drag, startPoint x: 776, startPoint y: 109, endPoint x: 800, endPoint y: 141, distance: 40.0
click at [800, 141] on h5 "A company wants to enhance their resource management strategy to lower costs an…" at bounding box center [769, 116] width 392 height 59
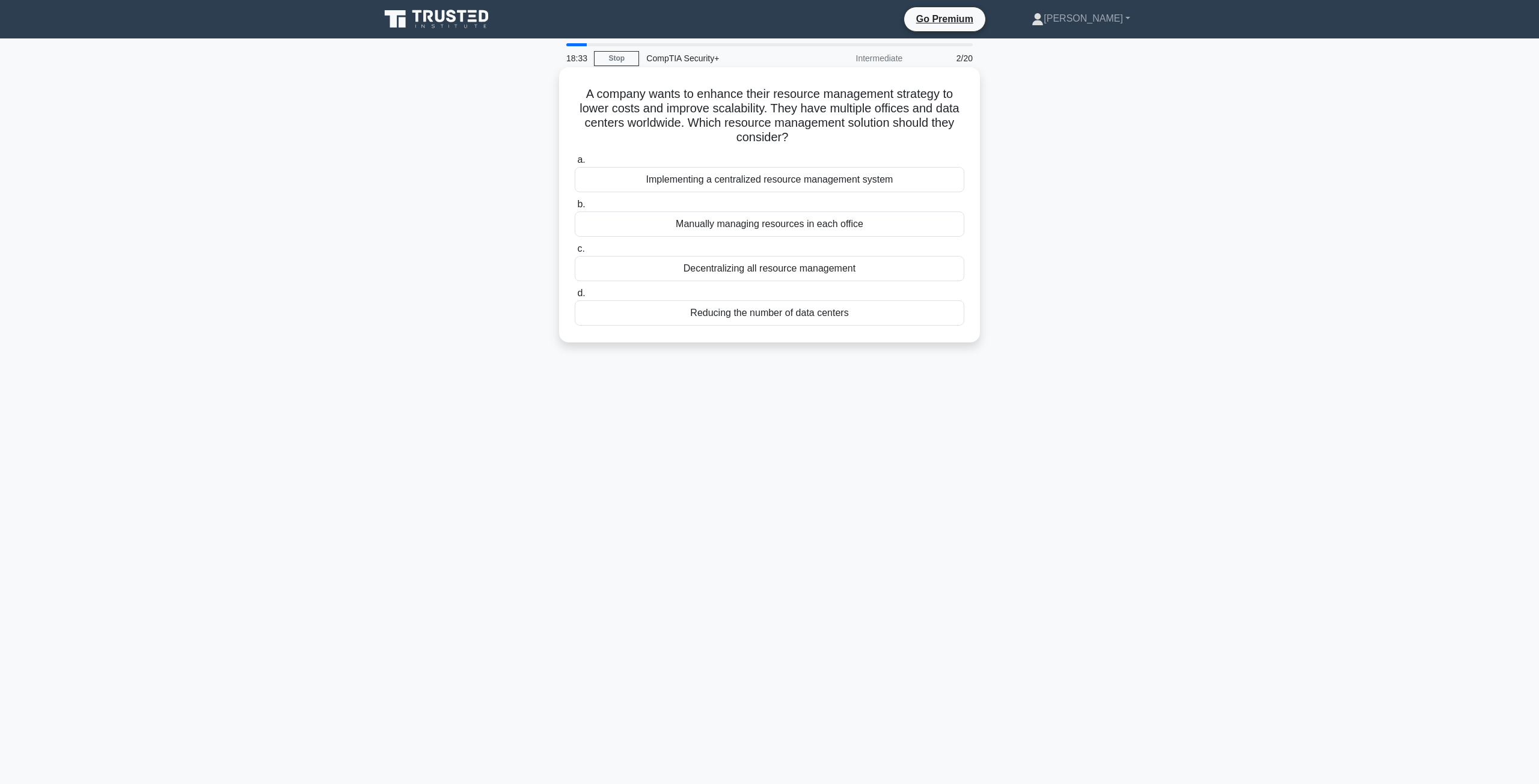
click at [718, 183] on div "Implementing a centralized resource management system" at bounding box center [769, 180] width 390 height 25
click at [574, 164] on input "a. Implementing a centralized resource management system" at bounding box center [574, 160] width 0 height 8
click at [709, 267] on div "Create a VPN tunnel between the MSP and each customer network" at bounding box center [769, 269] width 390 height 25
click at [574, 253] on input "c. Create a VPN tunnel between the MSP and each customer network" at bounding box center [574, 249] width 0 height 8
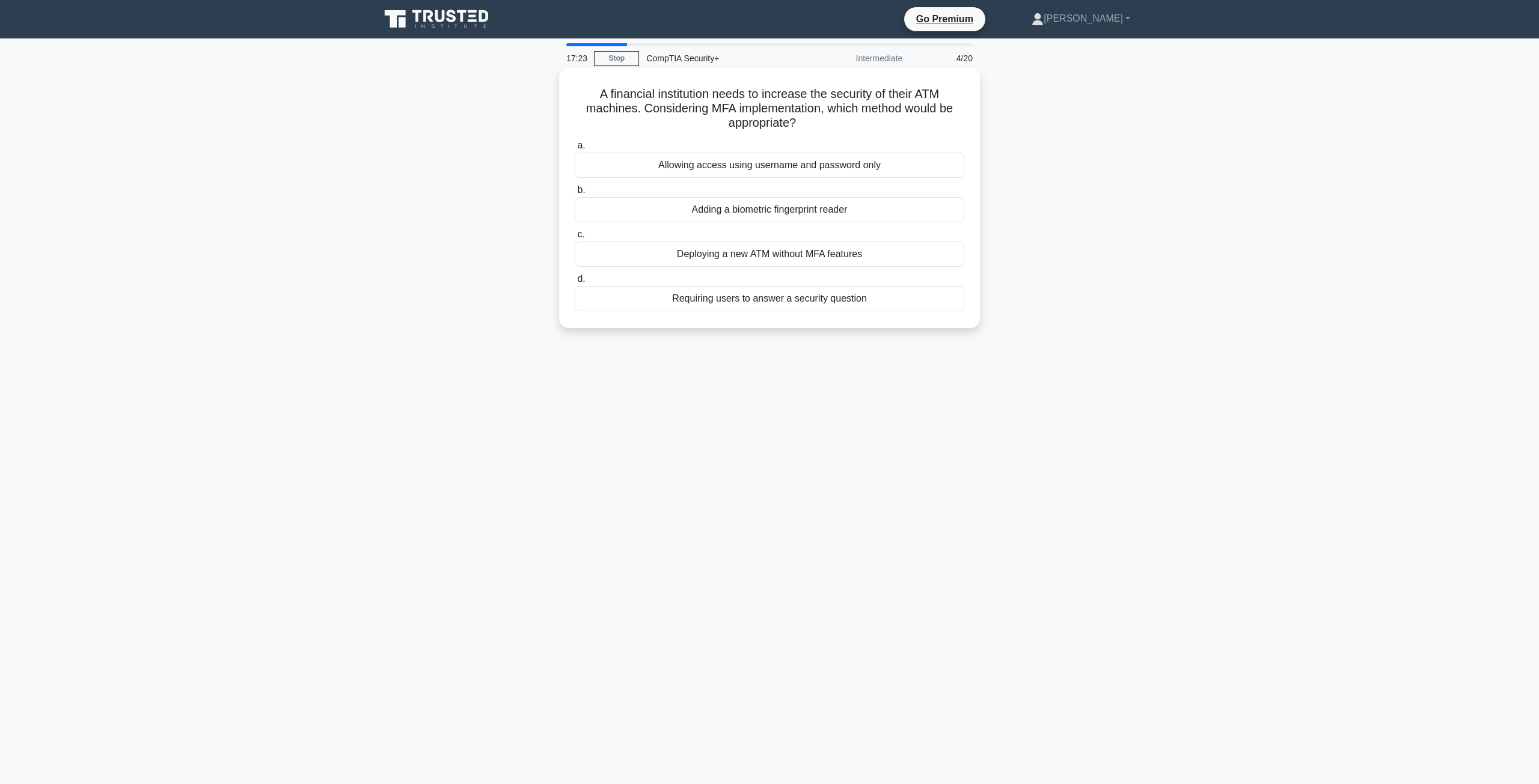
click at [740, 214] on div "Adding a biometric fingerprint reader" at bounding box center [769, 210] width 390 height 25
click at [574, 194] on input "b. Adding a biometric fingerprint reader" at bounding box center [574, 190] width 0 height 8
click at [798, 169] on div "Face recognition" at bounding box center [769, 165] width 390 height 25
click at [574, 150] on input "a. Face recognition" at bounding box center [574, 146] width 0 height 8
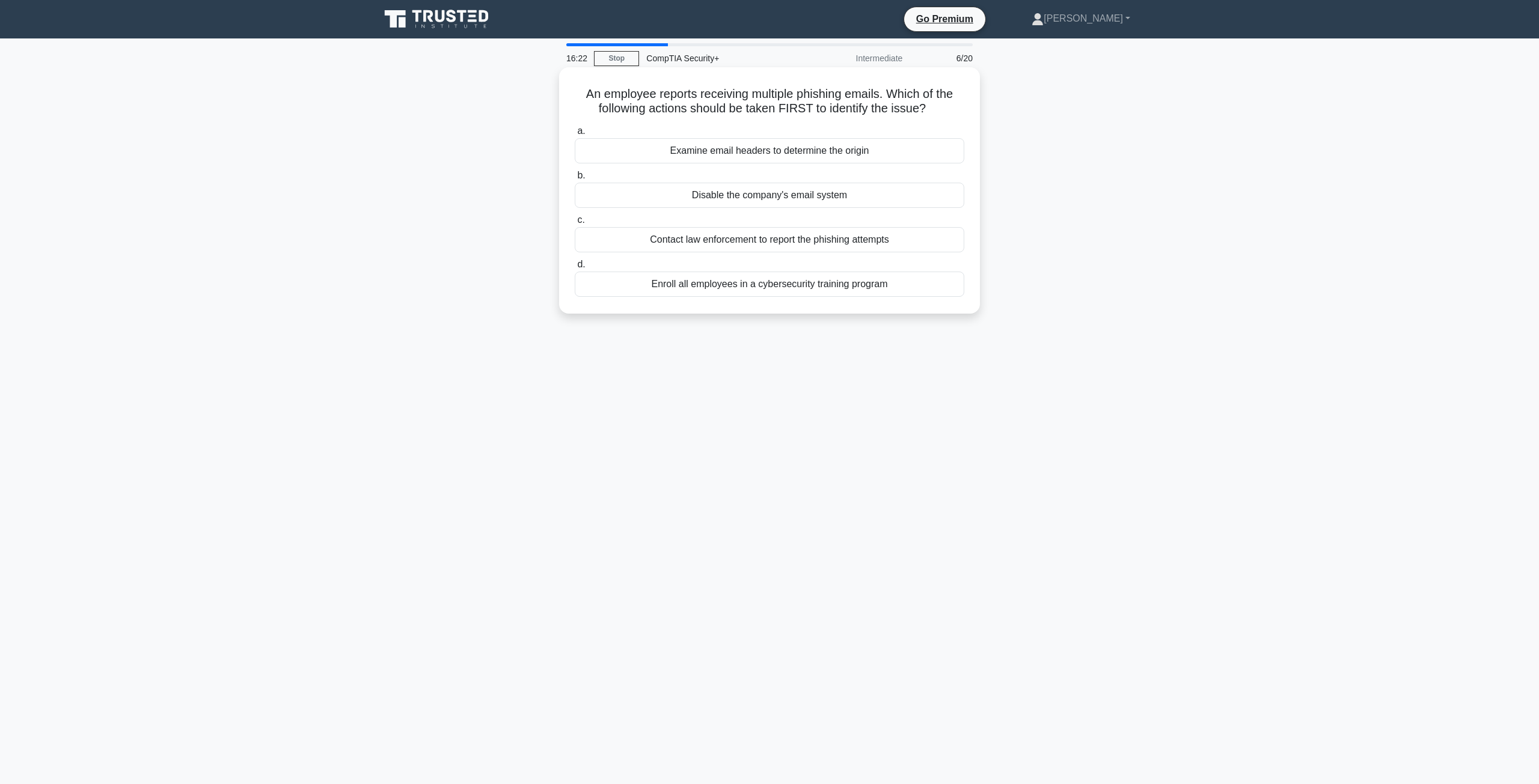
click at [787, 158] on div "Examine email headers to determine the origin" at bounding box center [769, 151] width 390 height 25
click at [574, 135] on input "a. Examine email headers to determine the origin" at bounding box center [574, 131] width 0 height 8
click at [814, 157] on div "Conduct a risk assessment" at bounding box center [769, 151] width 390 height 25
click at [574, 135] on input "a. Conduct a risk assessment" at bounding box center [574, 131] width 0 height 8
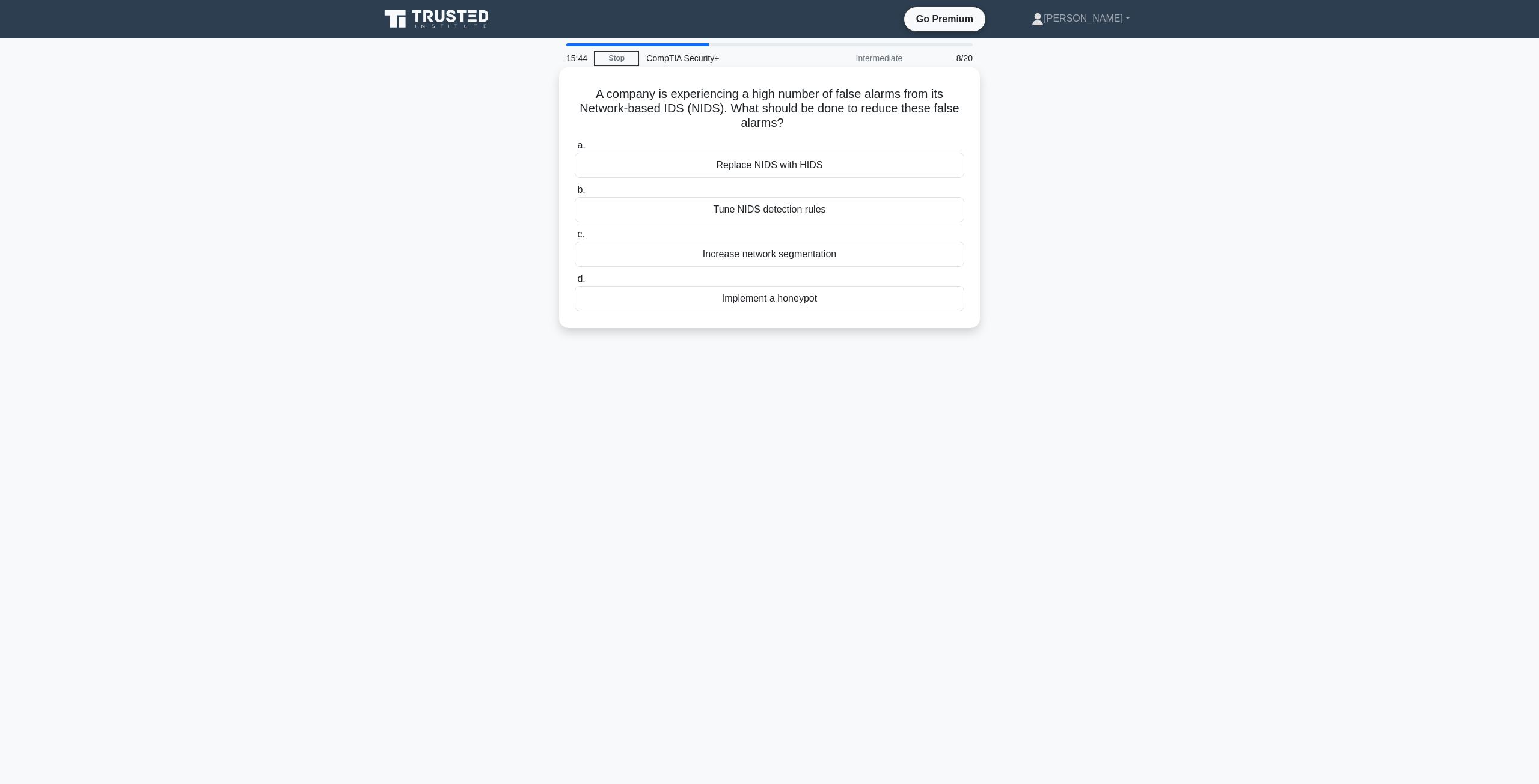
click at [772, 212] on div "Tune NIDS detection rules" at bounding box center [769, 210] width 390 height 25
click at [574, 194] on input "b. Tune NIDS detection rules" at bounding box center [574, 190] width 0 height 8
click at [754, 256] on div "Static testing." at bounding box center [769, 255] width 390 height 25
click at [574, 239] on input "c. Static testing." at bounding box center [574, 235] width 0 height 8
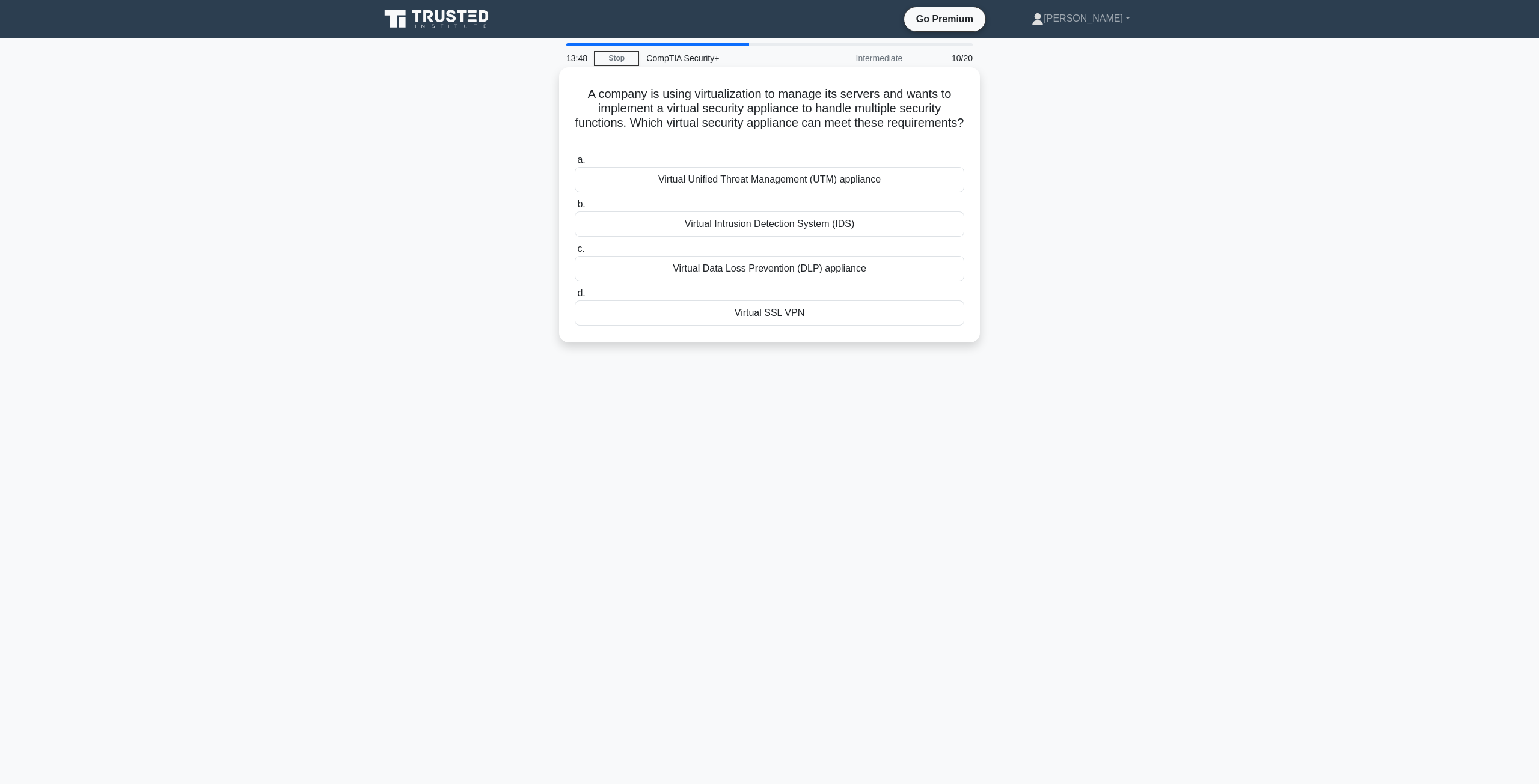
click at [790, 182] on div "Virtual Unified Threat Management (UTM) appliance" at bounding box center [769, 180] width 390 height 25
click at [574, 164] on input "a. Virtual Unified Threat Management (UTM) appliance" at bounding box center [574, 160] width 0 height 8
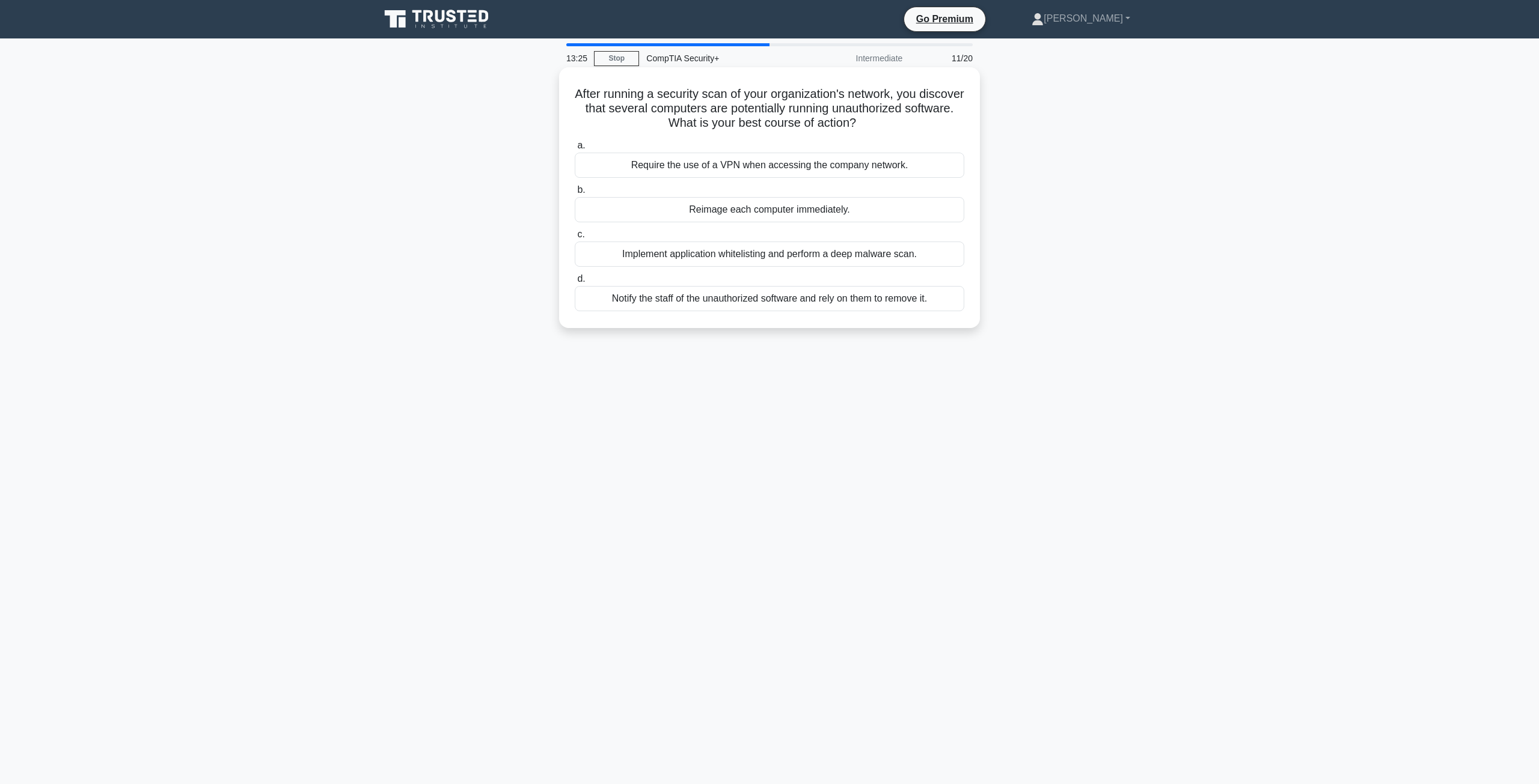
click at [741, 253] on div "Implement application whitelisting and perform a deep malware scan." at bounding box center [769, 255] width 390 height 25
click at [574, 239] on input "c. Implement application whitelisting and perform a deep malware scan." at bounding box center [574, 235] width 0 height 8
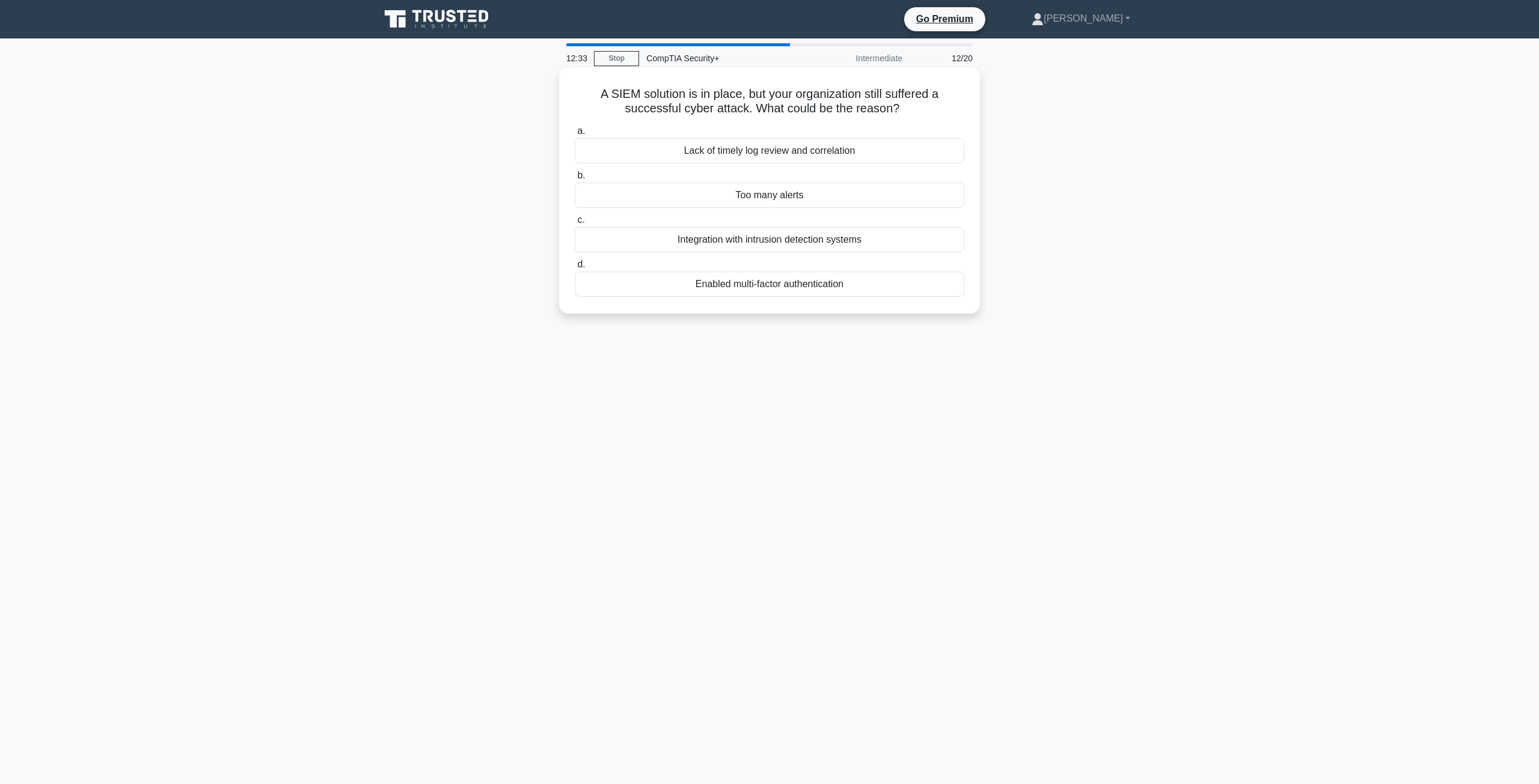
click at [838, 201] on div "Too many alerts" at bounding box center [769, 195] width 390 height 25
click at [574, 180] on input "b. Too many alerts" at bounding box center [574, 176] width 0 height 8
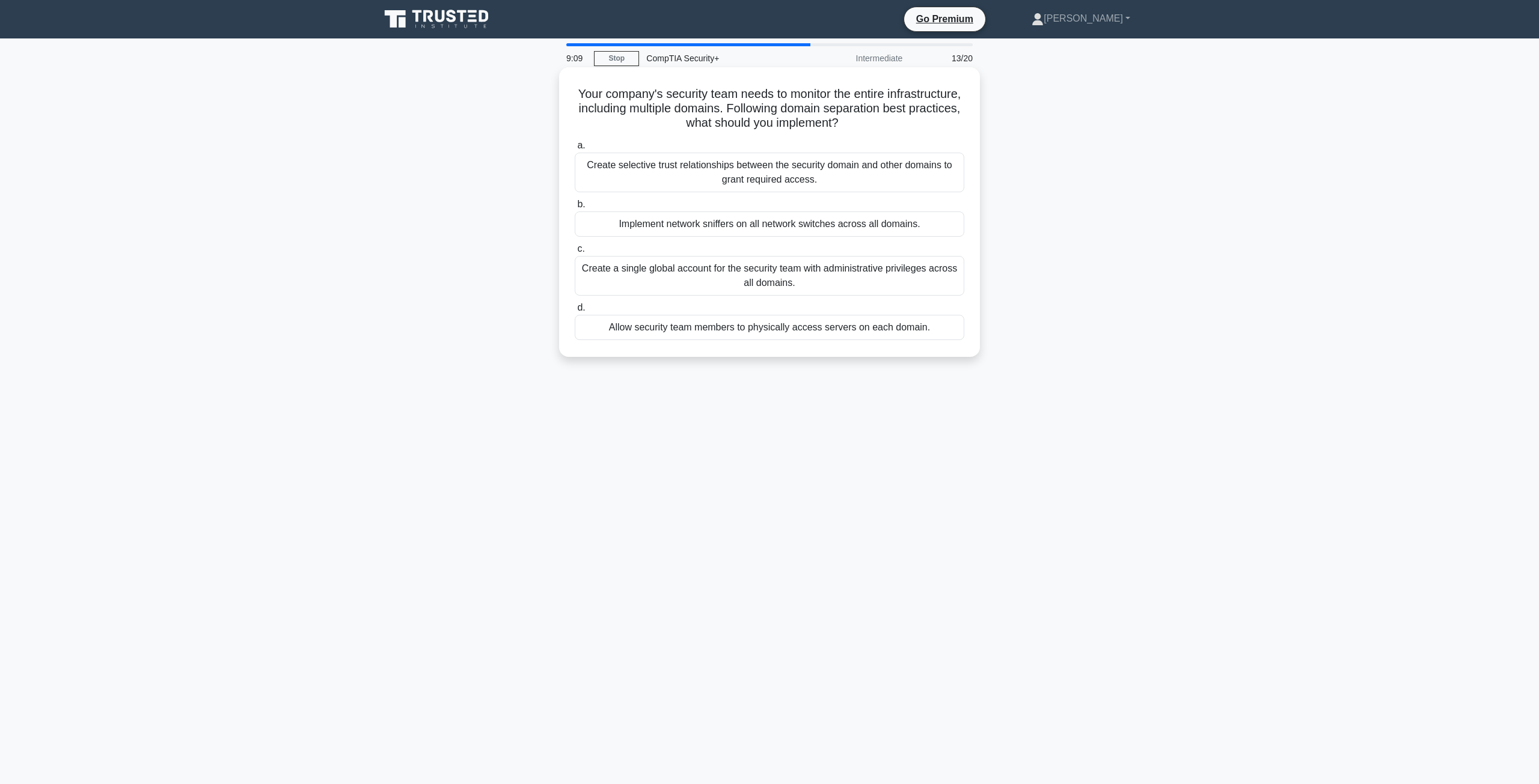
click at [727, 324] on div "Allow security team members to physically access servers on each domain." at bounding box center [769, 327] width 390 height 25
click at [574, 312] on input "d. Allow security team members to physically access servers on each domain." at bounding box center [574, 308] width 0 height 8
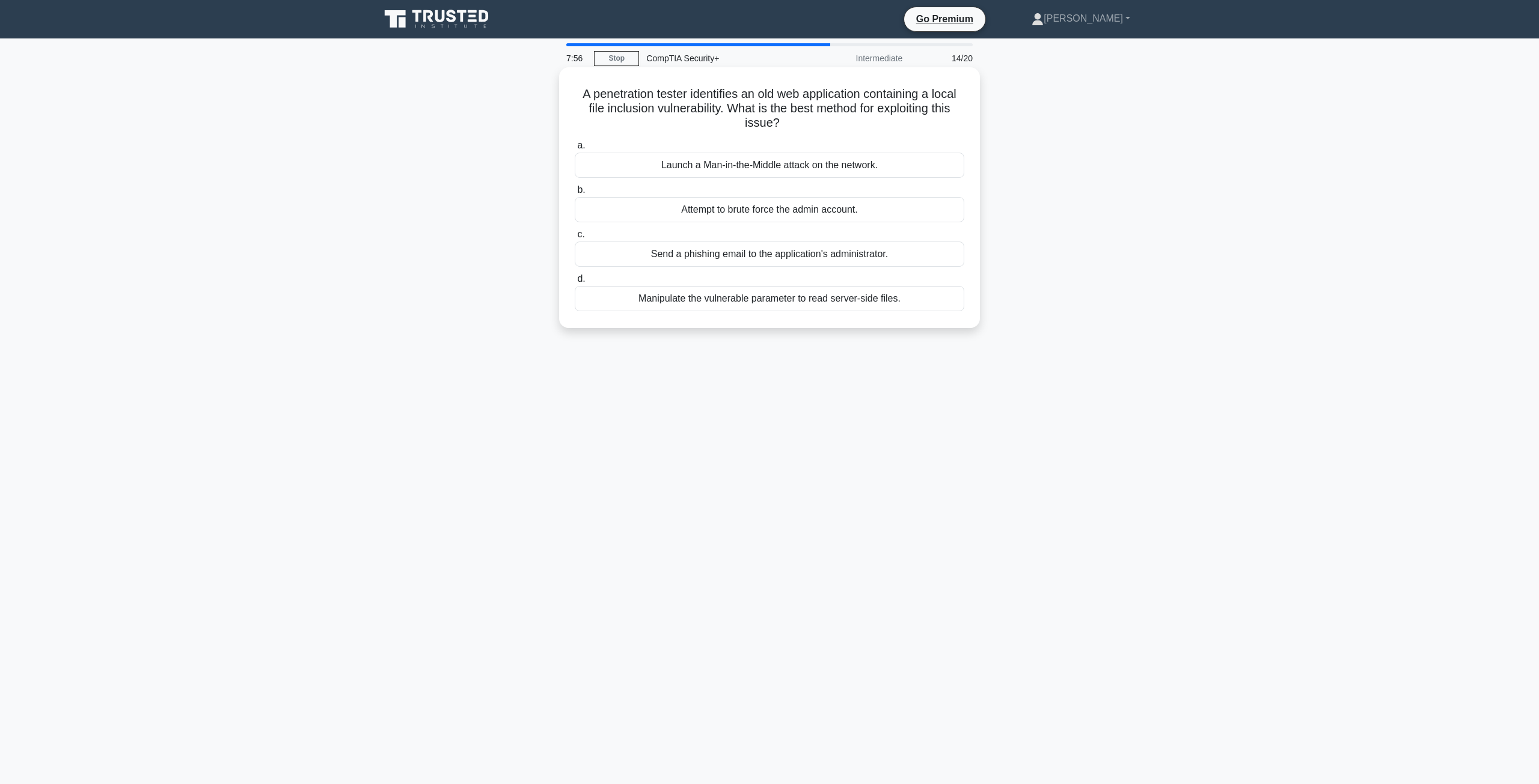
drag, startPoint x: 797, startPoint y: 105, endPoint x: 930, endPoint y: 120, distance: 133.8
click at [937, 120] on h5 "A penetration tester identifies an old web application containing a local file …" at bounding box center [769, 109] width 392 height 45
click at [735, 138] on div "a. Launch a Man-in-the-Middle attack on the network. b. Attempt to brute force …" at bounding box center [770, 224] width 404 height 178
click at [731, 299] on div "Manipulate the vulnerable parameter to read server-side files." at bounding box center [769, 298] width 390 height 25
click at [574, 283] on input "d. Manipulate the vulnerable parameter to read server-side files." at bounding box center [574, 279] width 0 height 8
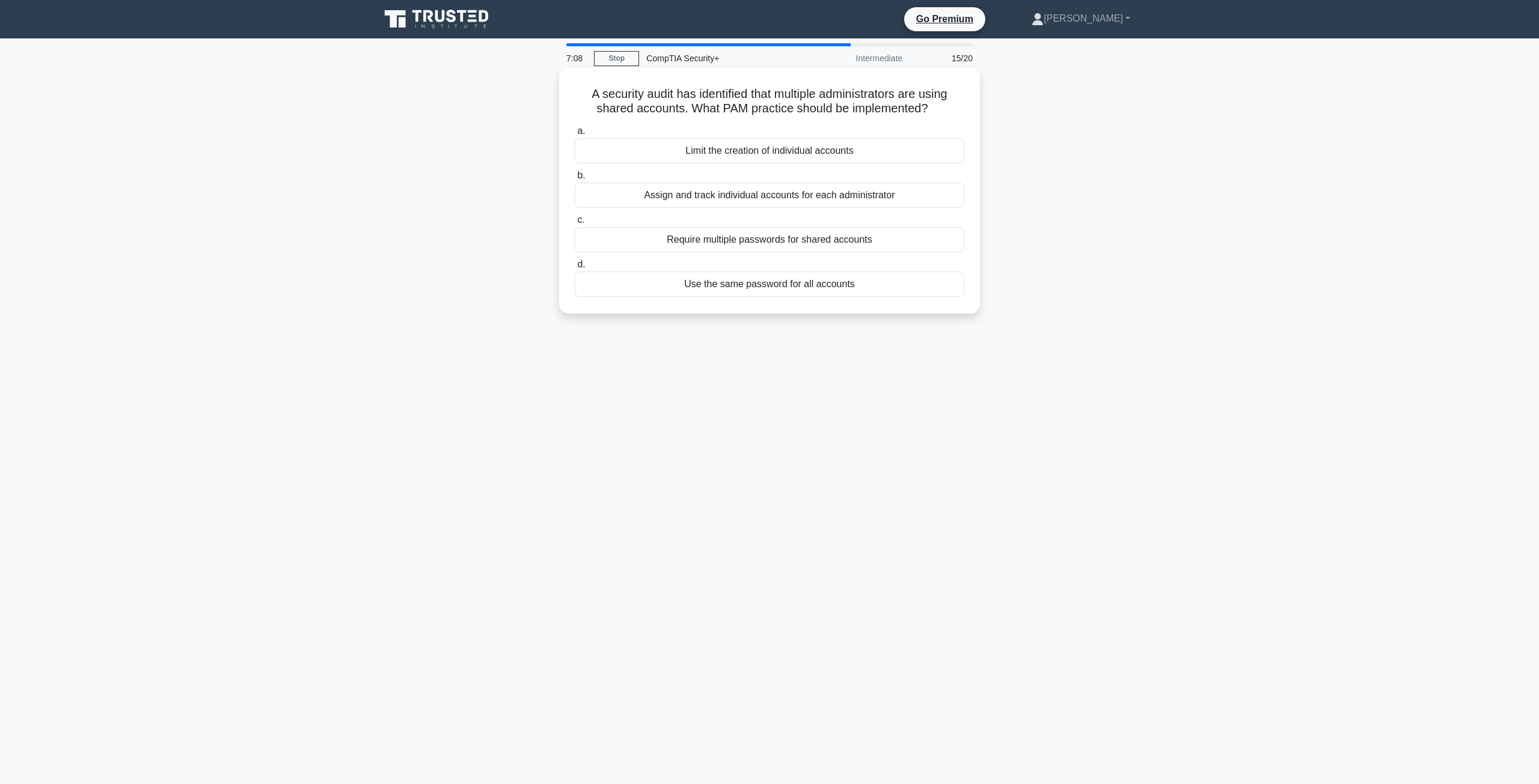
click at [766, 194] on div "Assign and track individual accounts for each administrator" at bounding box center [769, 195] width 390 height 25
click at [574, 180] on input "b. Assign and track individual accounts for each administrator" at bounding box center [574, 176] width 0 height 8
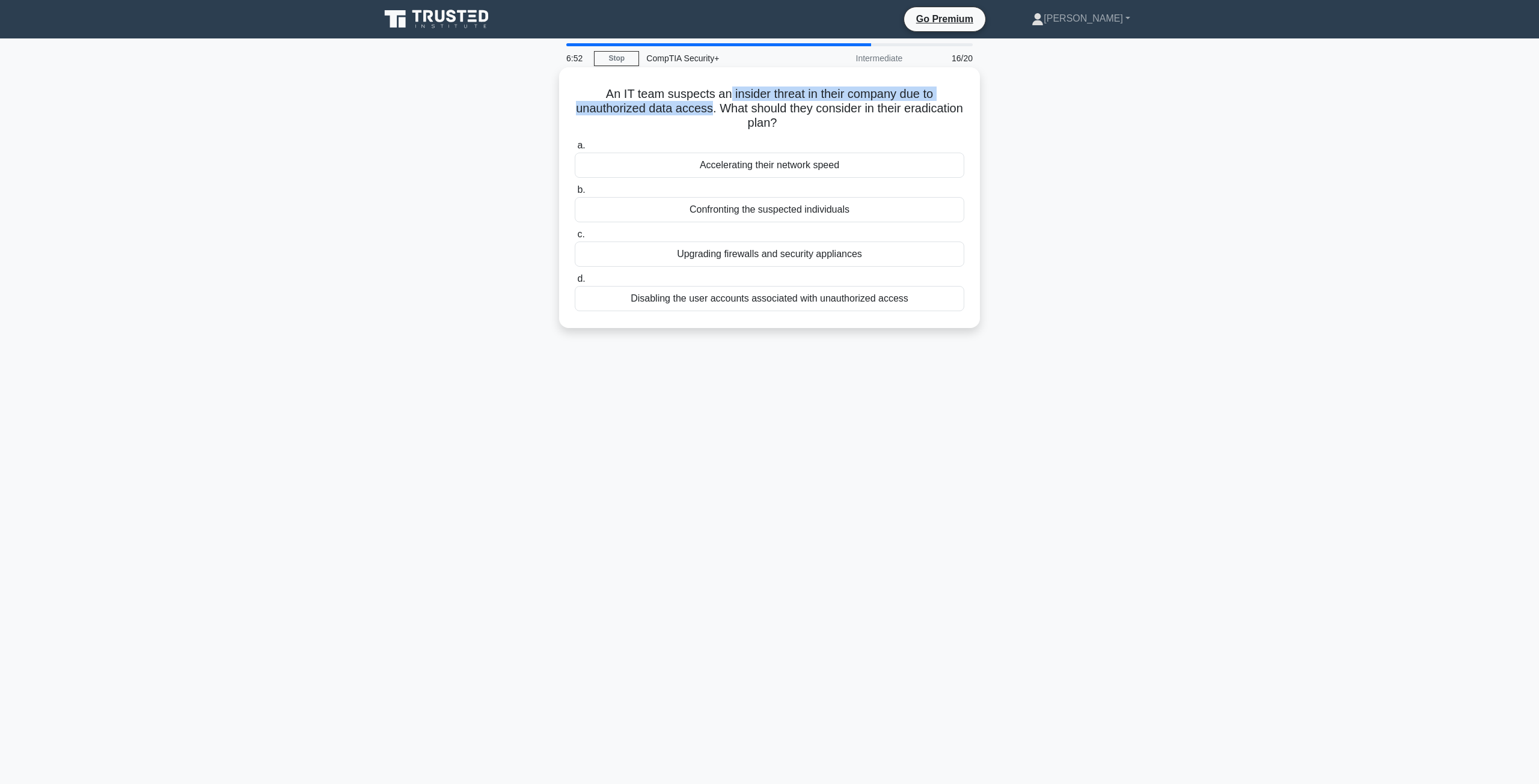
drag, startPoint x: 725, startPoint y: 95, endPoint x: 739, endPoint y: 111, distance: 21.3
click at [739, 111] on h5 "An IT team suspects an insider threat in their company due to unauthorized data…" at bounding box center [769, 109] width 392 height 45
drag, startPoint x: 753, startPoint y: 108, endPoint x: 824, endPoint y: 127, distance: 73.5
click at [824, 127] on h5 "An IT team suspects an insider threat in their company due to unauthorized data…" at bounding box center [769, 109] width 392 height 45
drag, startPoint x: 602, startPoint y: 90, endPoint x: 790, endPoint y: 110, distance: 189.1
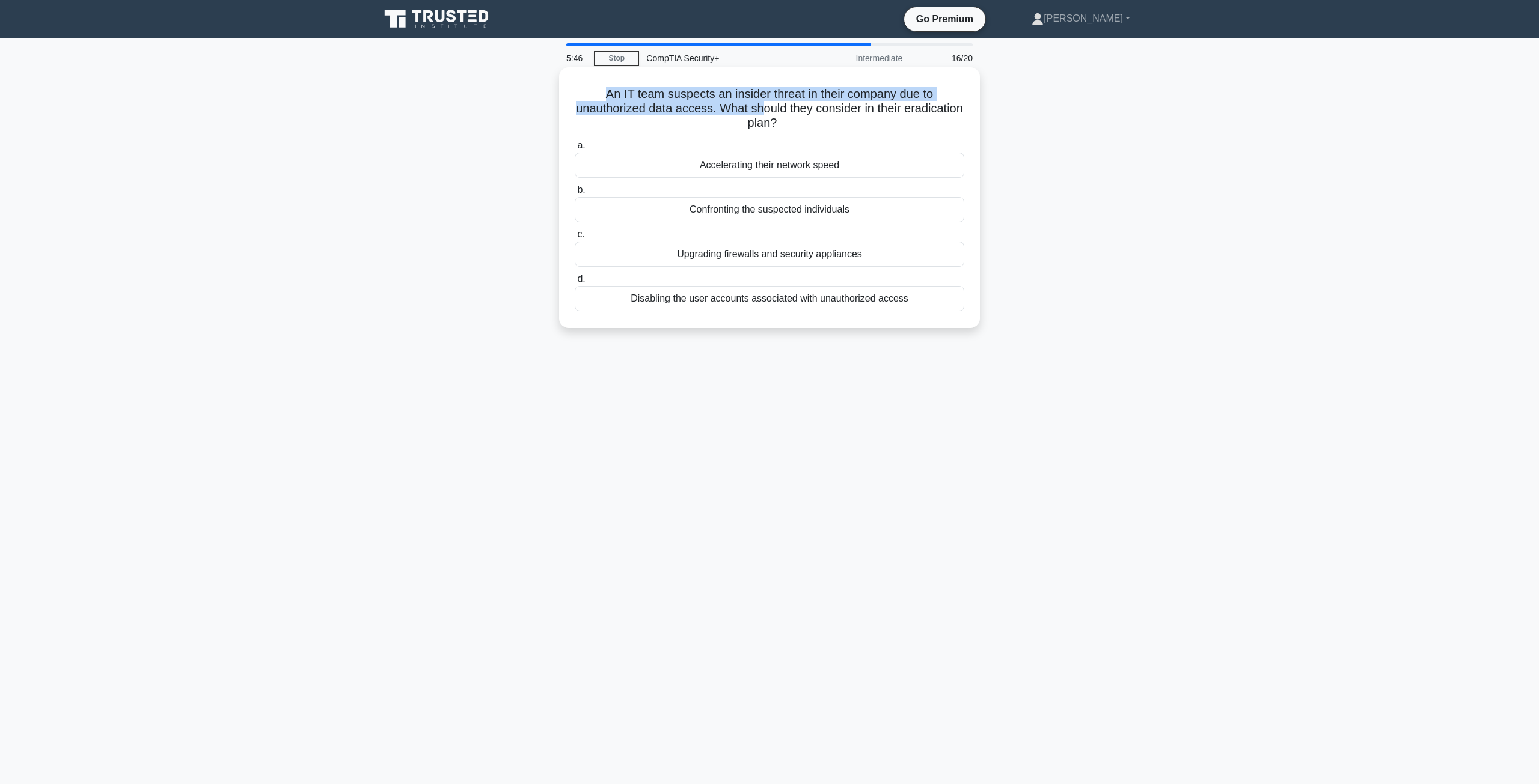
click at [790, 110] on h5 "An IT team suspects an insider threat in their company due to unauthorized data…" at bounding box center [769, 109] width 392 height 45
click at [846, 122] on h5 "An IT team suspects an insider threat in their company due to unauthorized data…" at bounding box center [769, 109] width 392 height 45
click at [712, 307] on div "Disabling the user accounts associated with unauthorized access" at bounding box center [769, 298] width 390 height 25
click at [574, 283] on input "d. Disabling the user accounts associated with unauthorized access" at bounding box center [574, 279] width 0 height 8
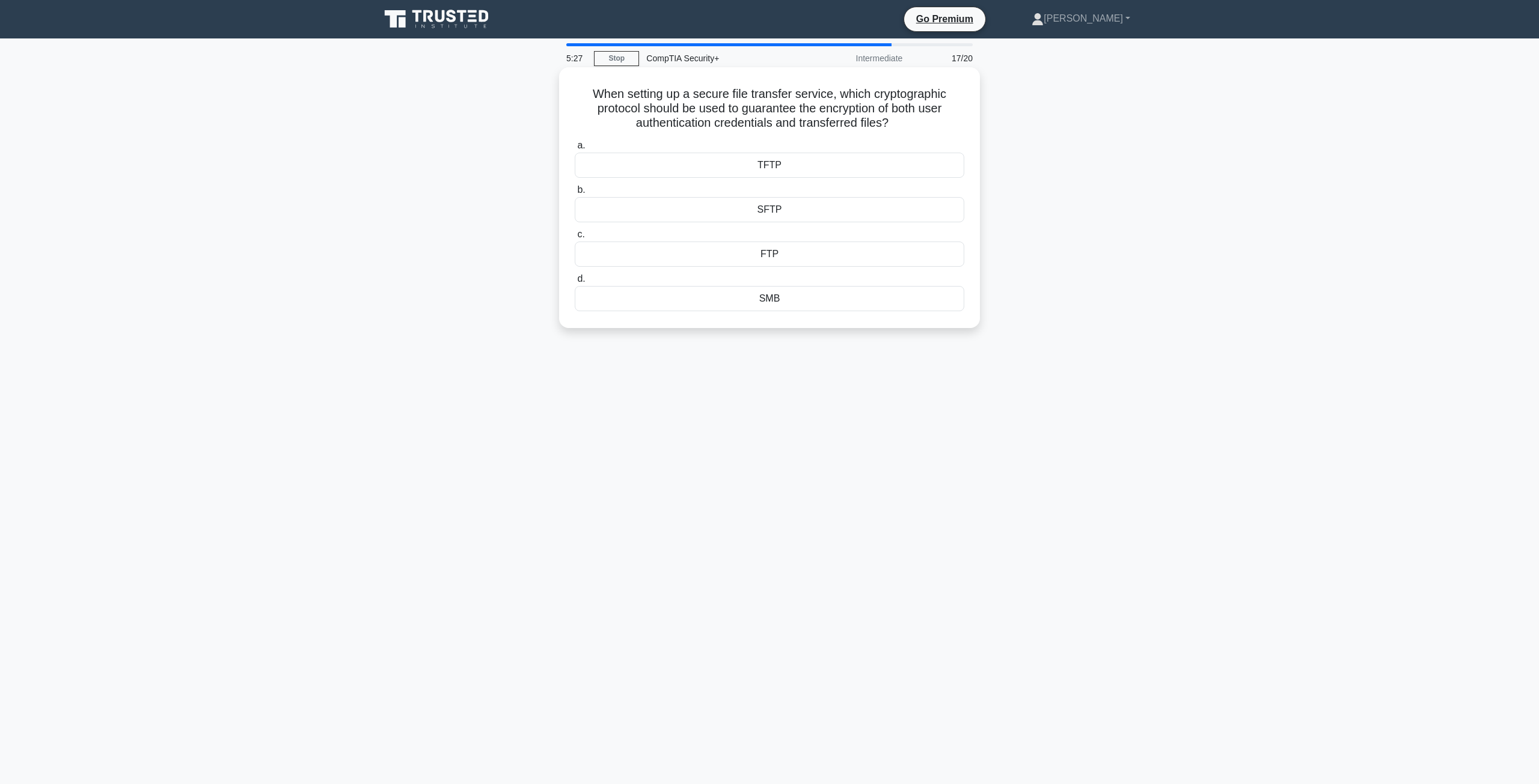
click at [772, 217] on div "SFTP" at bounding box center [769, 210] width 390 height 25
click at [574, 194] on input "b. SFTP" at bounding box center [574, 190] width 0 height 8
click at [731, 168] on div "Risk impact assessment" at bounding box center [769, 165] width 390 height 25
click at [574, 150] on input "a. Risk impact assessment" at bounding box center [574, 146] width 0 height 8
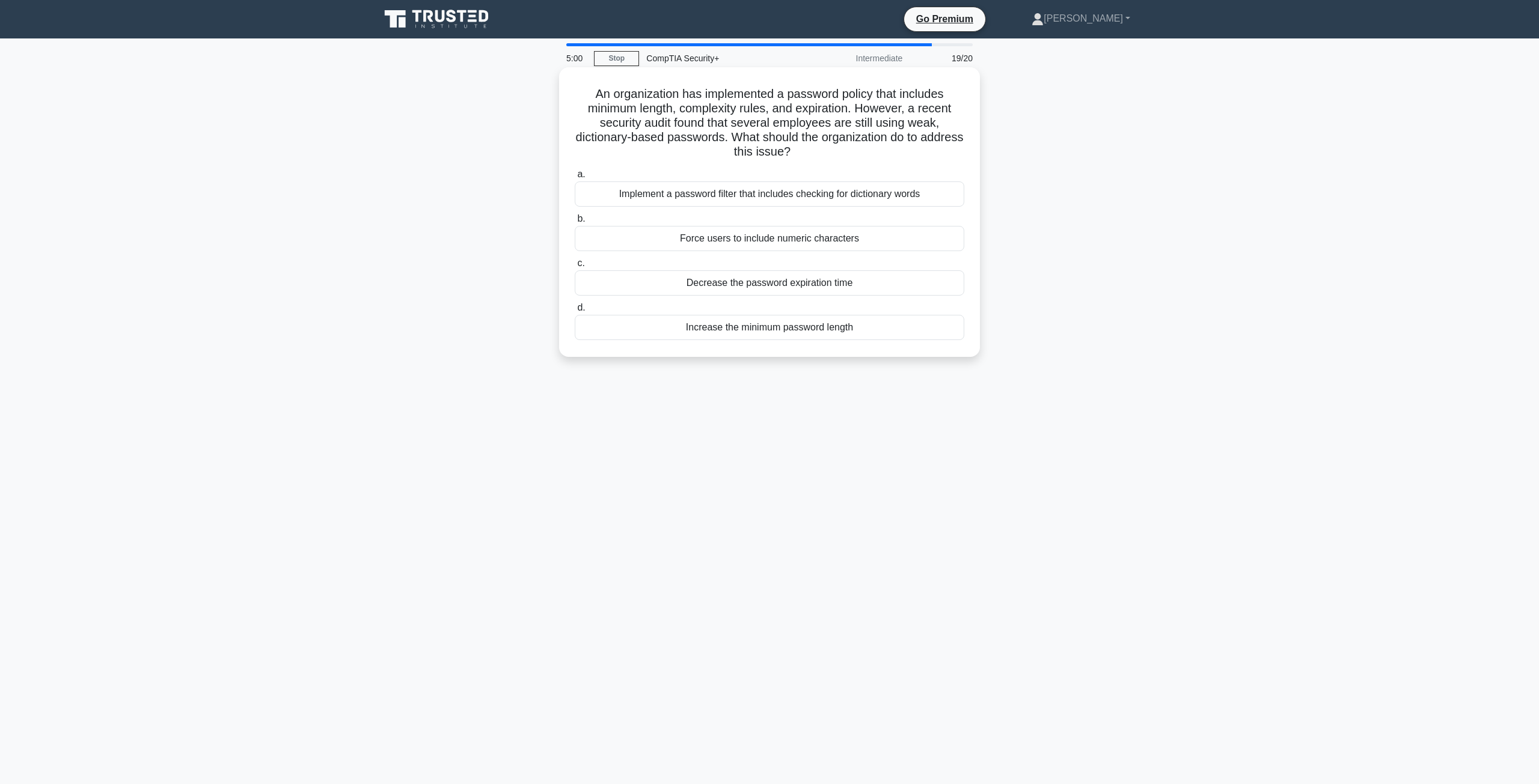
drag, startPoint x: 753, startPoint y: 135, endPoint x: 837, endPoint y: 153, distance: 85.9
click at [837, 153] on h5 "An organization has implemented a password policy that includes minimum length,…" at bounding box center [769, 122] width 392 height 73
click at [556, 162] on div "An organization has implemented a password policy that includes minimum length,…" at bounding box center [770, 222] width 794 height 304
click at [740, 193] on div "Implement a password filter that includes checking for dictionary words" at bounding box center [769, 194] width 390 height 25
click at [574, 179] on input "a. Implement a password filter that includes checking for dictionary words" at bounding box center [574, 175] width 0 height 8
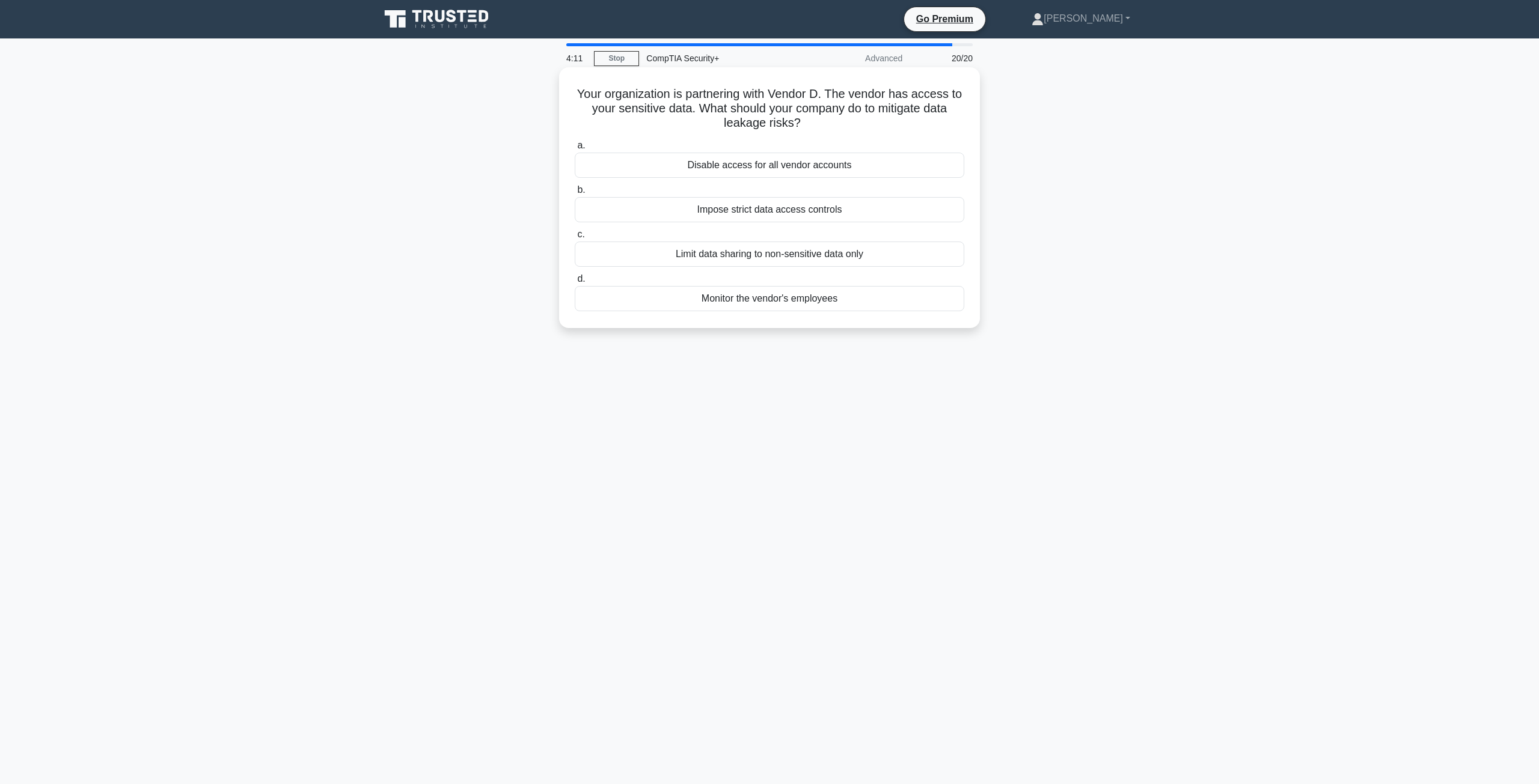
click at [695, 256] on div "Limit data sharing to non-sensitive data only" at bounding box center [769, 255] width 390 height 25
click at [574, 239] on input "c. Limit data sharing to non-sensitive data only" at bounding box center [574, 235] width 0 height 8
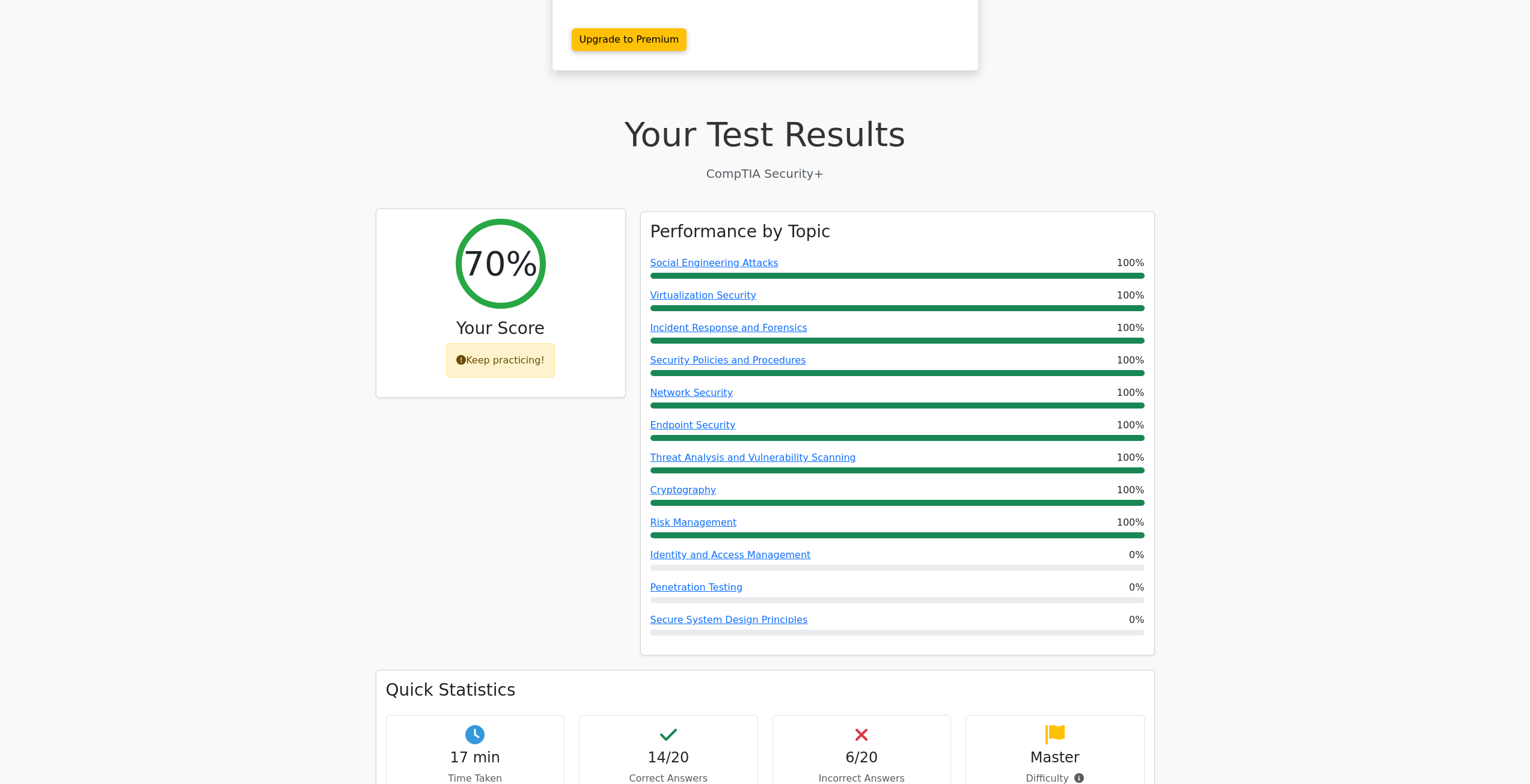
scroll to position [300, 0]
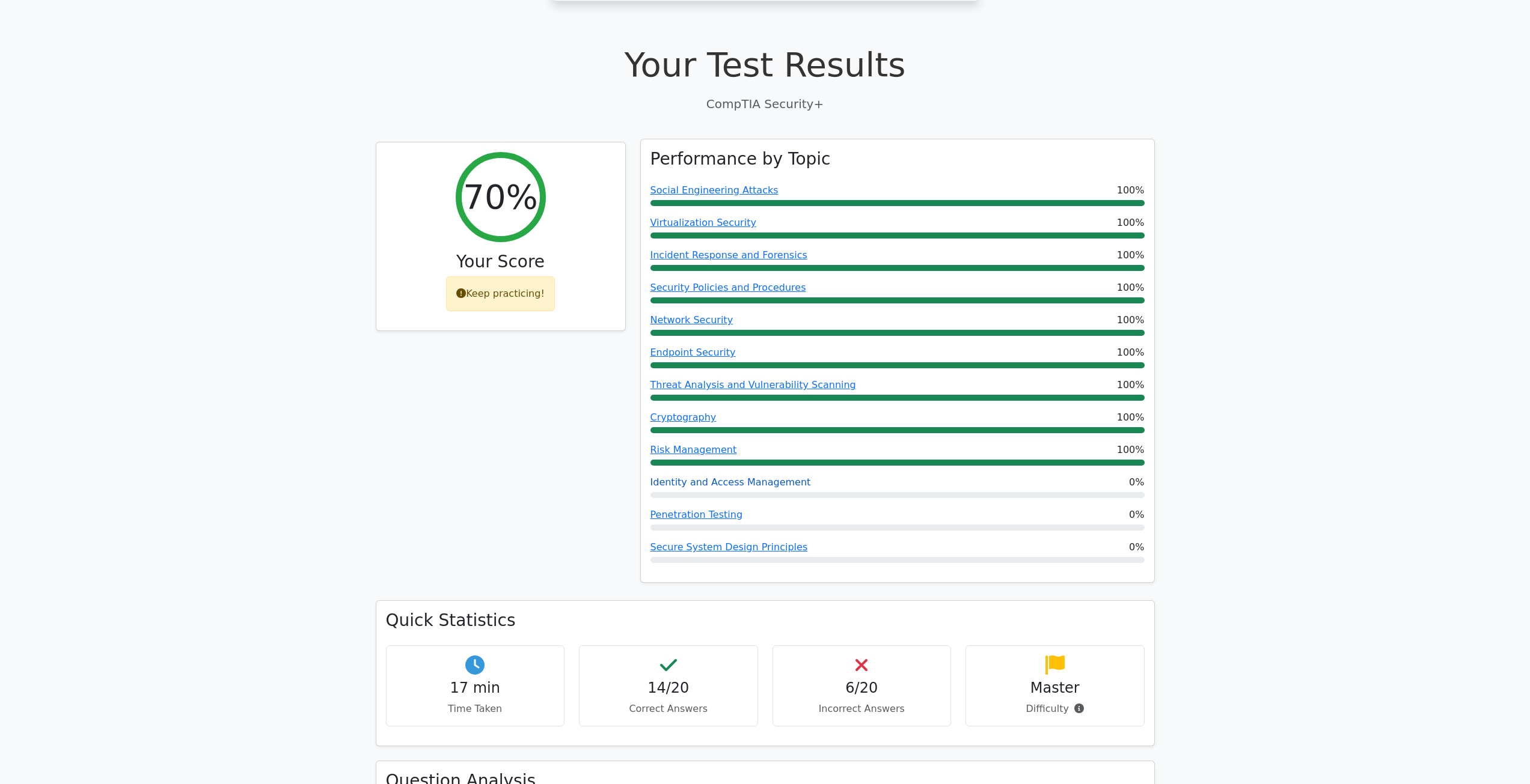
click at [718, 477] on link "Identity and Access Management" at bounding box center [730, 483] width 160 height 12
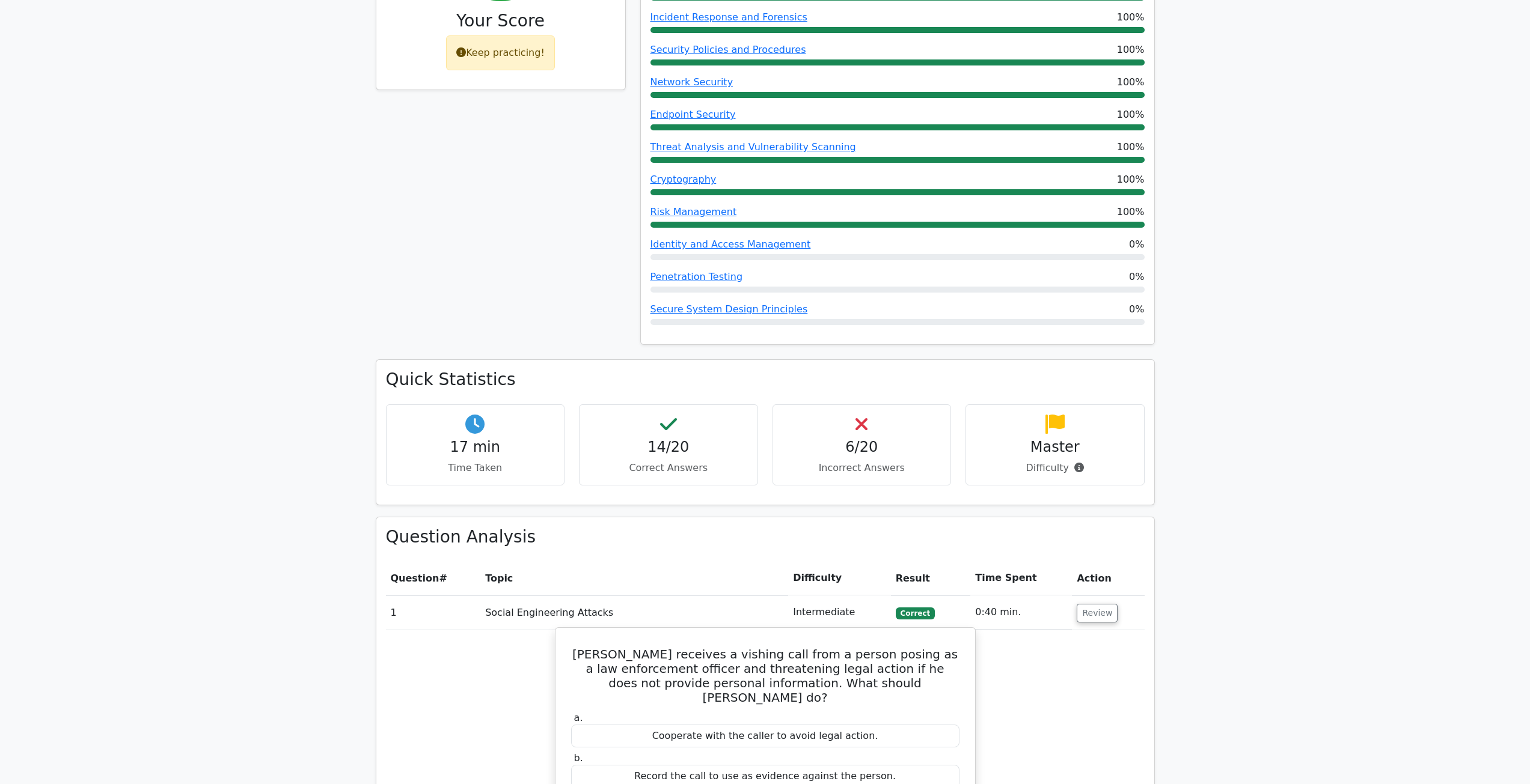
scroll to position [781, 0]
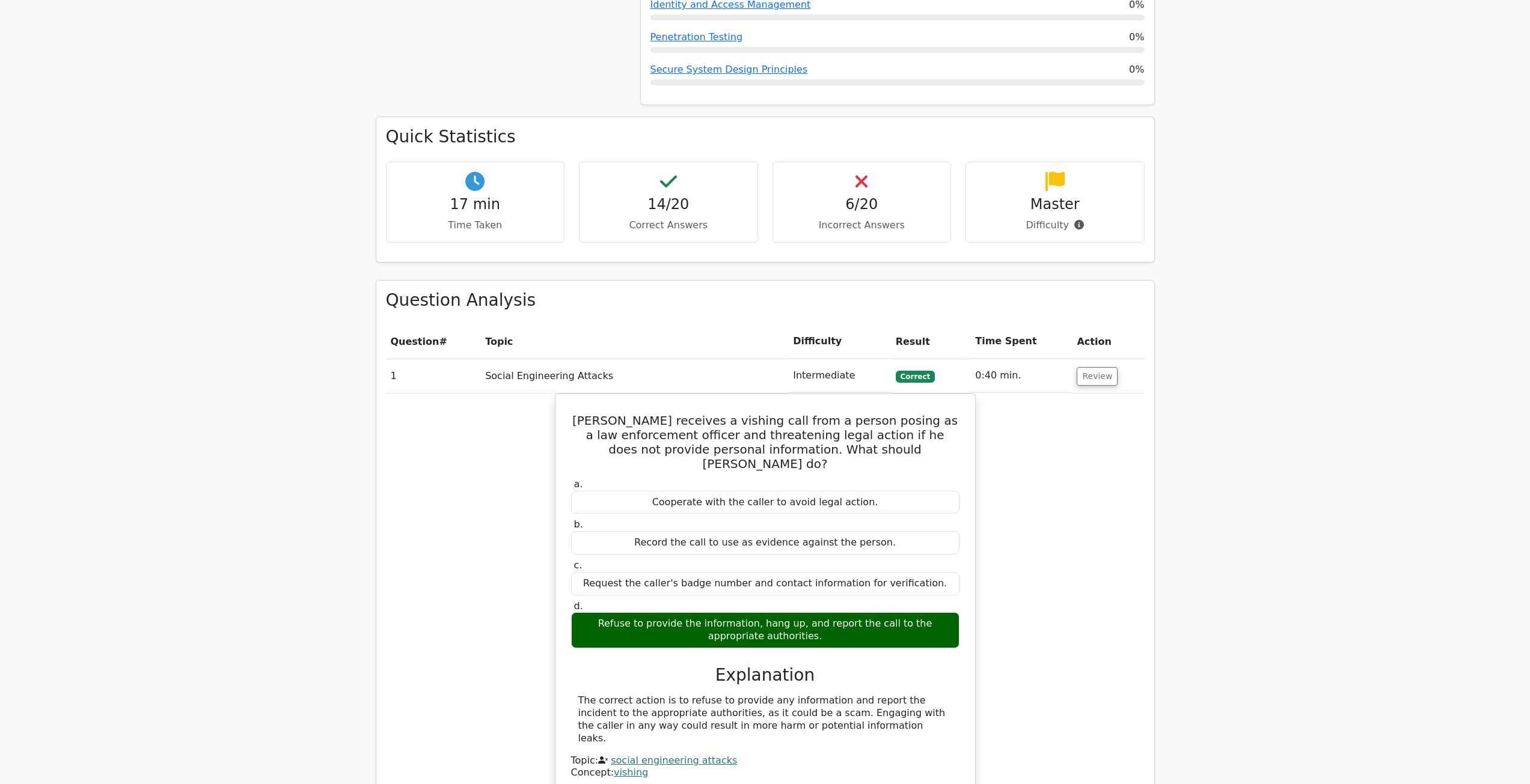
click at [879, 166] on div "6/20 Incorrect Answers" at bounding box center [862, 202] width 179 height 82
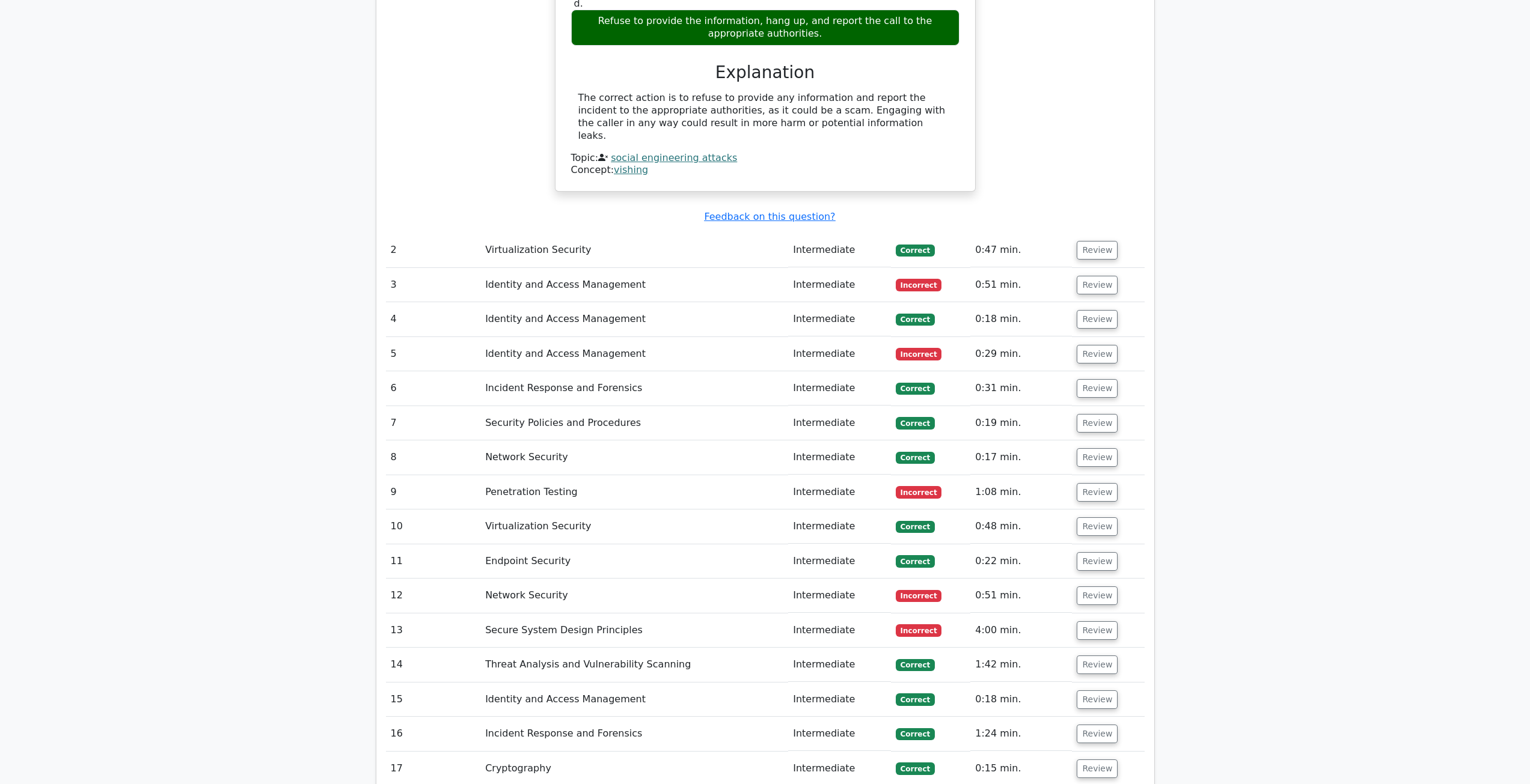
scroll to position [1382, 0]
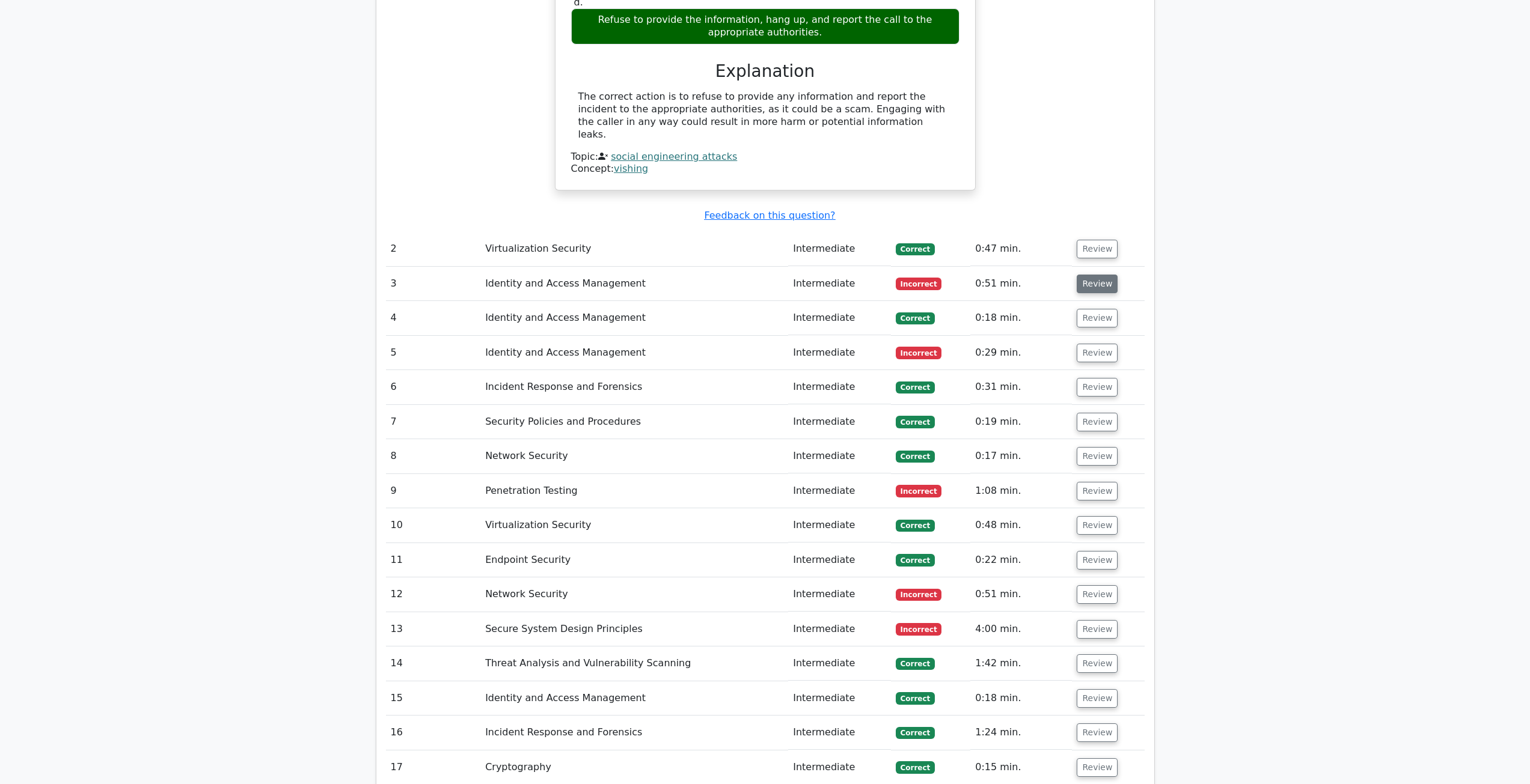
click at [1096, 275] on button "Review" at bounding box center [1097, 284] width 41 height 18
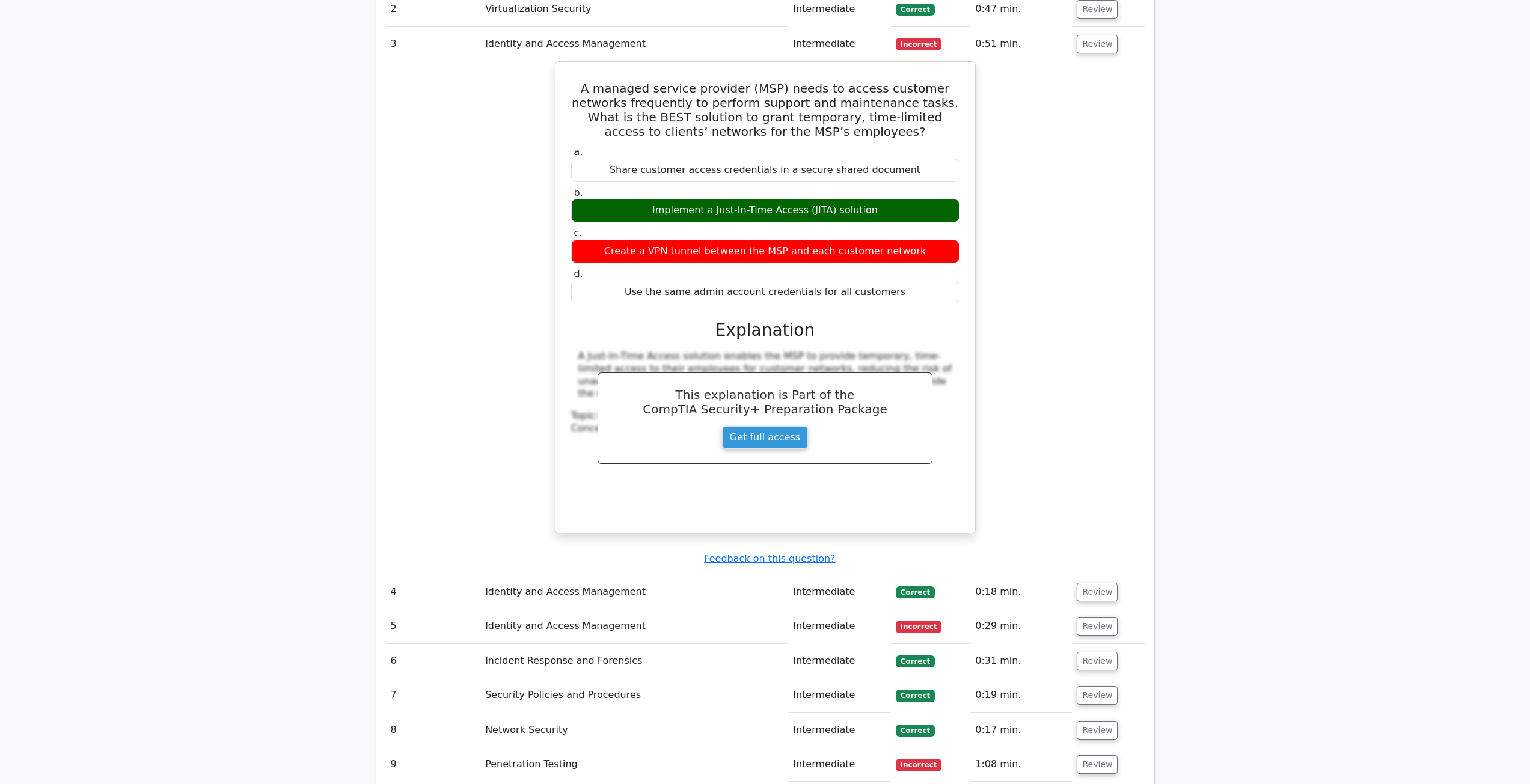
scroll to position [1863, 0]
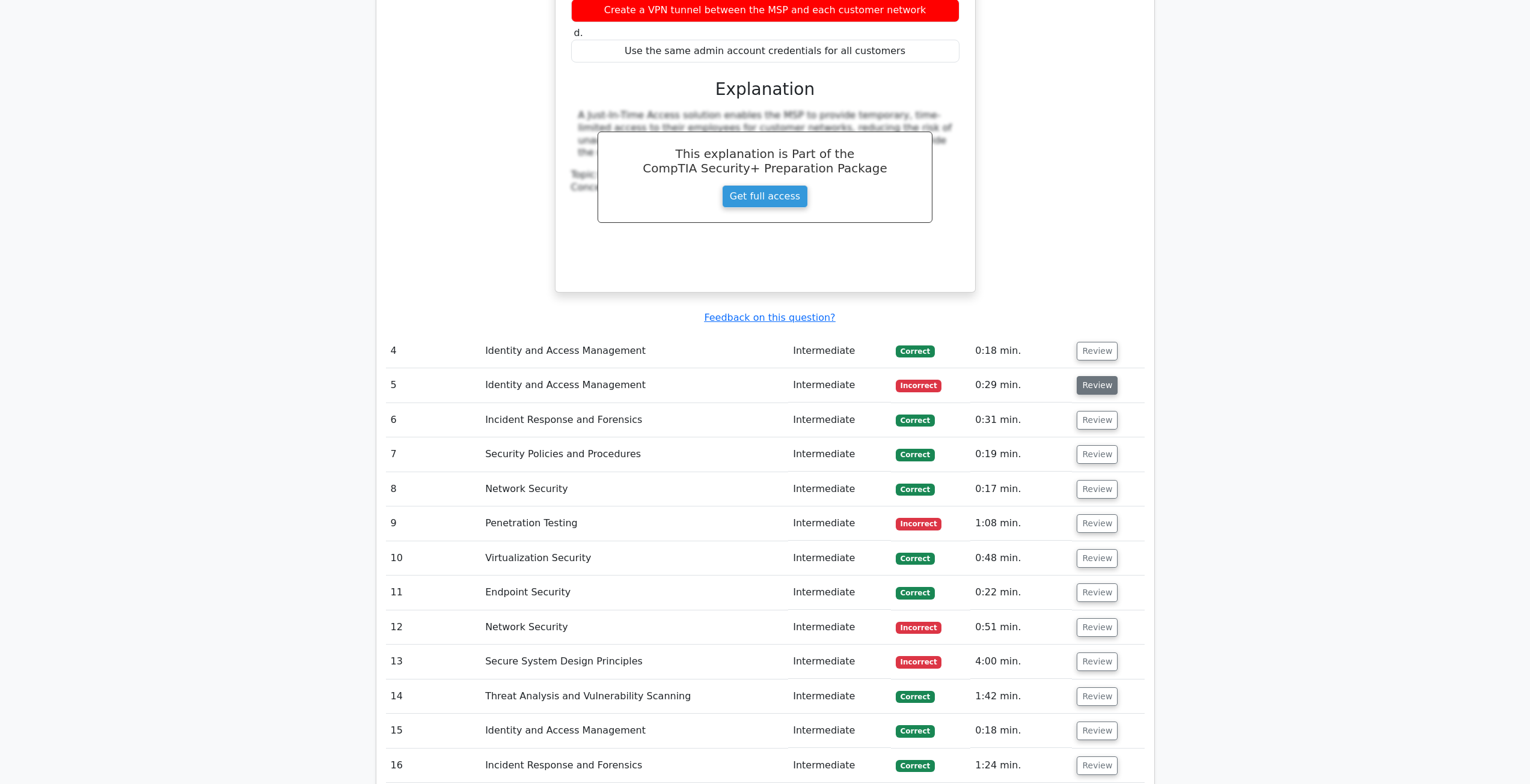
click at [1098, 376] on button "Review" at bounding box center [1097, 385] width 41 height 18
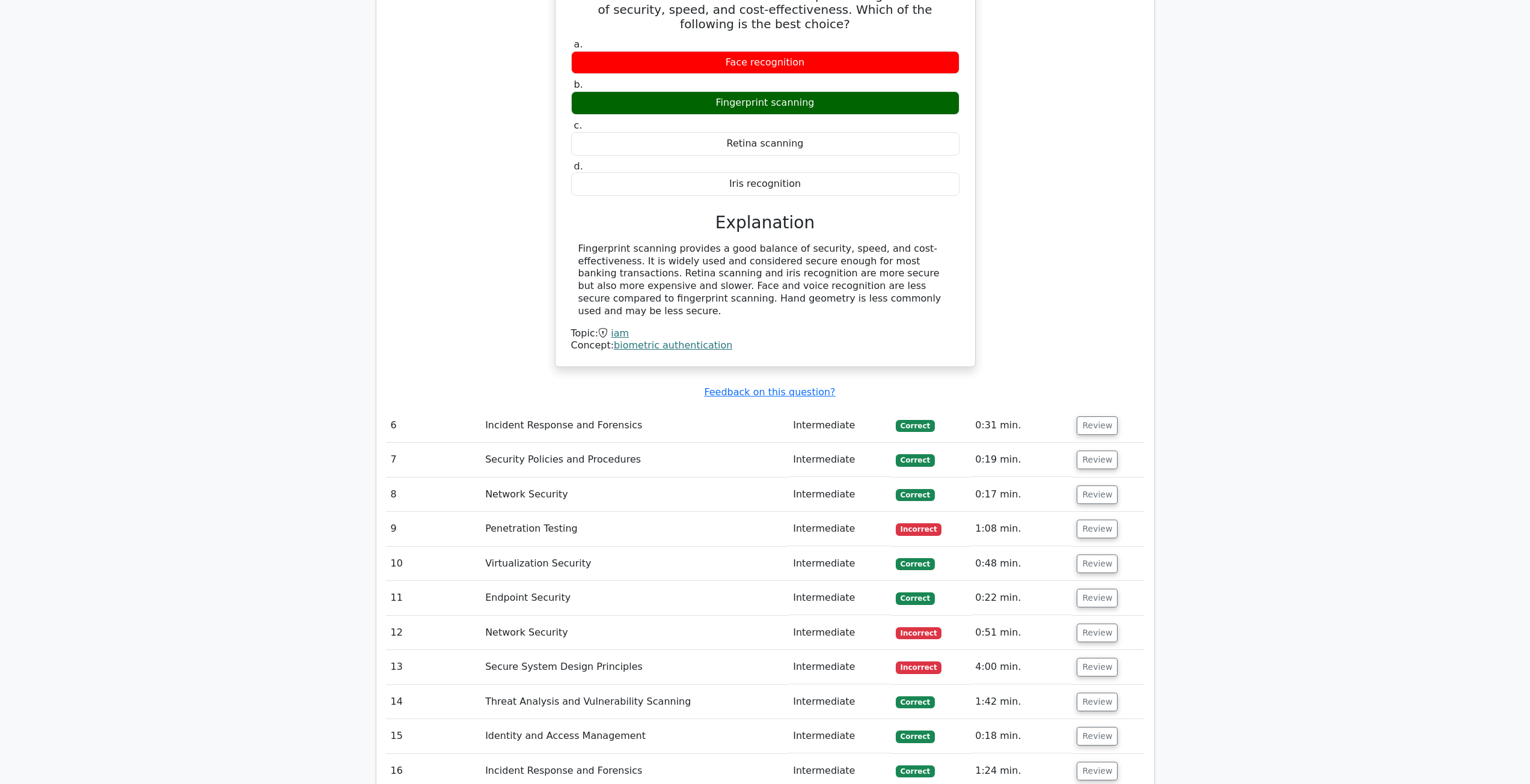
scroll to position [2524, 0]
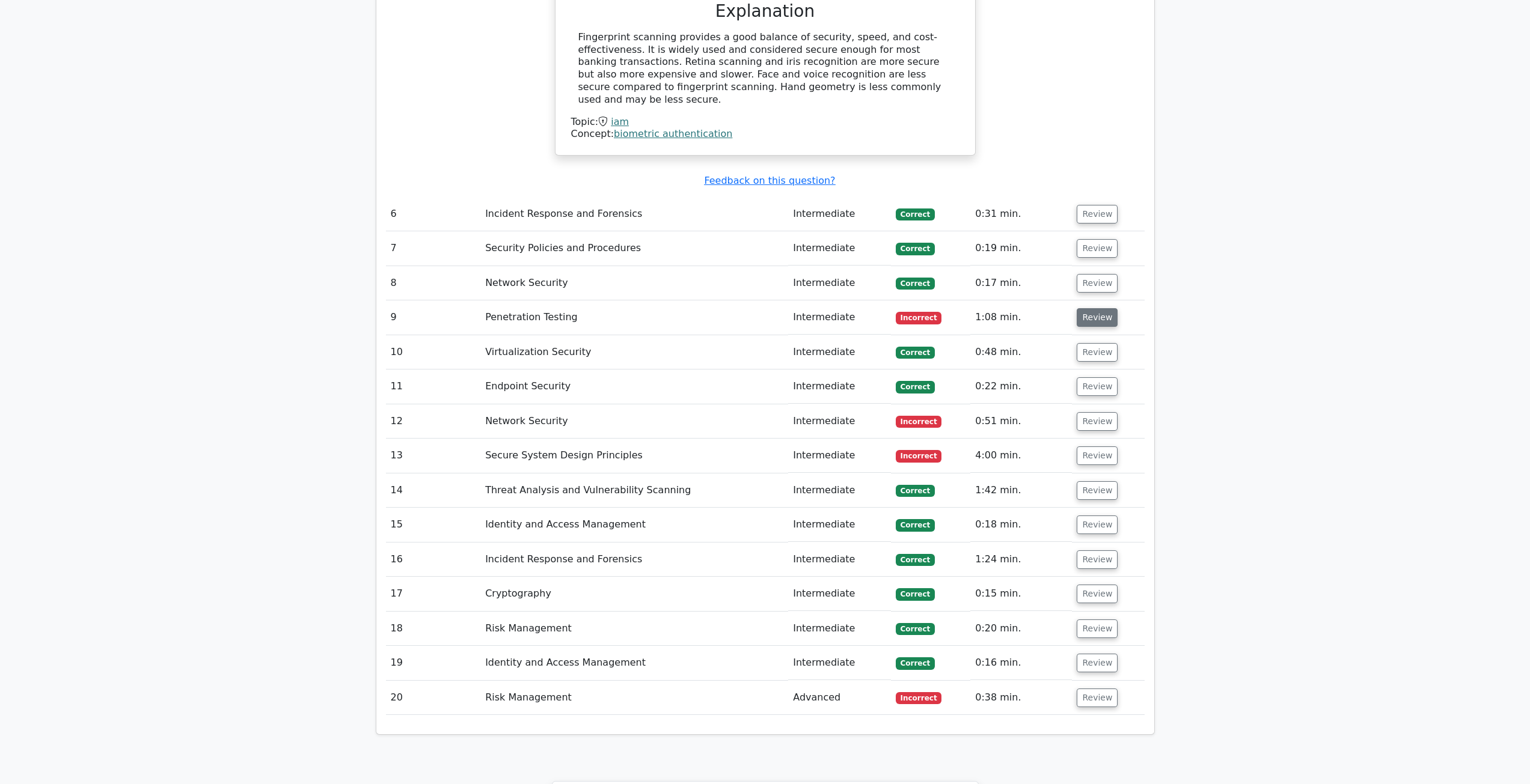
click at [1084, 308] on button "Review" at bounding box center [1097, 317] width 41 height 18
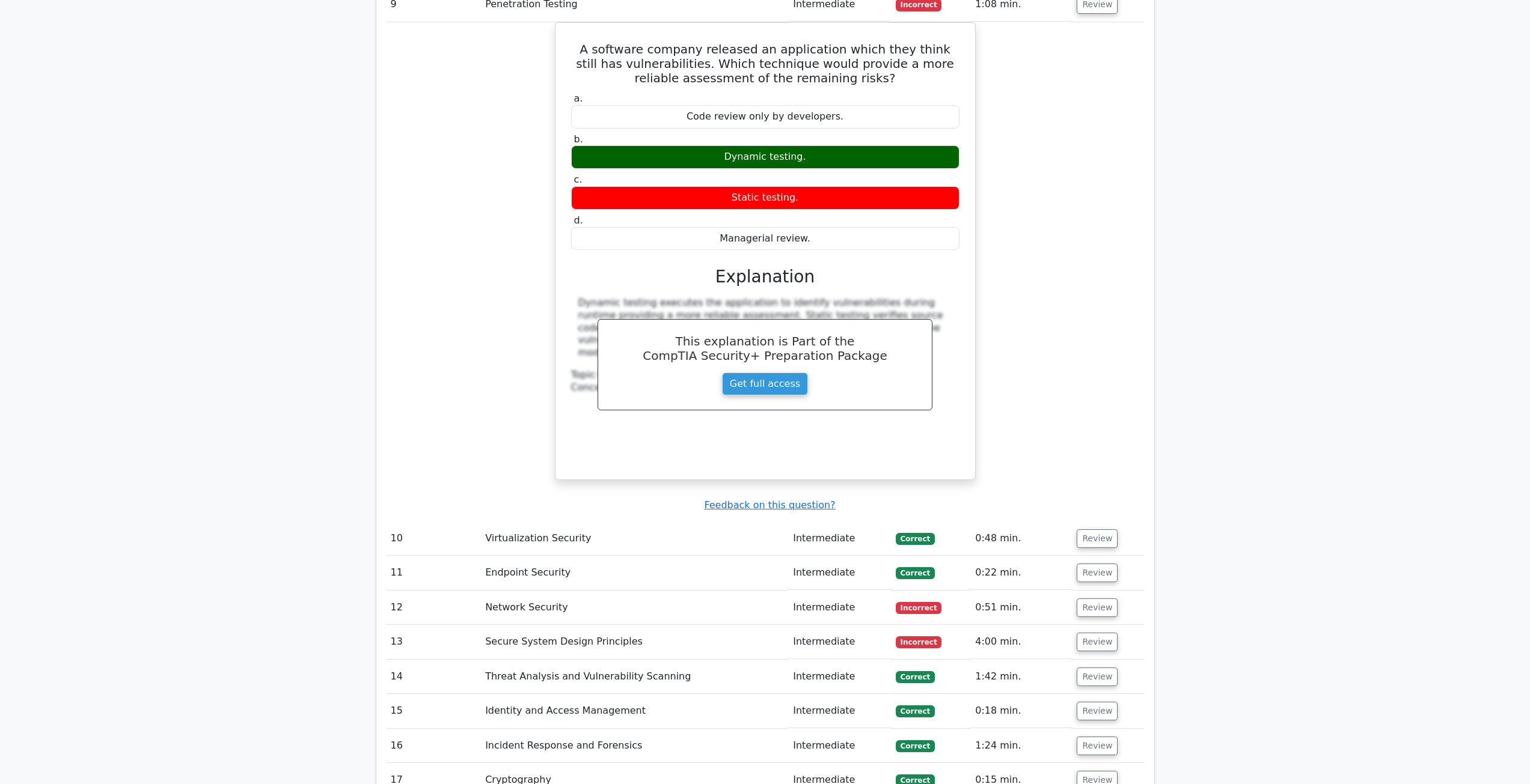
scroll to position [2884, 0]
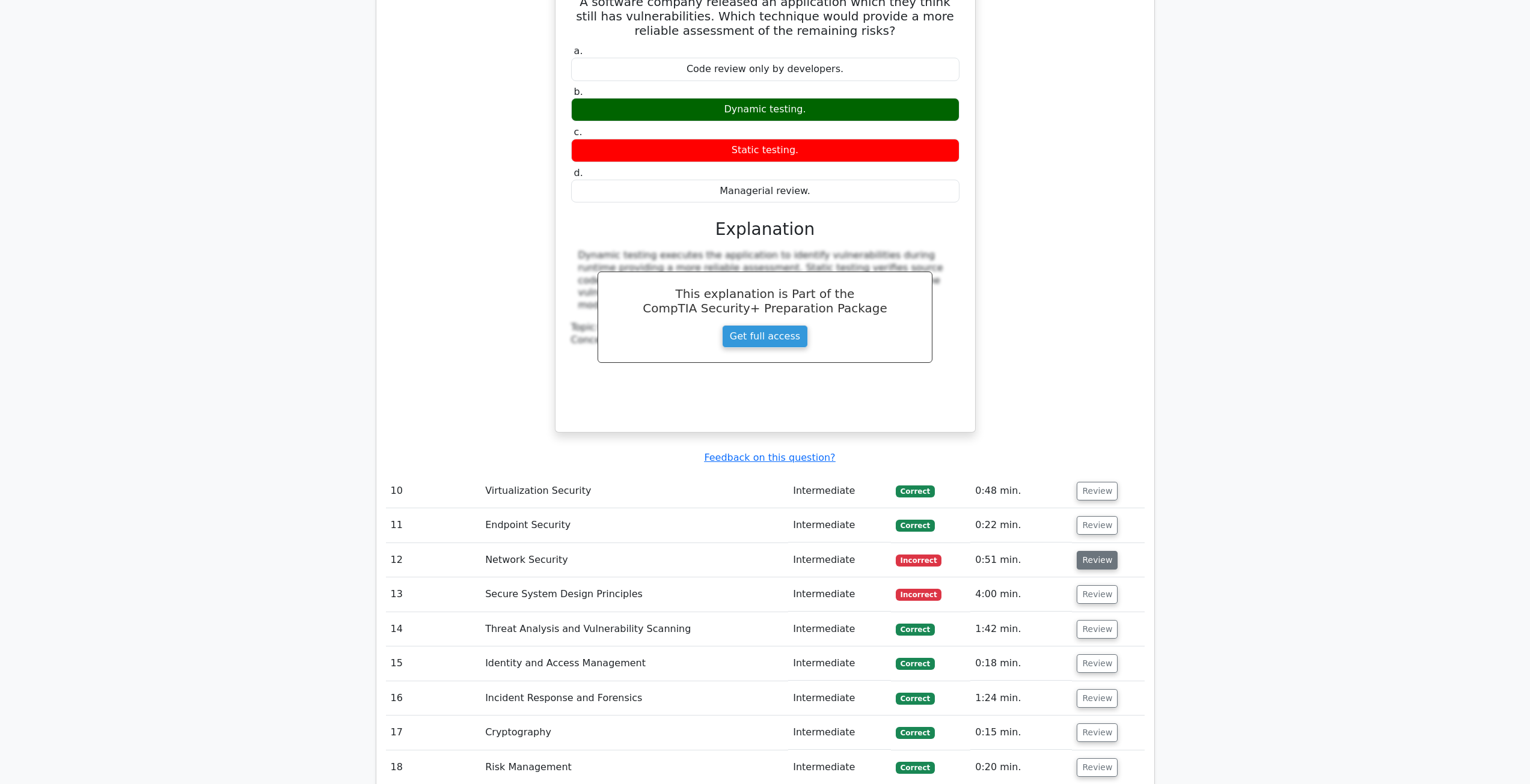
click at [1084, 551] on button "Review" at bounding box center [1097, 560] width 41 height 18
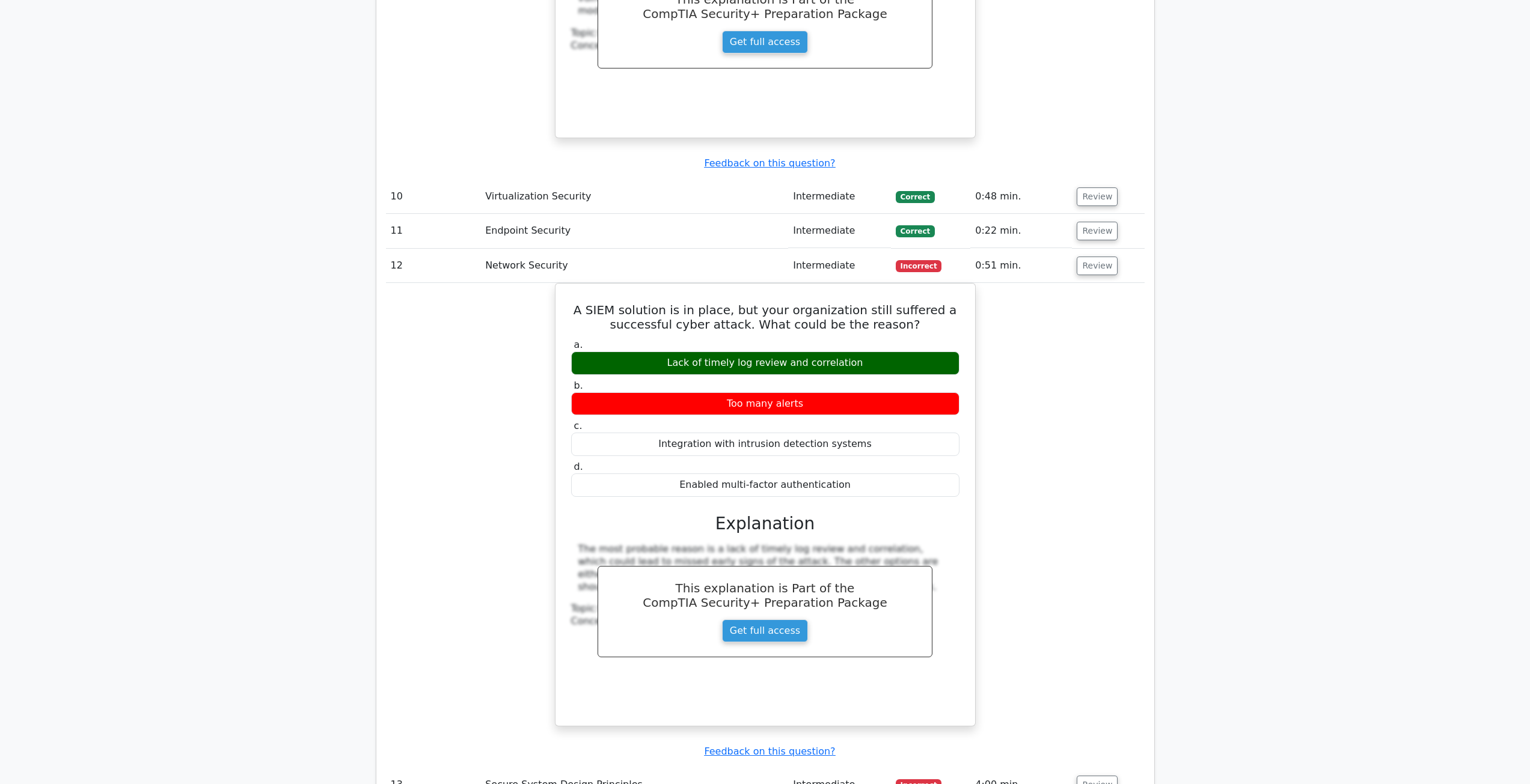
scroll to position [3306, 0]
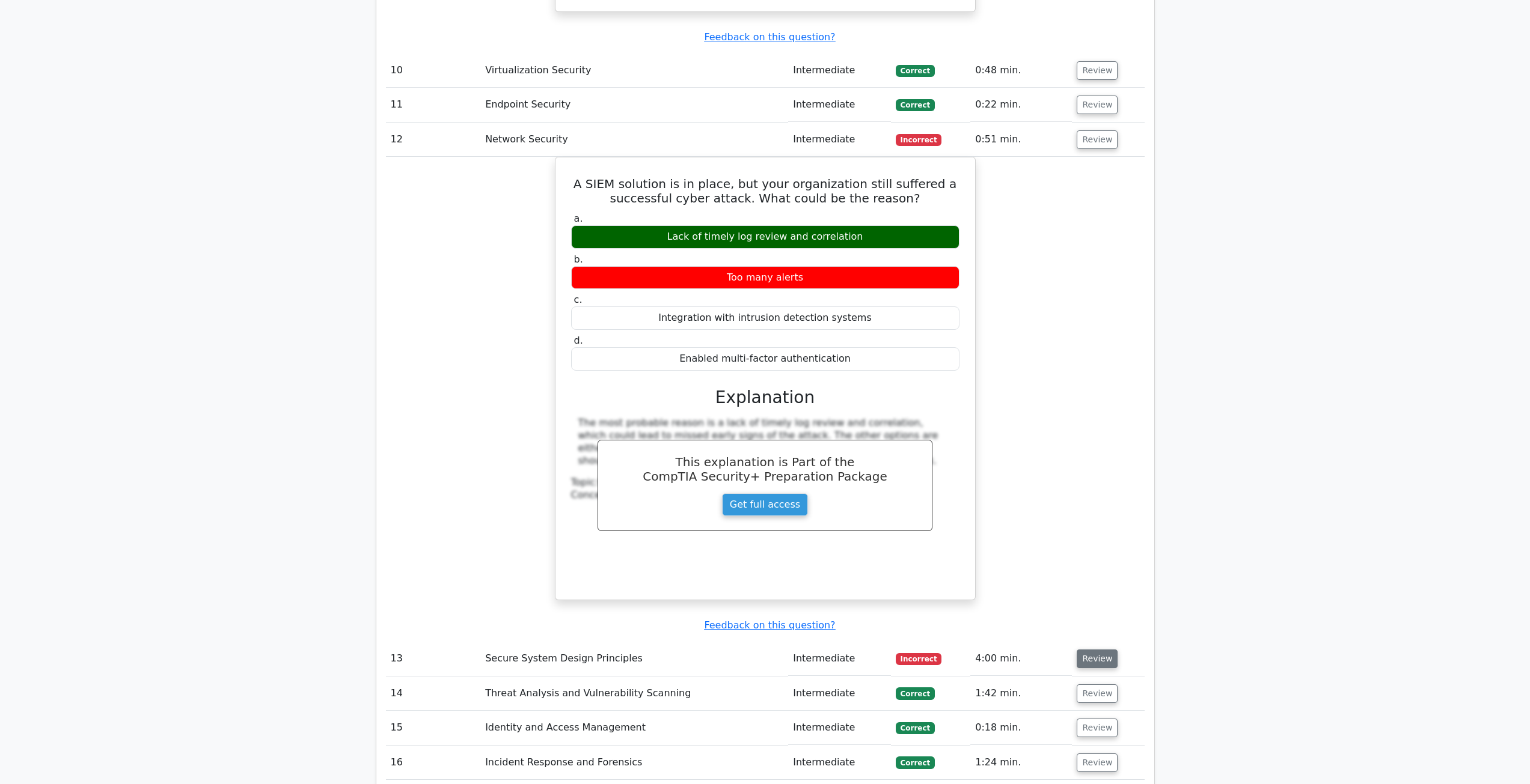
drag, startPoint x: 1101, startPoint y: 590, endPoint x: 1096, endPoint y: 581, distance: 10.3
click at [1101, 642] on td "Review" at bounding box center [1108, 659] width 72 height 34
click at [1095, 650] on button "Review" at bounding box center [1097, 659] width 41 height 18
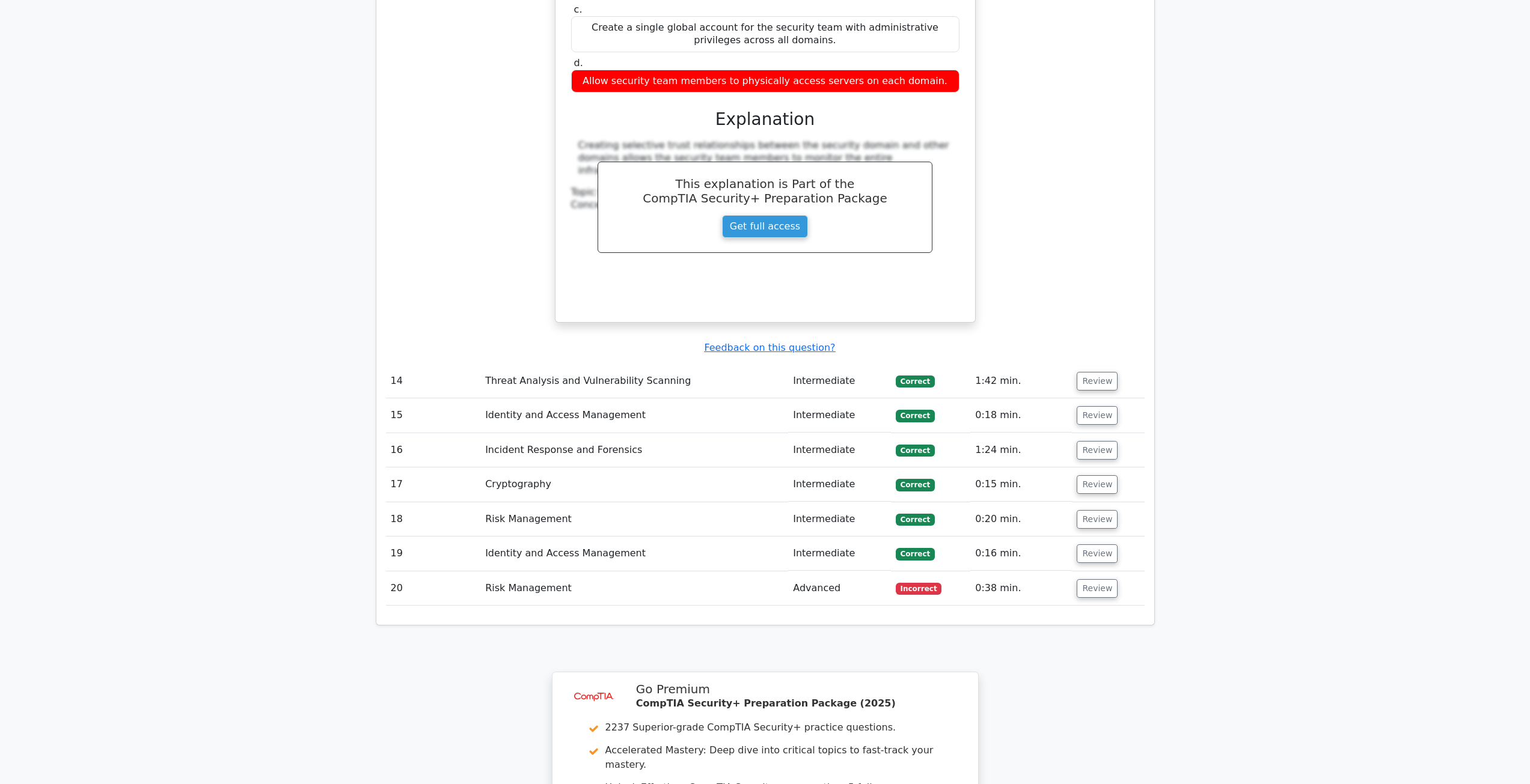
scroll to position [4147, 0]
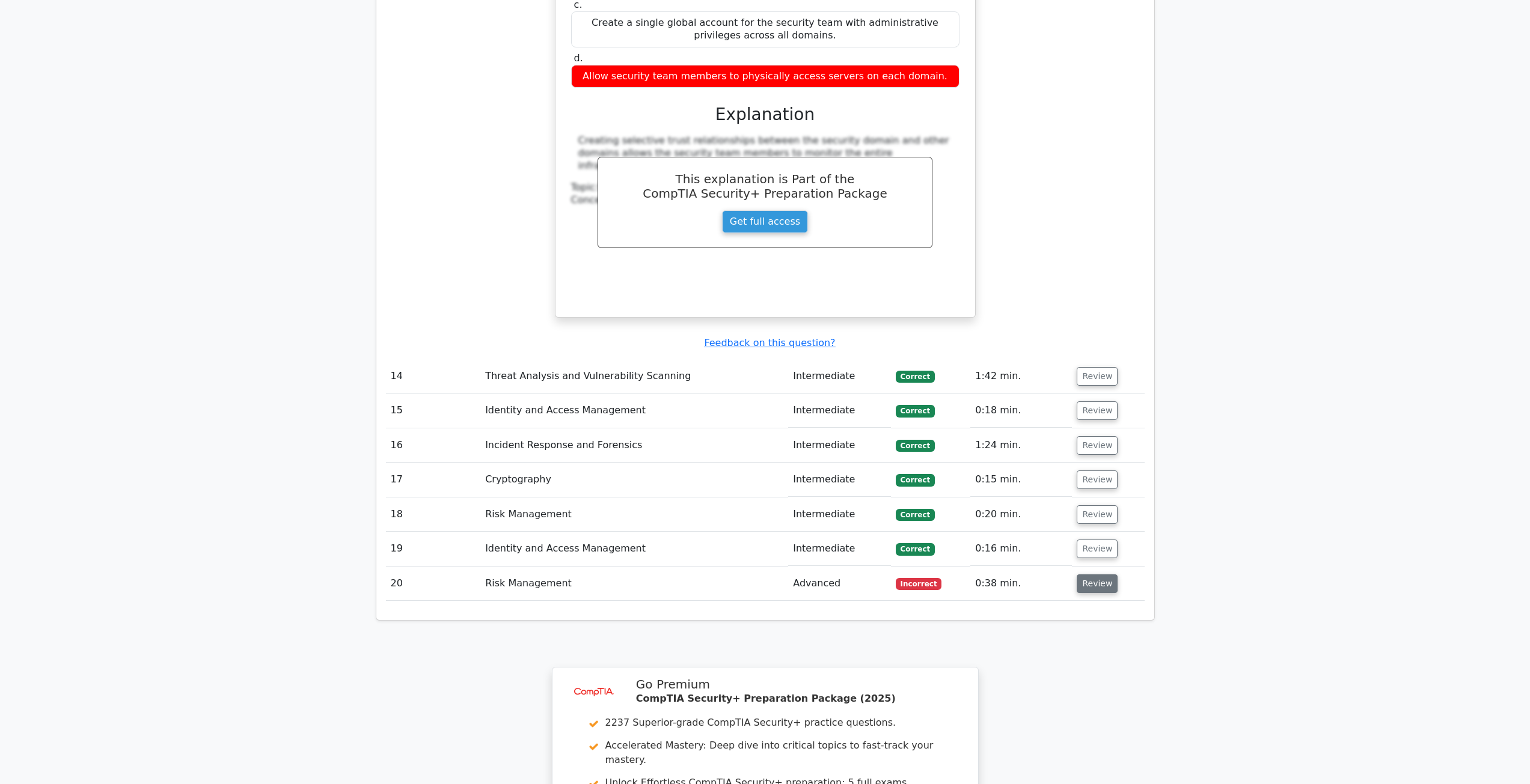
click at [1091, 574] on button "Review" at bounding box center [1097, 583] width 41 height 18
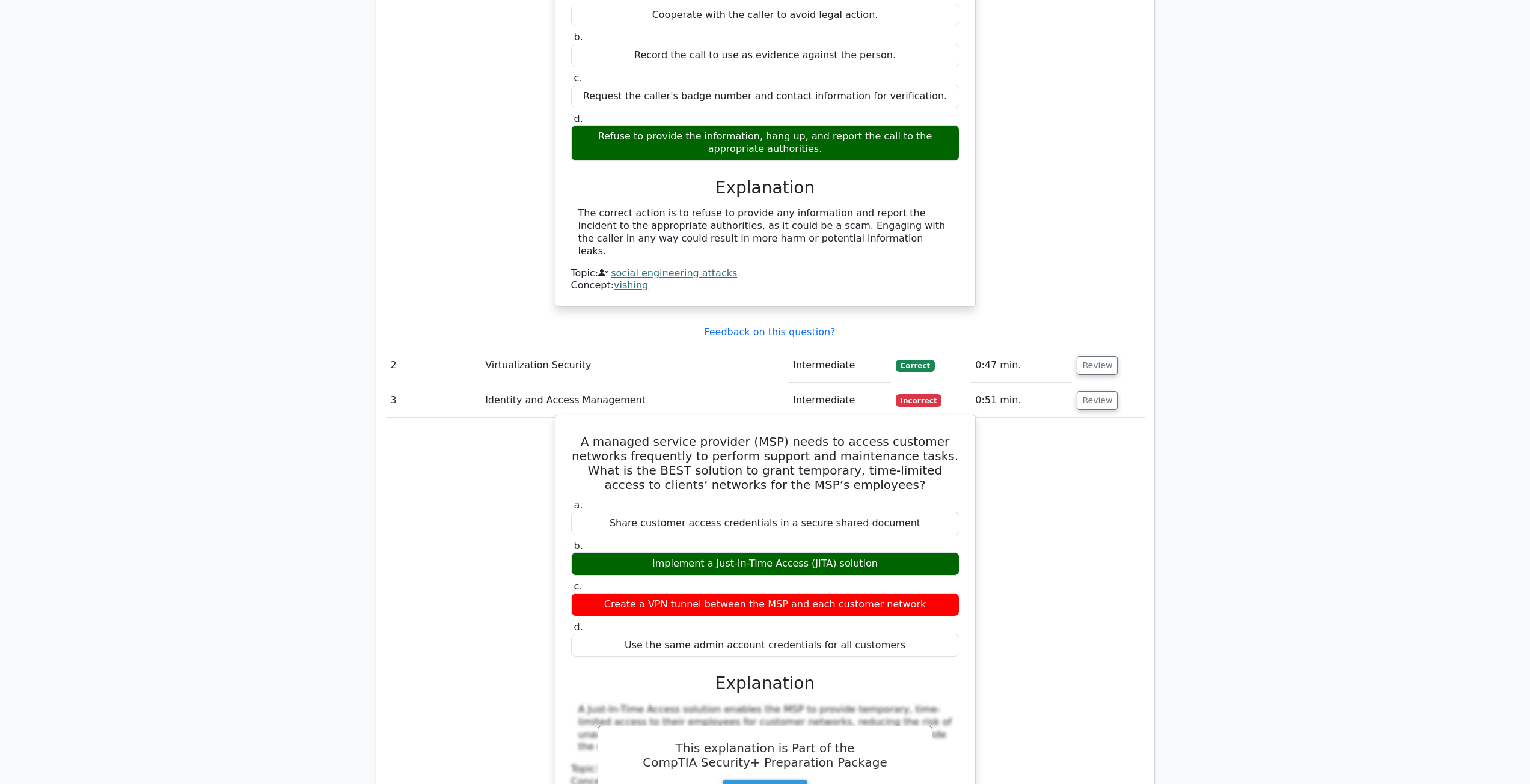
scroll to position [1443, 0]
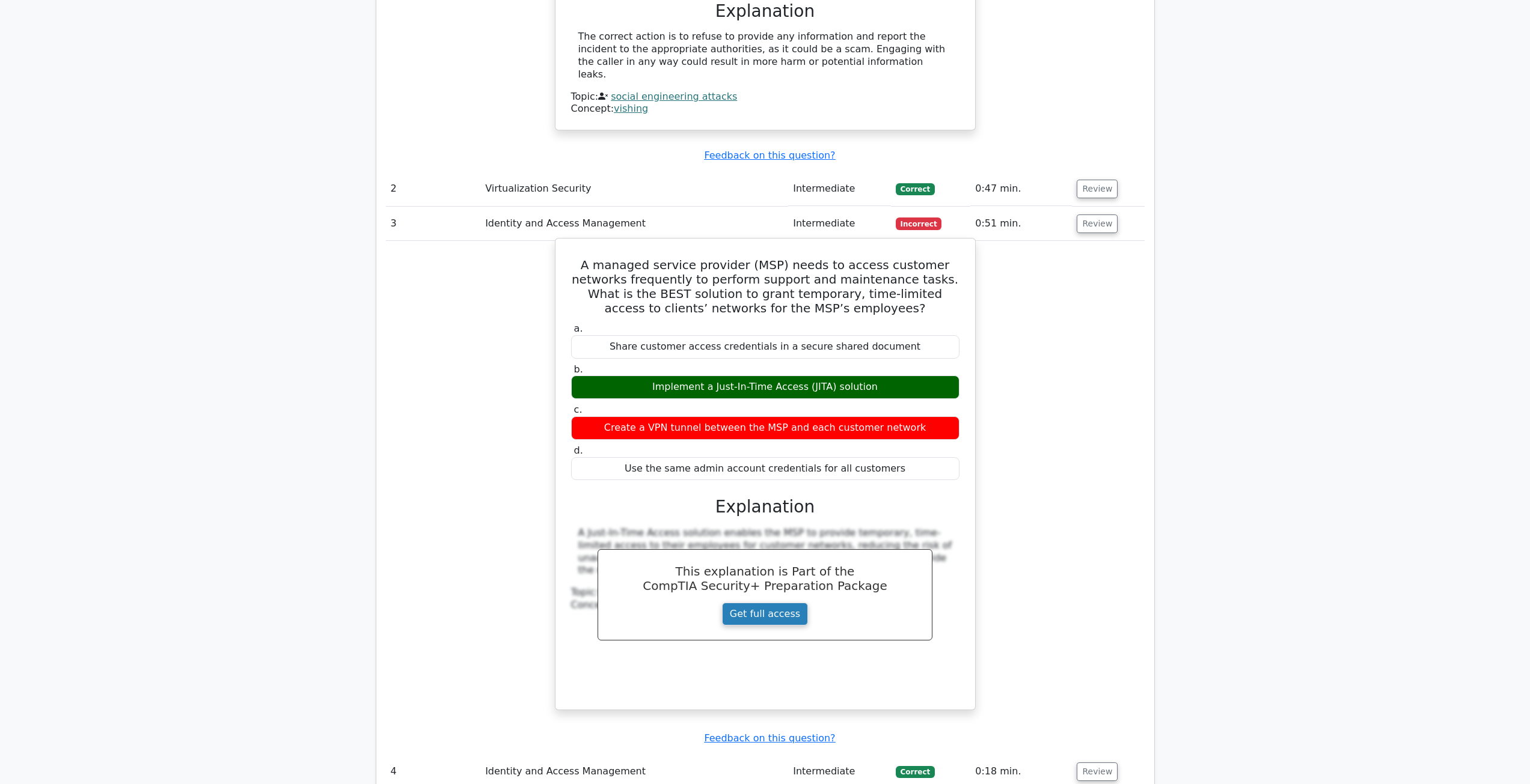
click at [783, 602] on link "Get full access" at bounding box center [765, 614] width 86 height 23
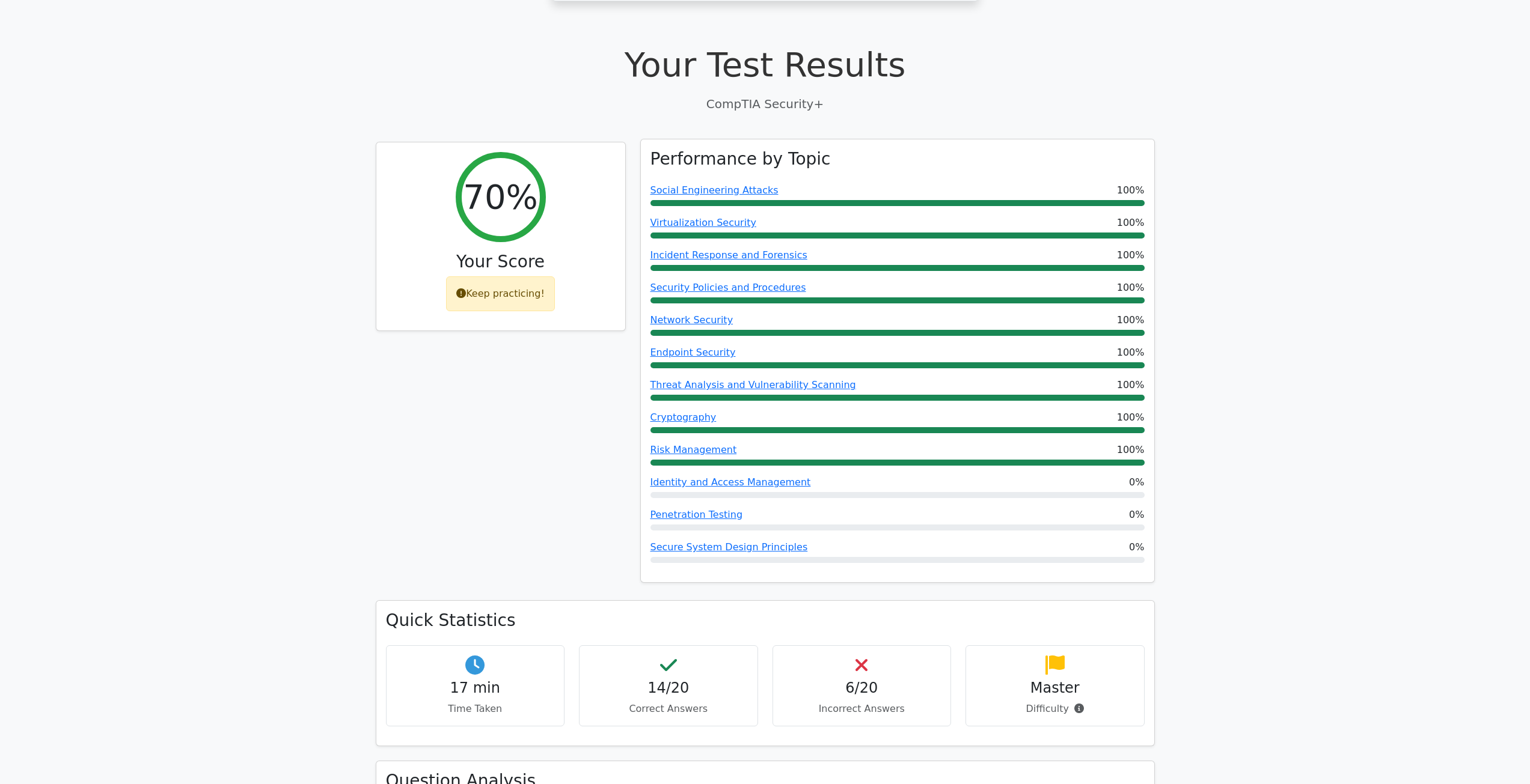
scroll to position [360, 0]
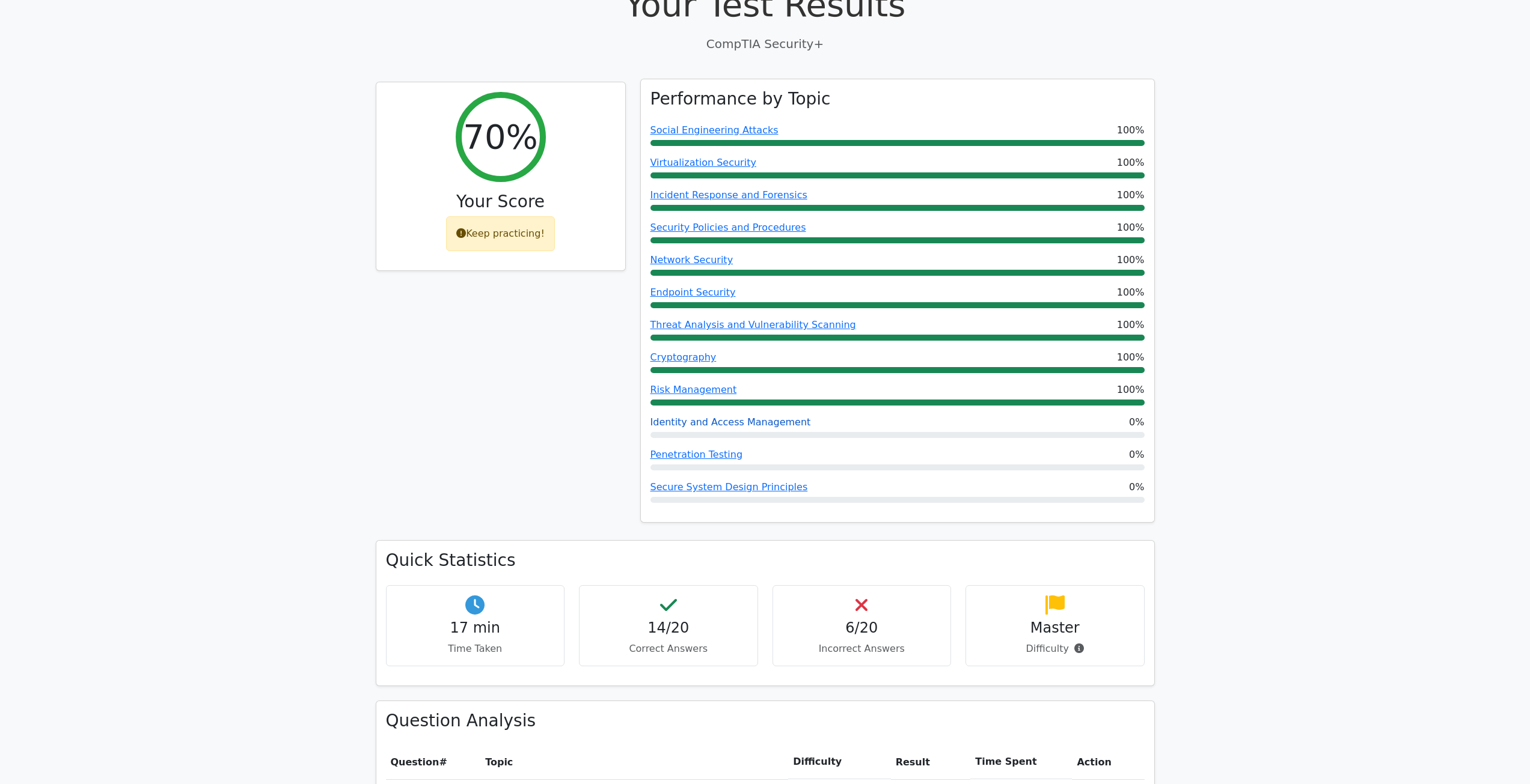
click at [722, 417] on link "Identity and Access Management" at bounding box center [730, 423] width 160 height 12
drag, startPoint x: 735, startPoint y: 402, endPoint x: 731, endPoint y: 393, distance: 9.8
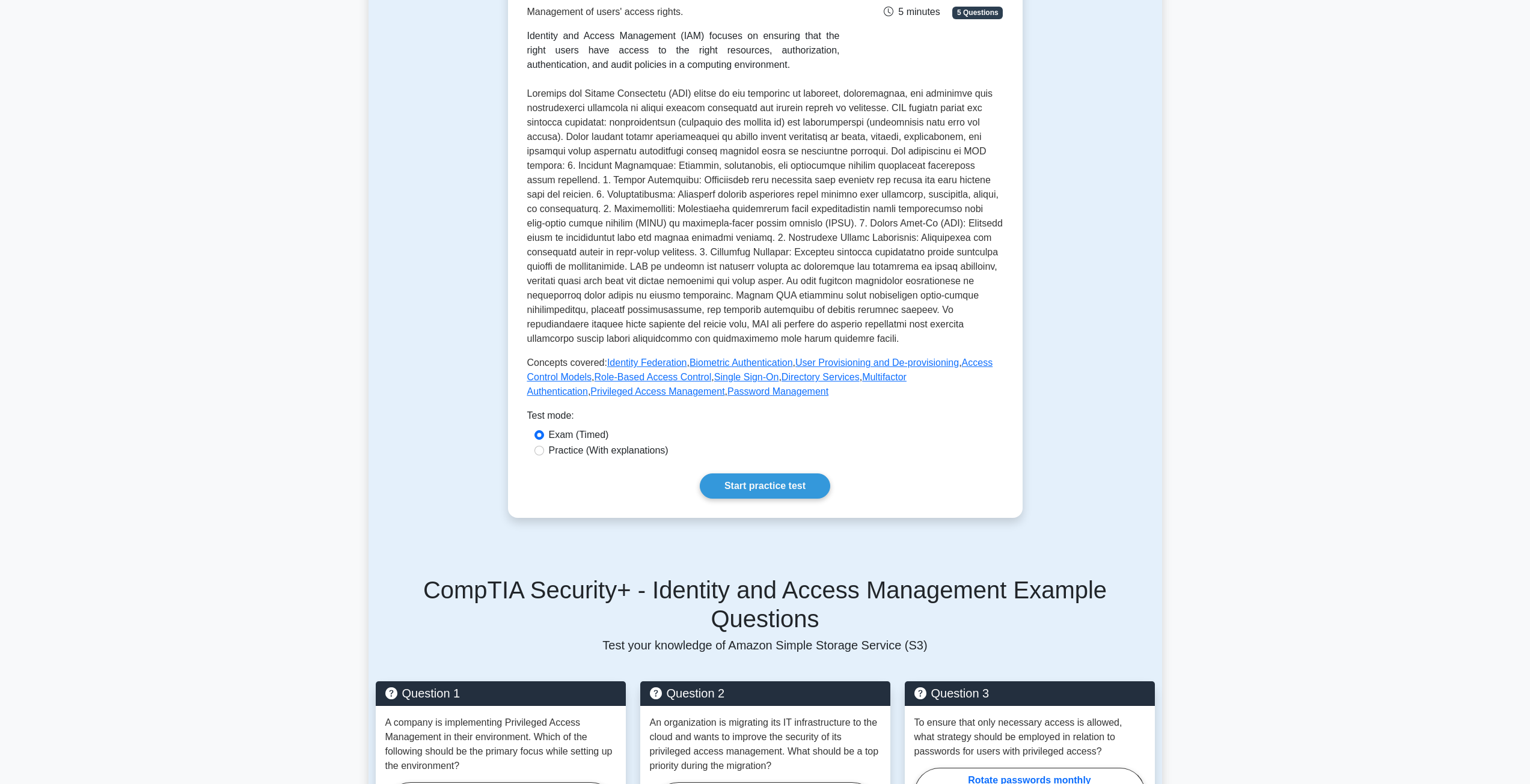
scroll to position [240, 0]
